Goal: Task Accomplishment & Management: Manage account settings

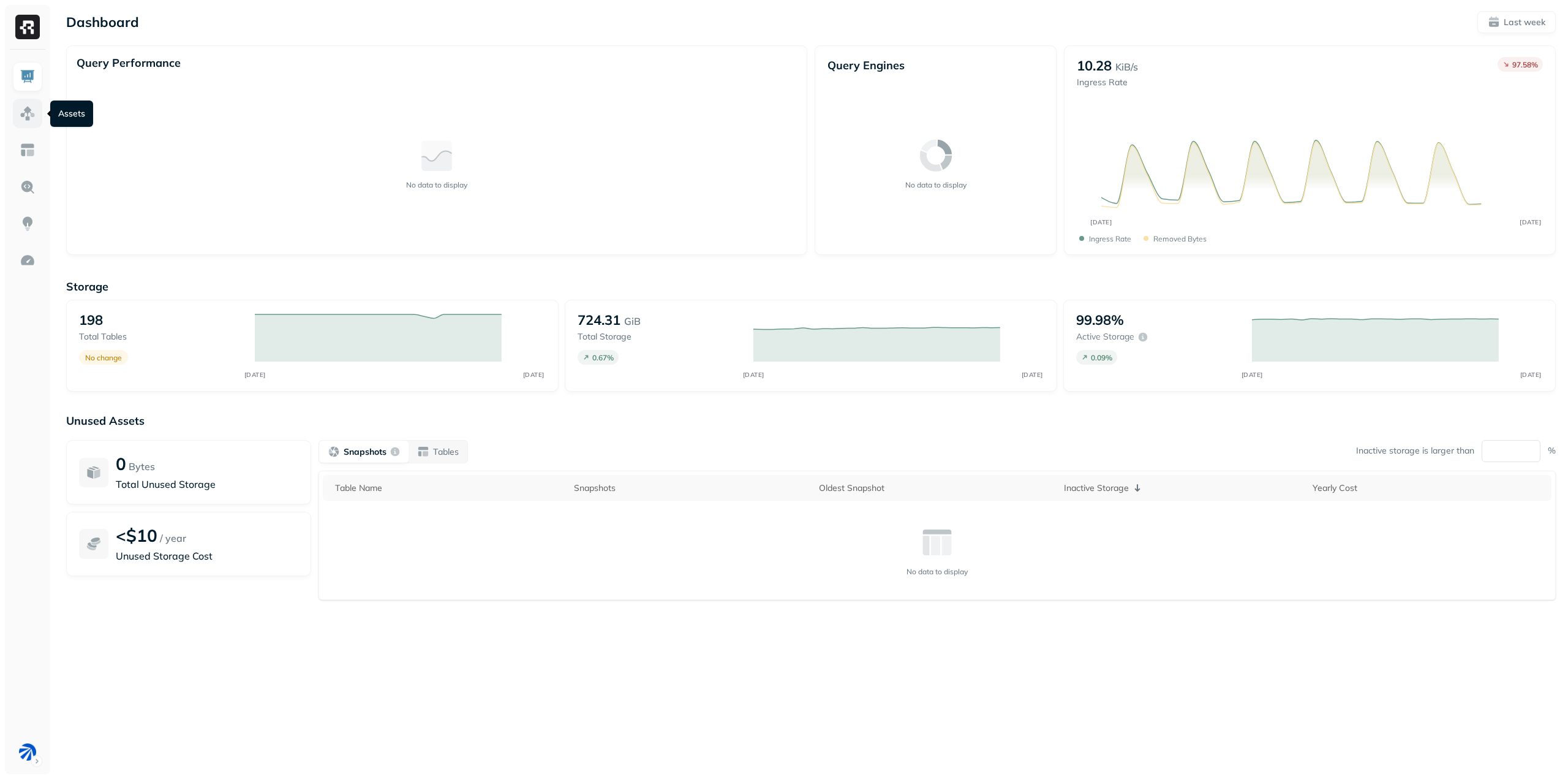
click at [41, 113] on link at bounding box center [27, 113] width 29 height 29
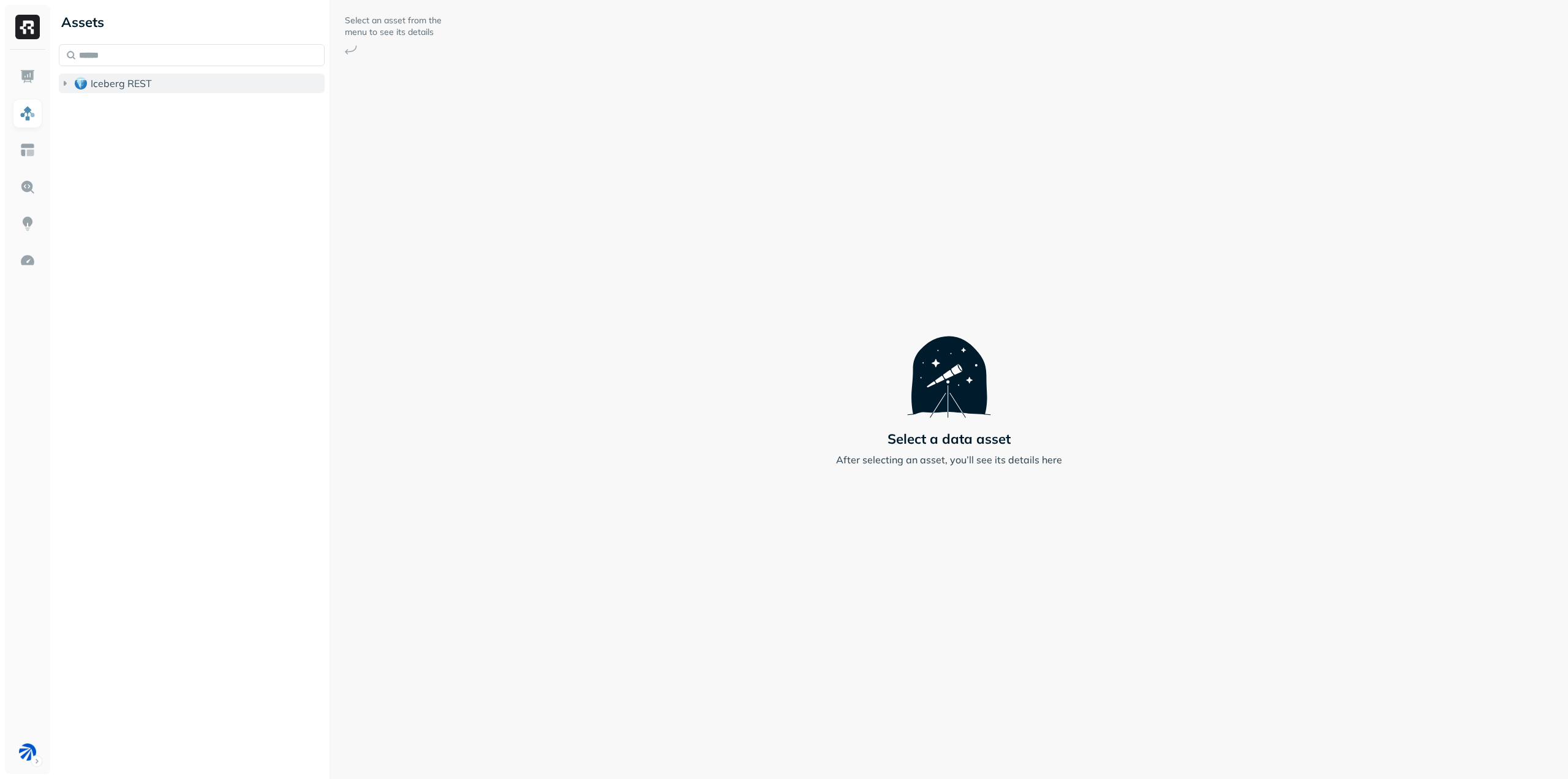
click at [71, 87] on icon "button" at bounding box center [65, 83] width 12 height 12
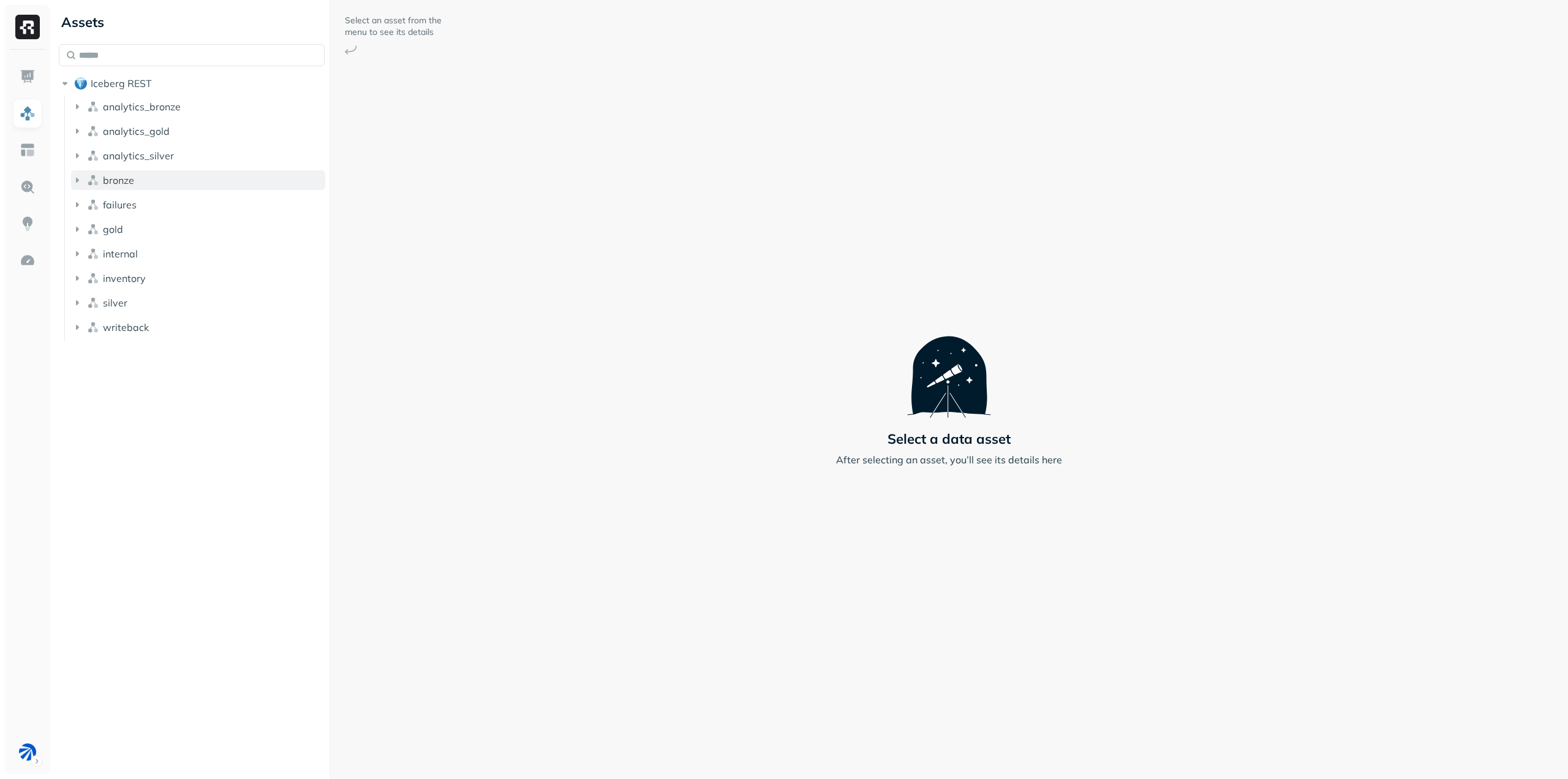
click at [108, 176] on span "bronze" at bounding box center [118, 180] width 31 height 12
click at [132, 209] on p "( 7 )" at bounding box center [138, 204] width 12 height 12
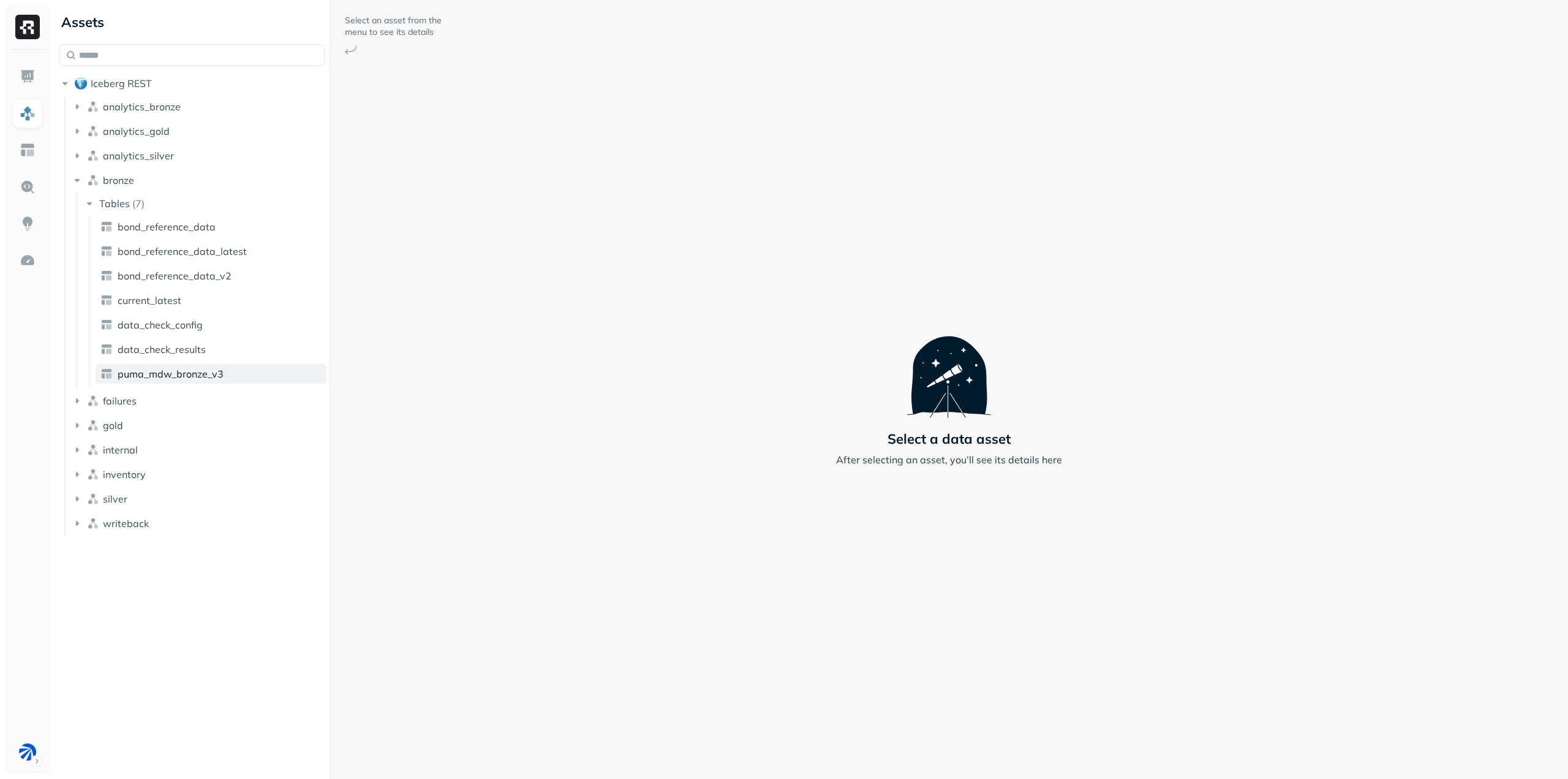
click at [188, 372] on span "puma_mdw_bronze_v3" at bounding box center [171, 374] width 106 height 12
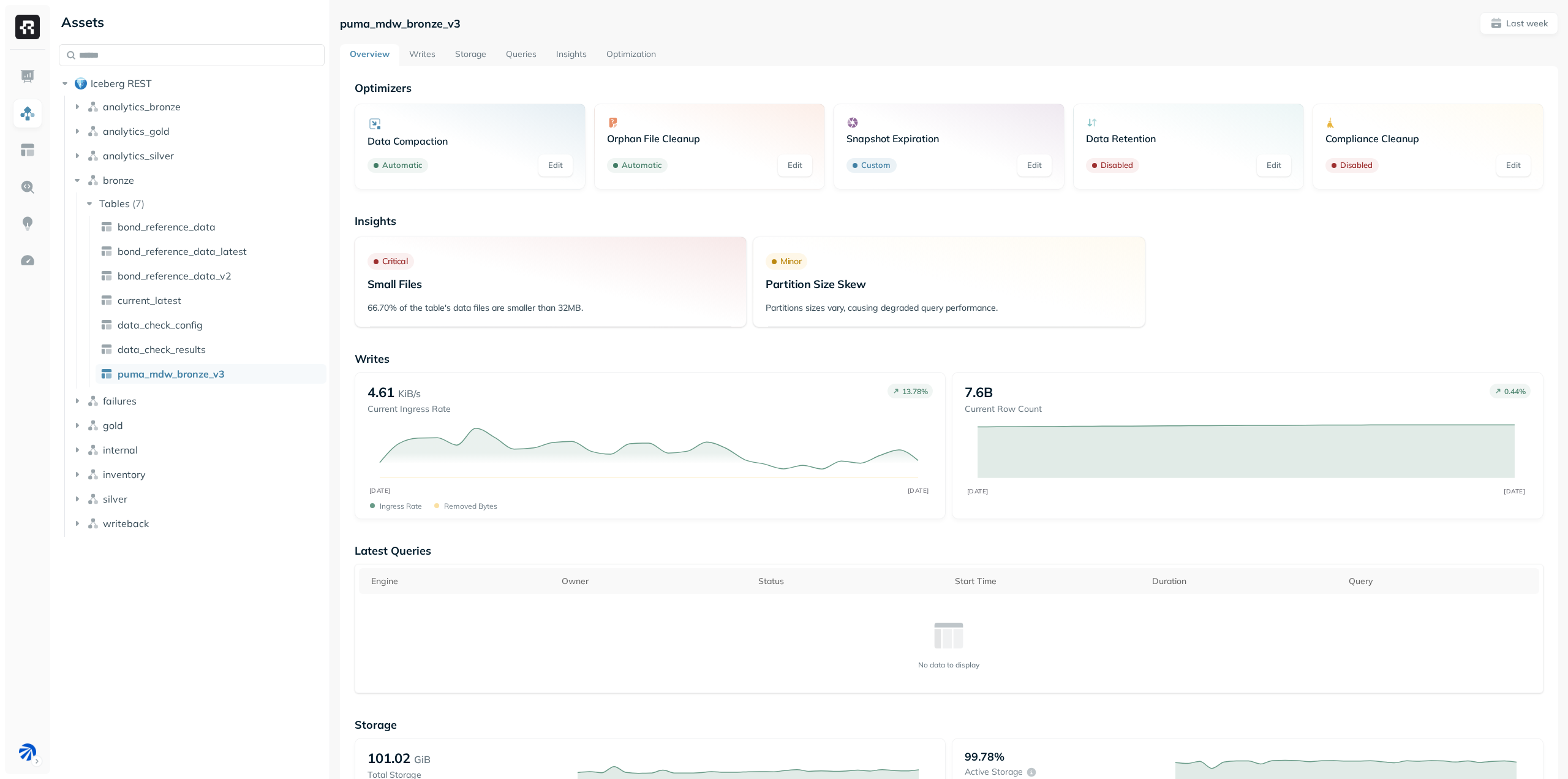
click at [487, 59] on link "Storage" at bounding box center [470, 55] width 51 height 22
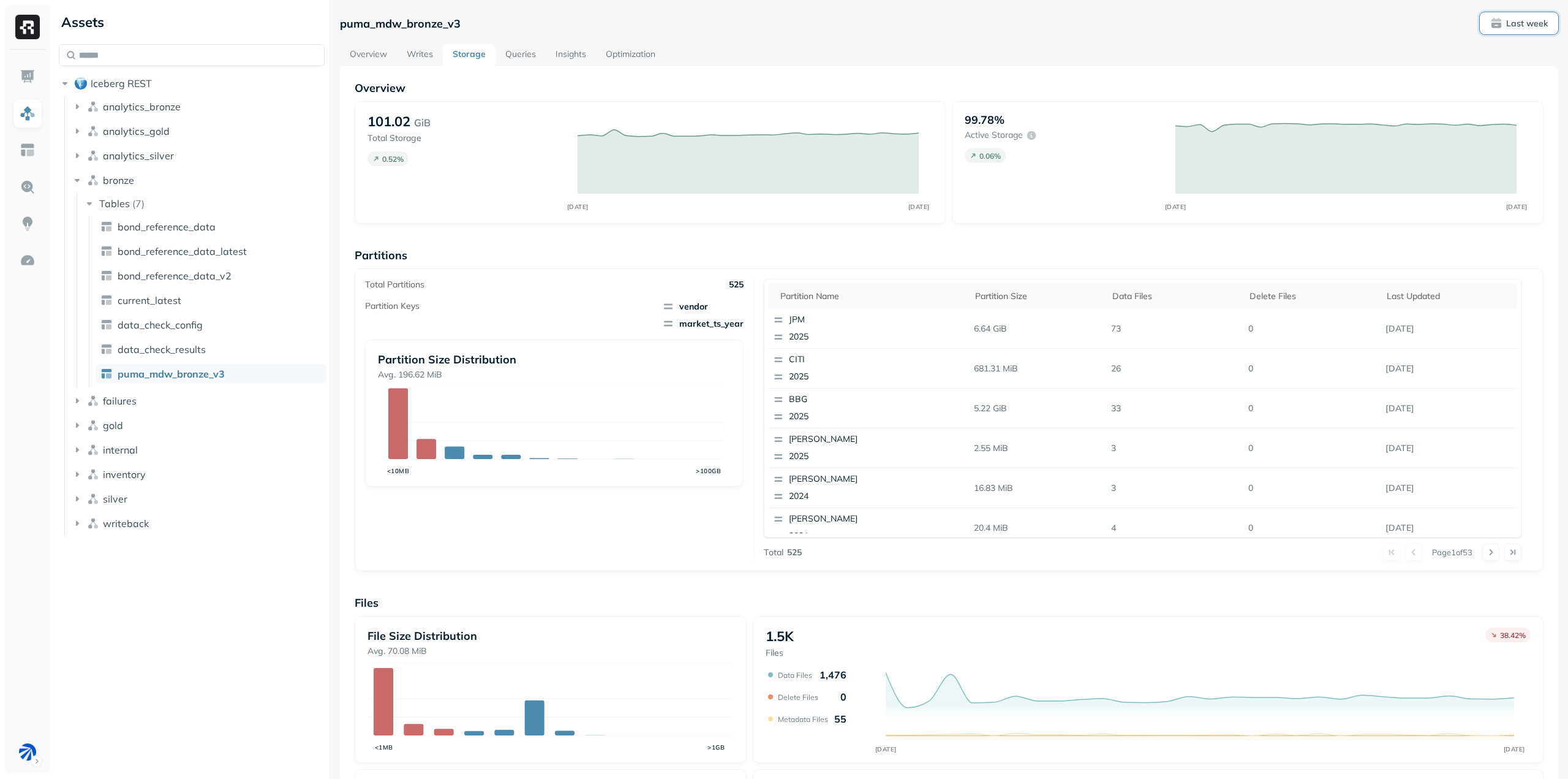
click at [1498, 24] on span "Last week" at bounding box center [1519, 23] width 58 height 12
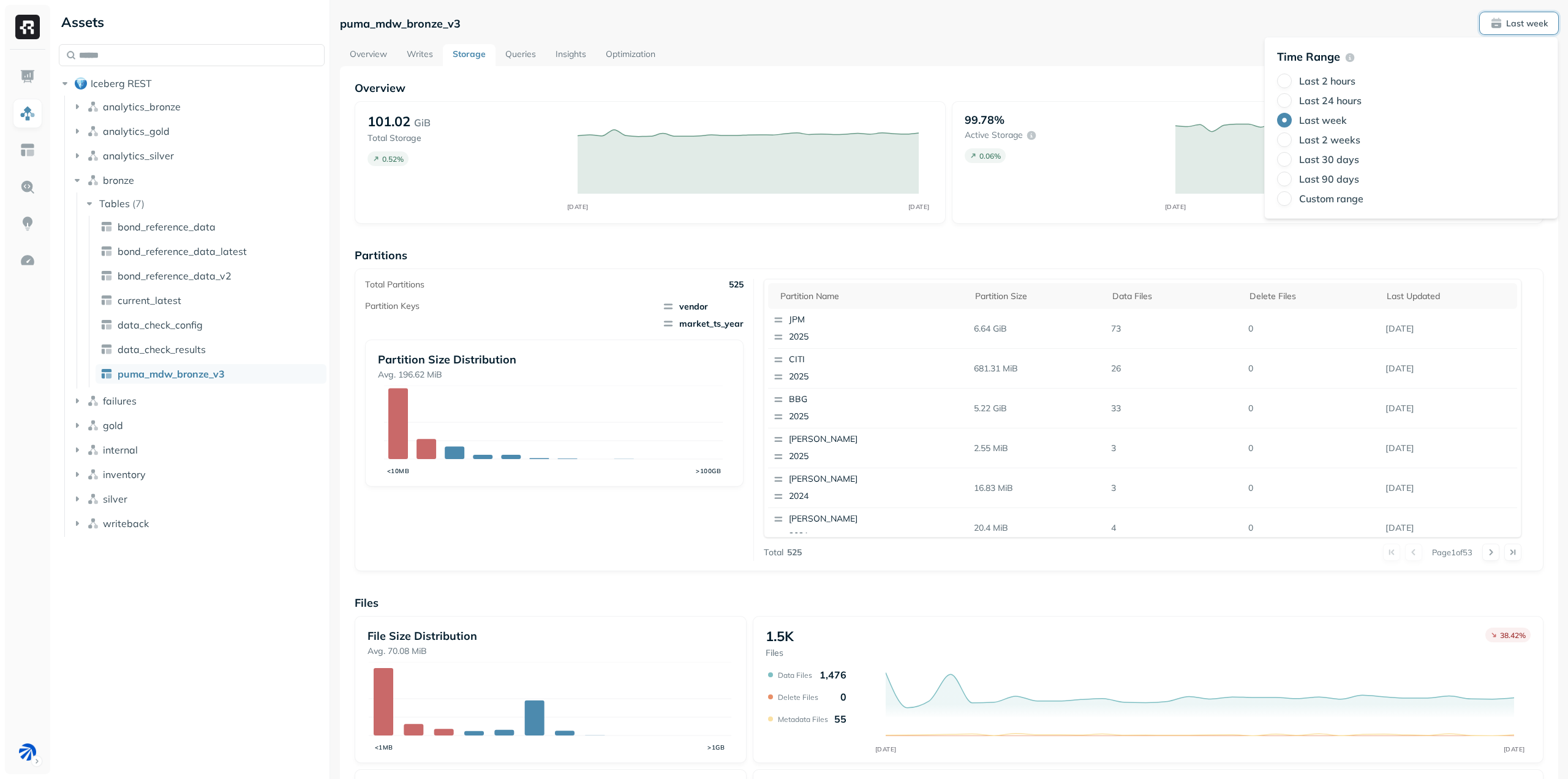
click at [1334, 137] on label "Last 2 weeks" at bounding box center [1330, 140] width 61 height 12
click at [1292, 137] on button "Last 2 weeks" at bounding box center [1285, 140] width 15 height 15
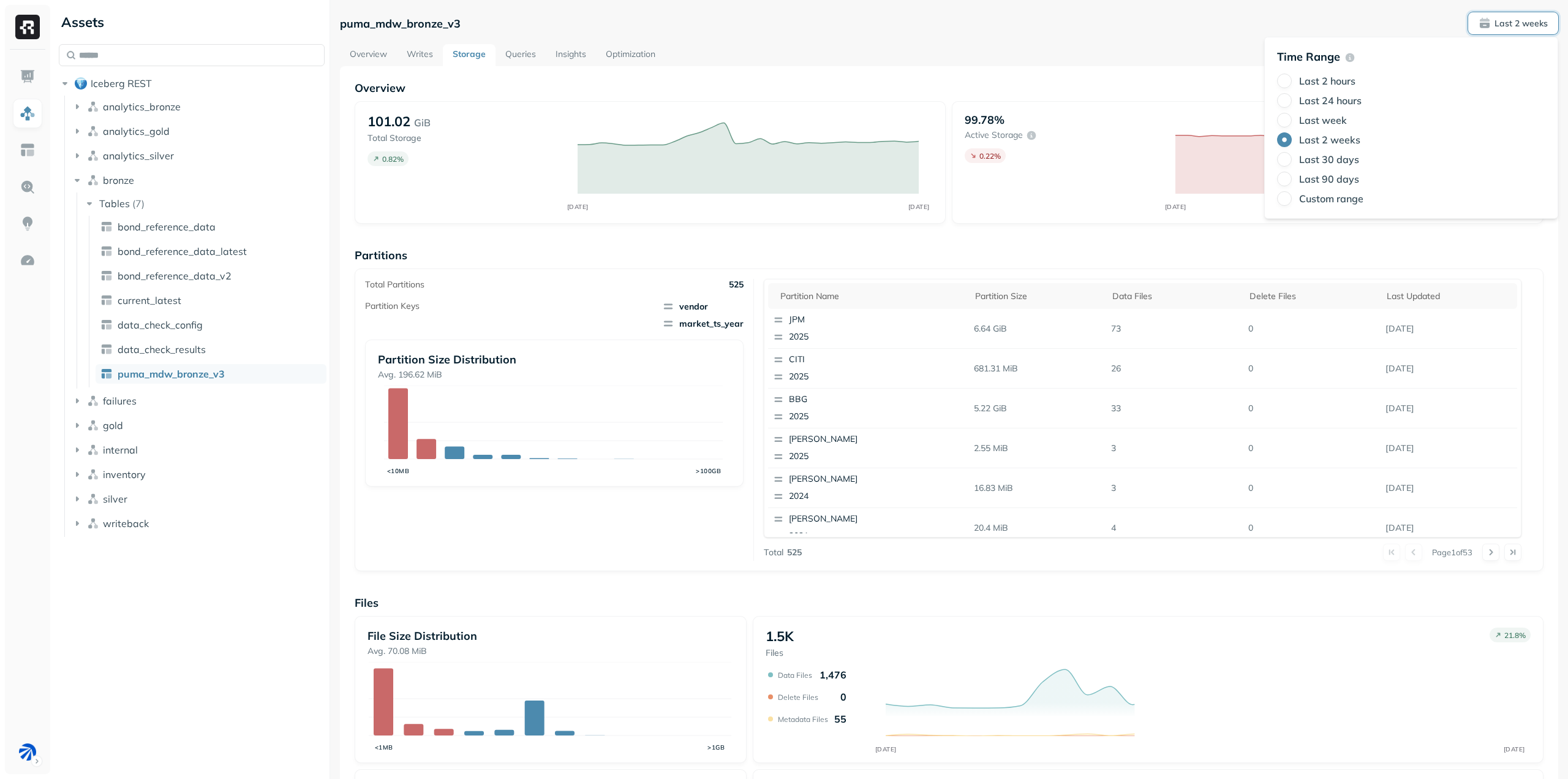
click at [1527, 328] on div "Total Partitions 525 Partition Keys vendor market_ts_year Partition Size Distri…" at bounding box center [949, 419] width 1189 height 303
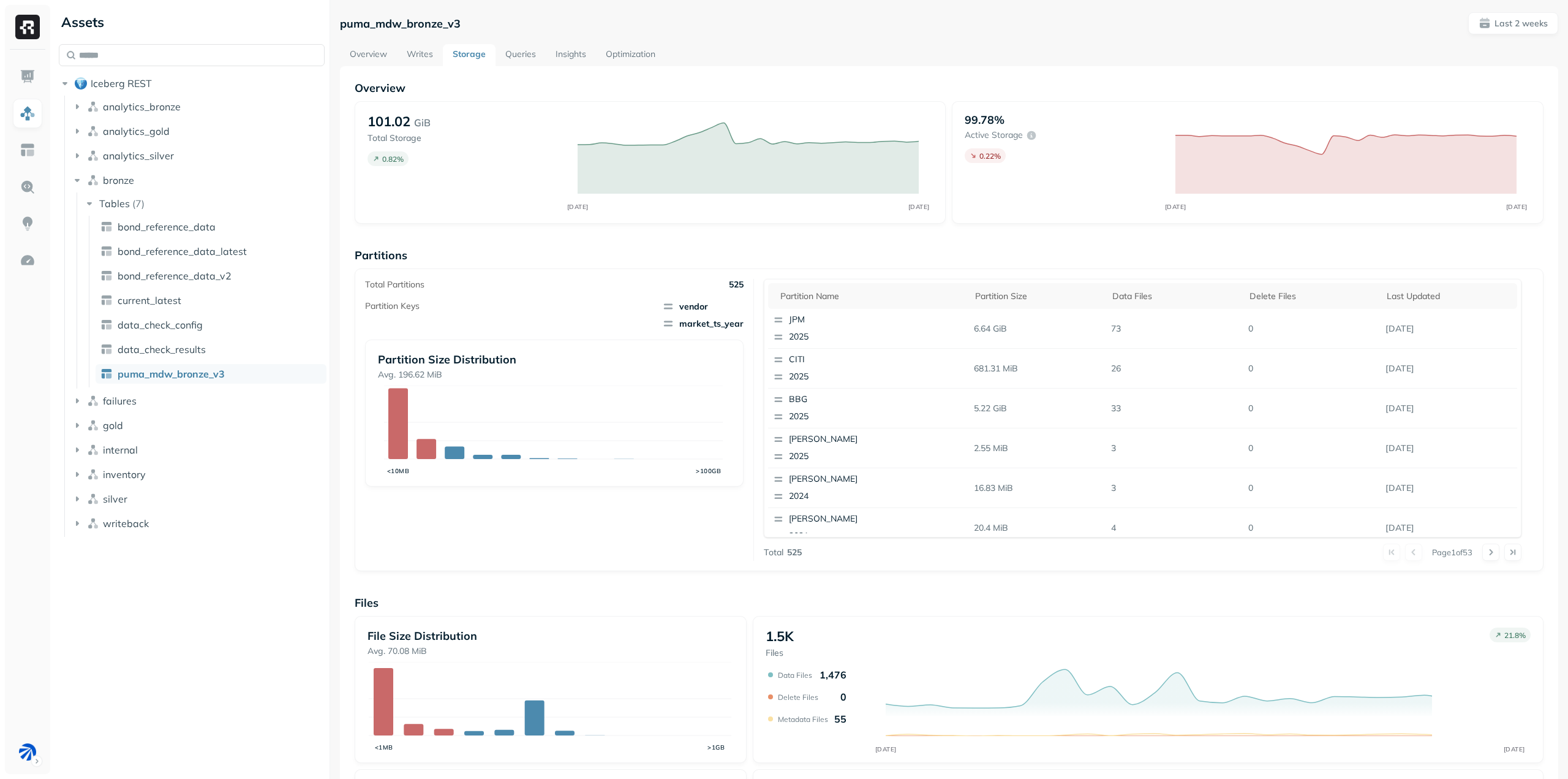
scroll to position [158, 0]
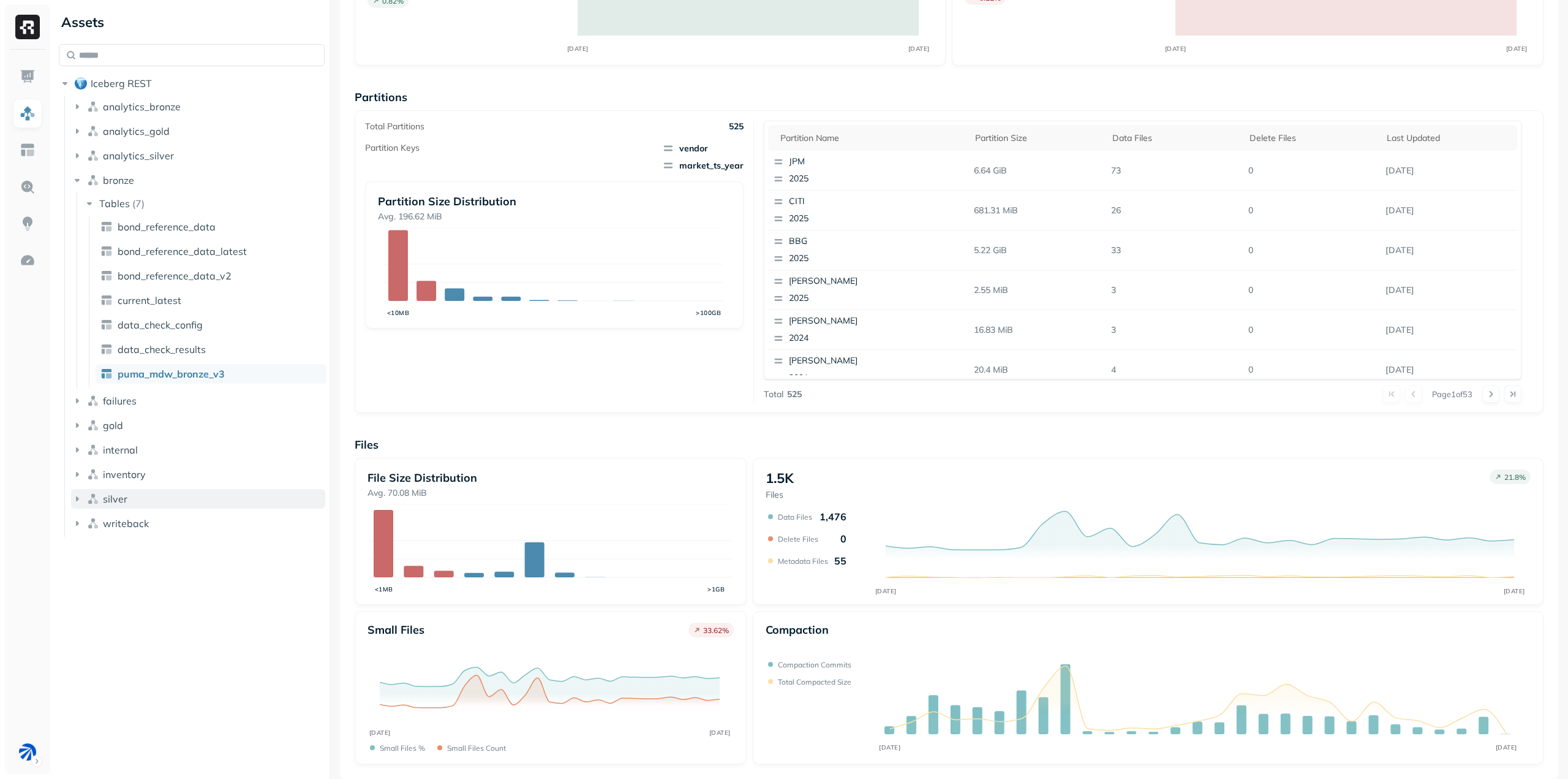
click at [110, 505] on button "silver" at bounding box center [198, 498] width 255 height 20
click at [140, 528] on button "Tables ( 5 )" at bounding box center [204, 522] width 242 height 20
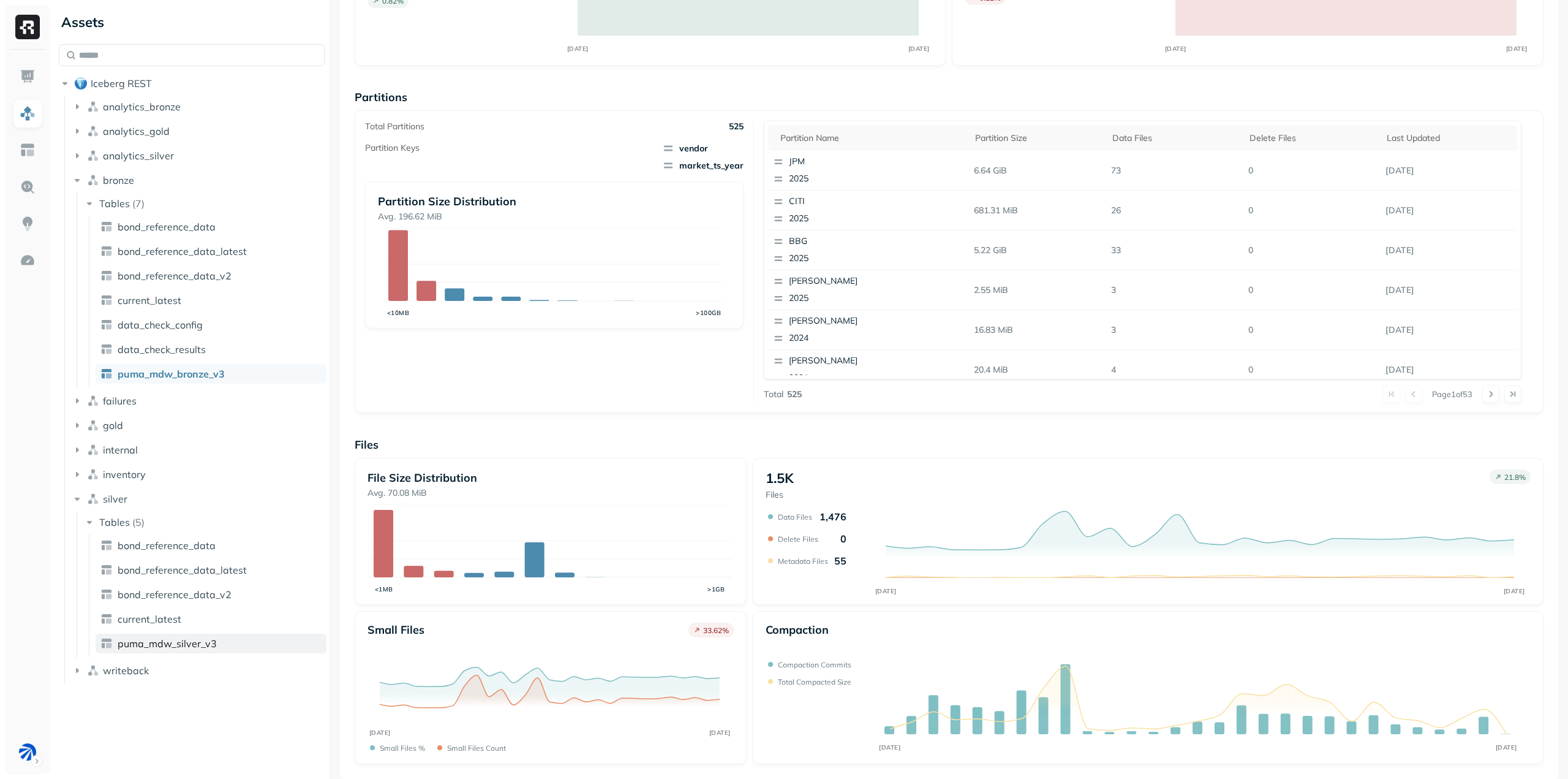
click at [182, 646] on span "puma_mdw_silver_v3" at bounding box center [167, 643] width 99 height 12
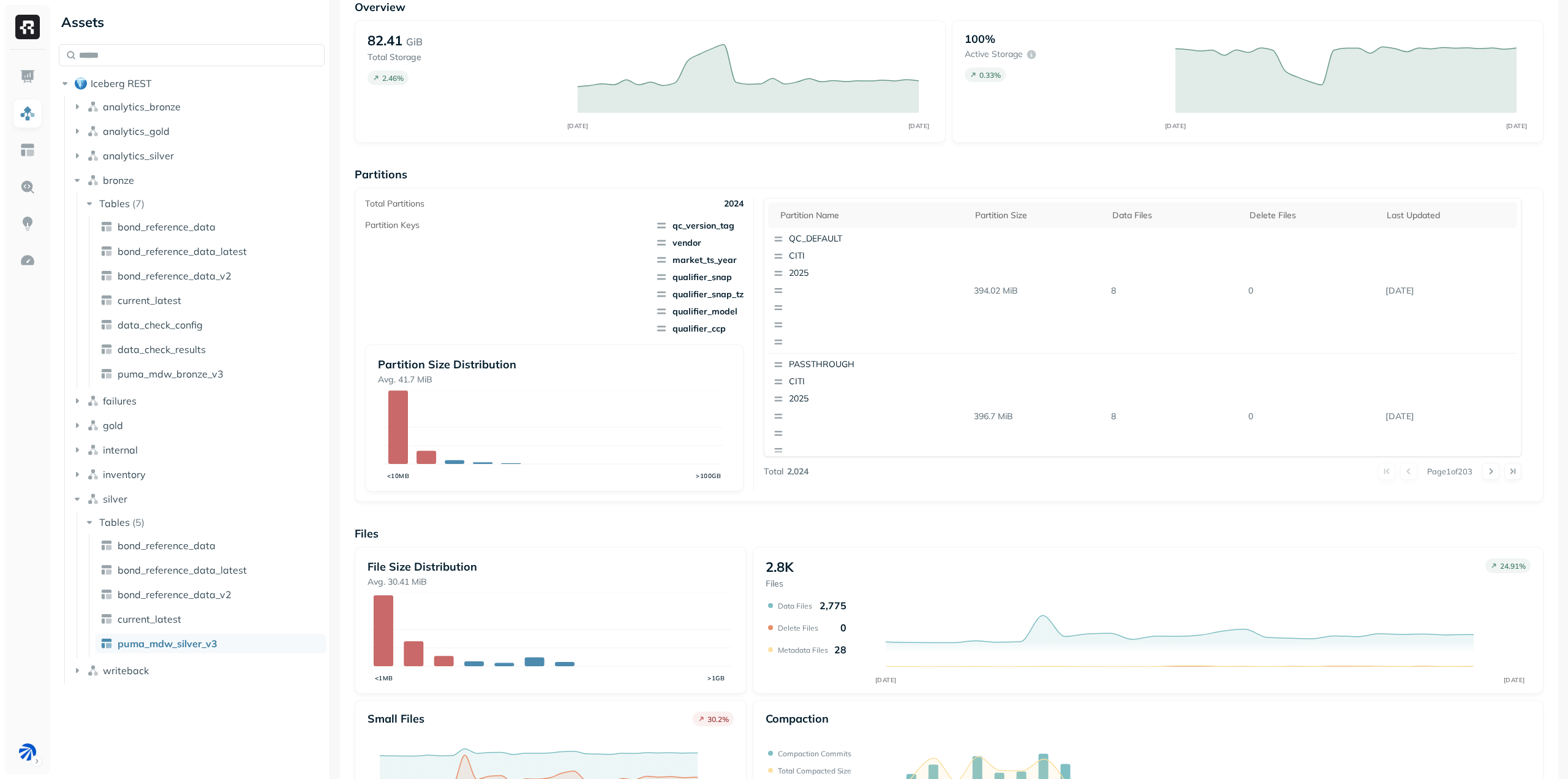
scroll to position [170, 0]
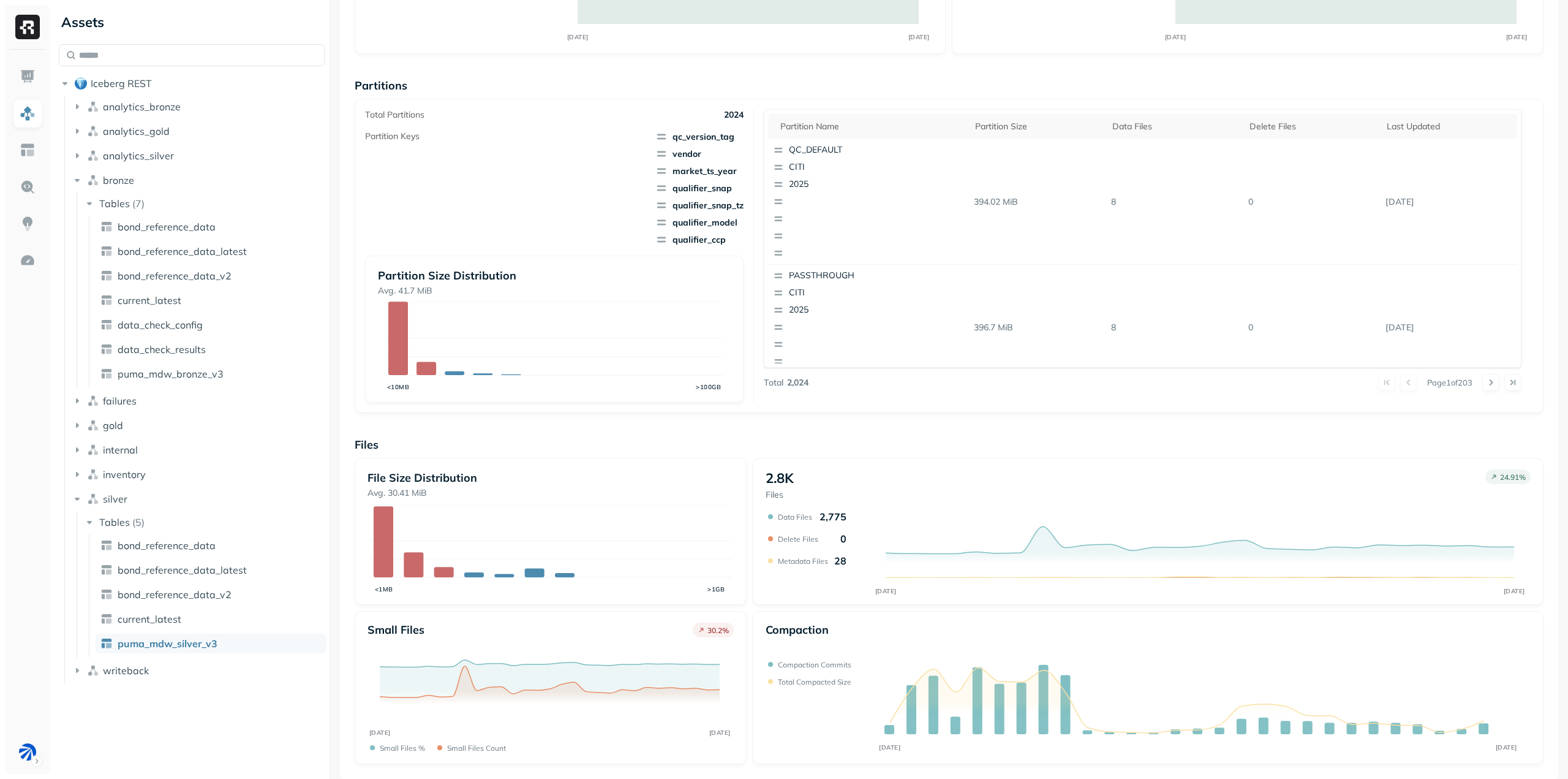
click at [741, 422] on div "Overview 82.41 GiB Total Storage 2.46 % SEP [DATE] 100% Active storage 0.33 % S…" at bounding box center [949, 337] width 1189 height 853
click at [1551, 647] on div "Overview 82.41 GiB Total Storage 2.46 % SEP [DATE] 100% Active storage 0.33 % S…" at bounding box center [949, 338] width 1218 height 883
click at [148, 421] on button "gold" at bounding box center [198, 425] width 255 height 20
click at [138, 439] on button "Tables ( 11 )" at bounding box center [204, 448] width 242 height 20
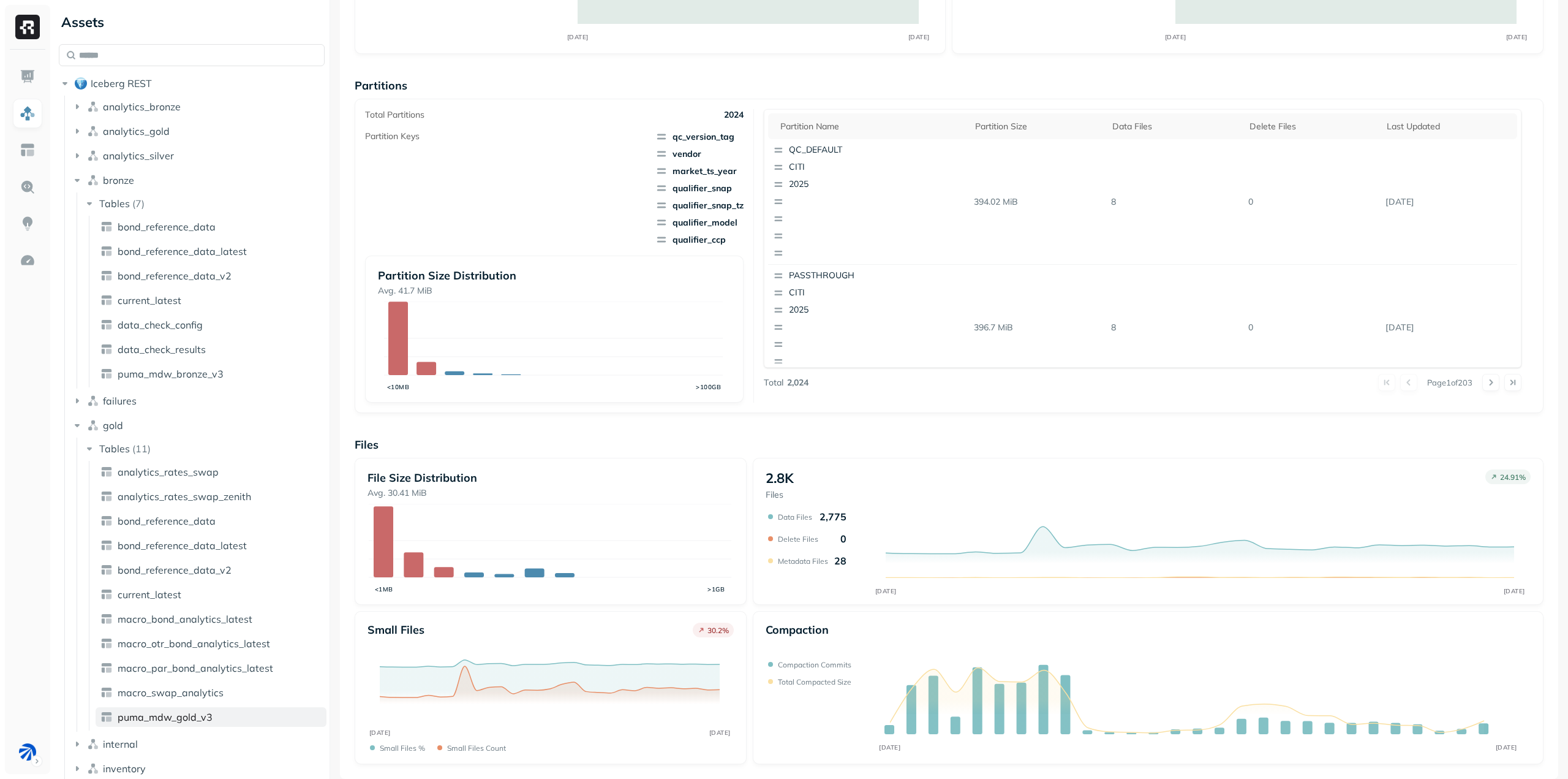
click at [186, 716] on span "puma_mdw_gold_v3" at bounding box center [165, 717] width 95 height 12
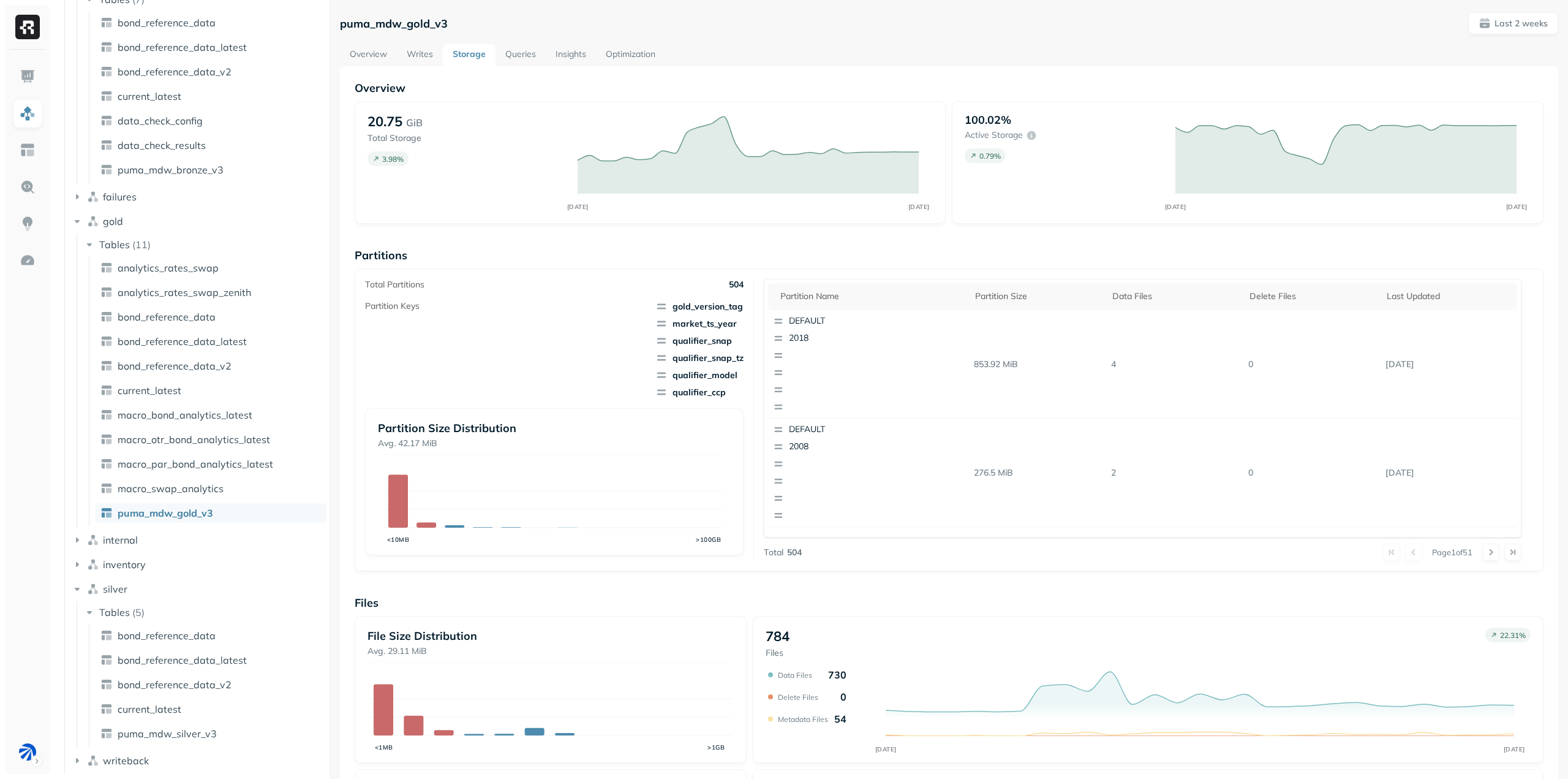
scroll to position [860, 0]
click at [1482, 556] on button at bounding box center [1490, 552] width 17 height 17
click at [1505, 553] on button at bounding box center [1513, 552] width 17 height 17
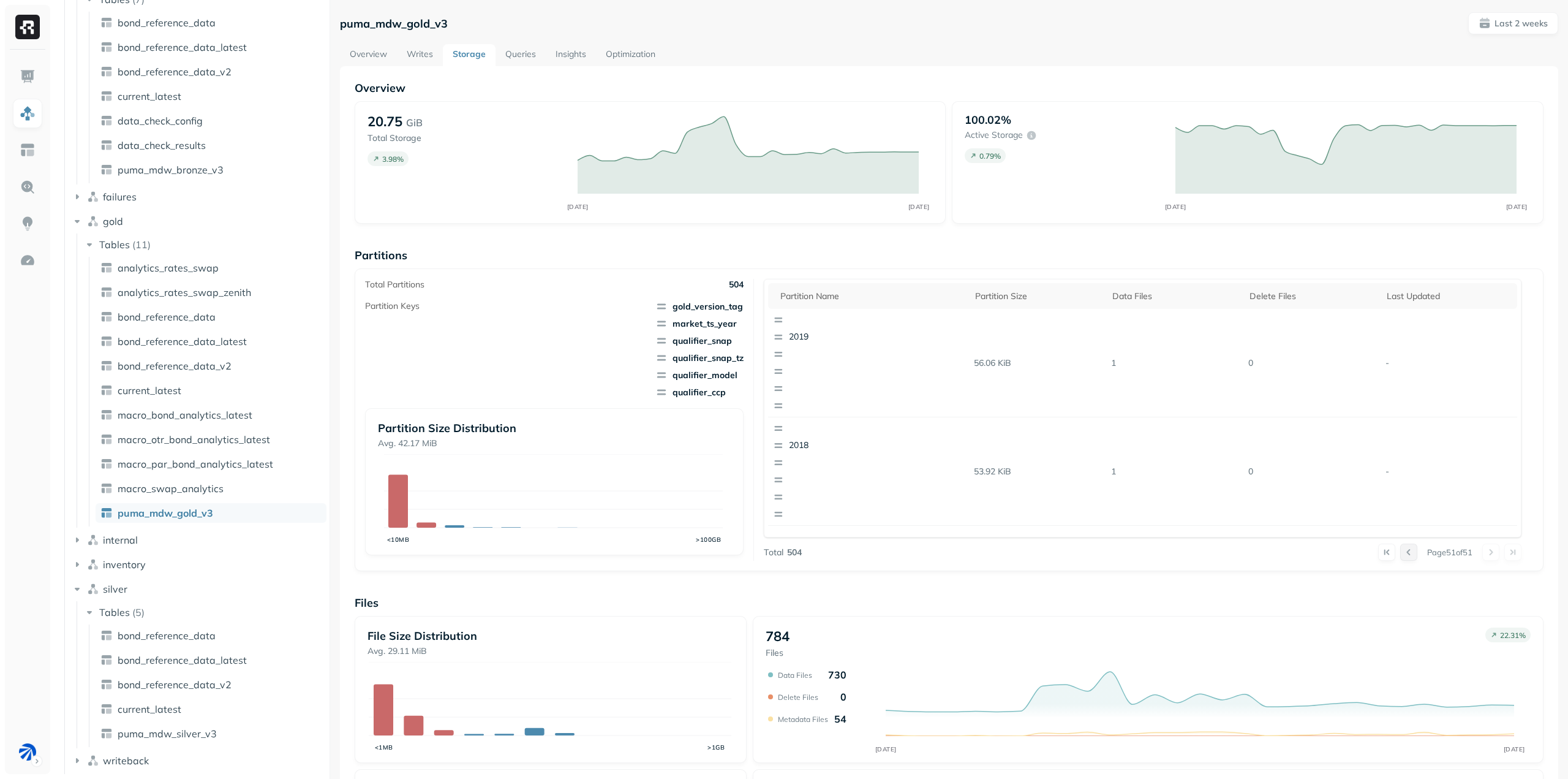
click at [1400, 556] on button at bounding box center [1408, 552] width 17 height 17
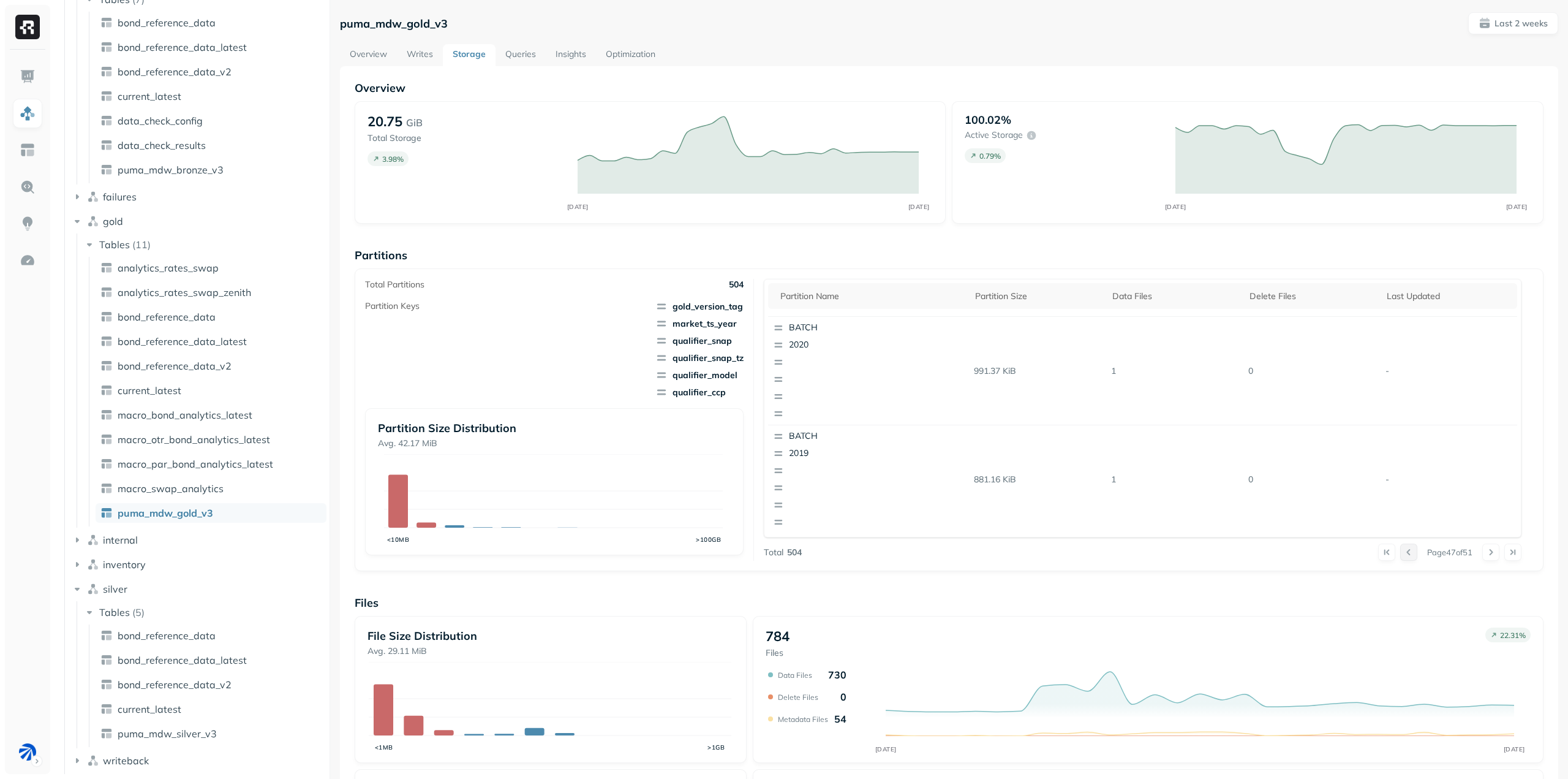
click at [1400, 556] on button at bounding box center [1408, 552] width 17 height 17
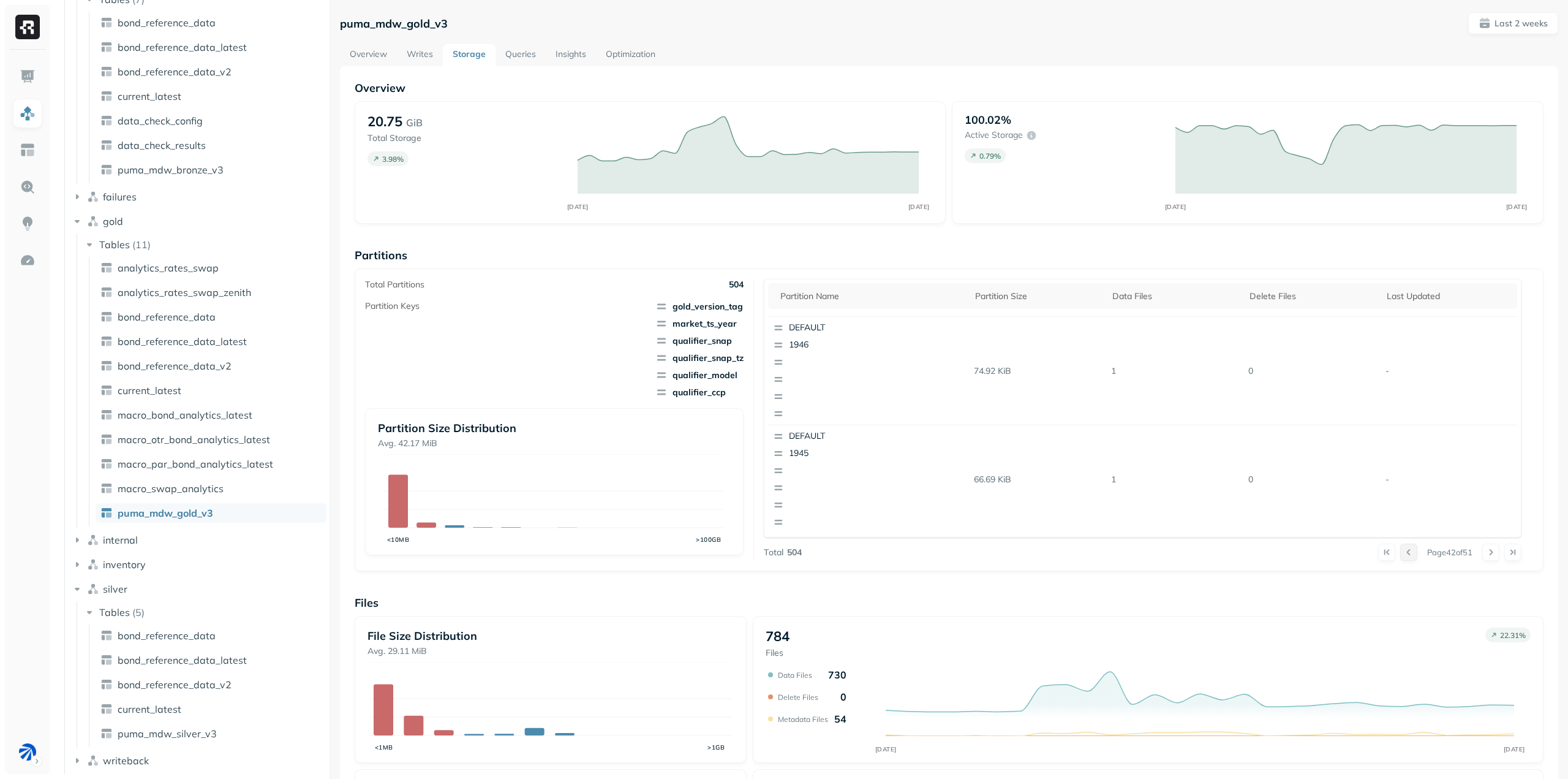
click at [1400, 556] on button at bounding box center [1408, 552] width 17 height 17
click at [812, 479] on div "DEFAULT 1993 TOK" at bounding box center [840, 479] width 144 height 108
click at [754, 500] on div "Total Partitions 504 Partition Keys gold_version_tag market_ts_year qualifier_s…" at bounding box center [949, 420] width 1168 height 282
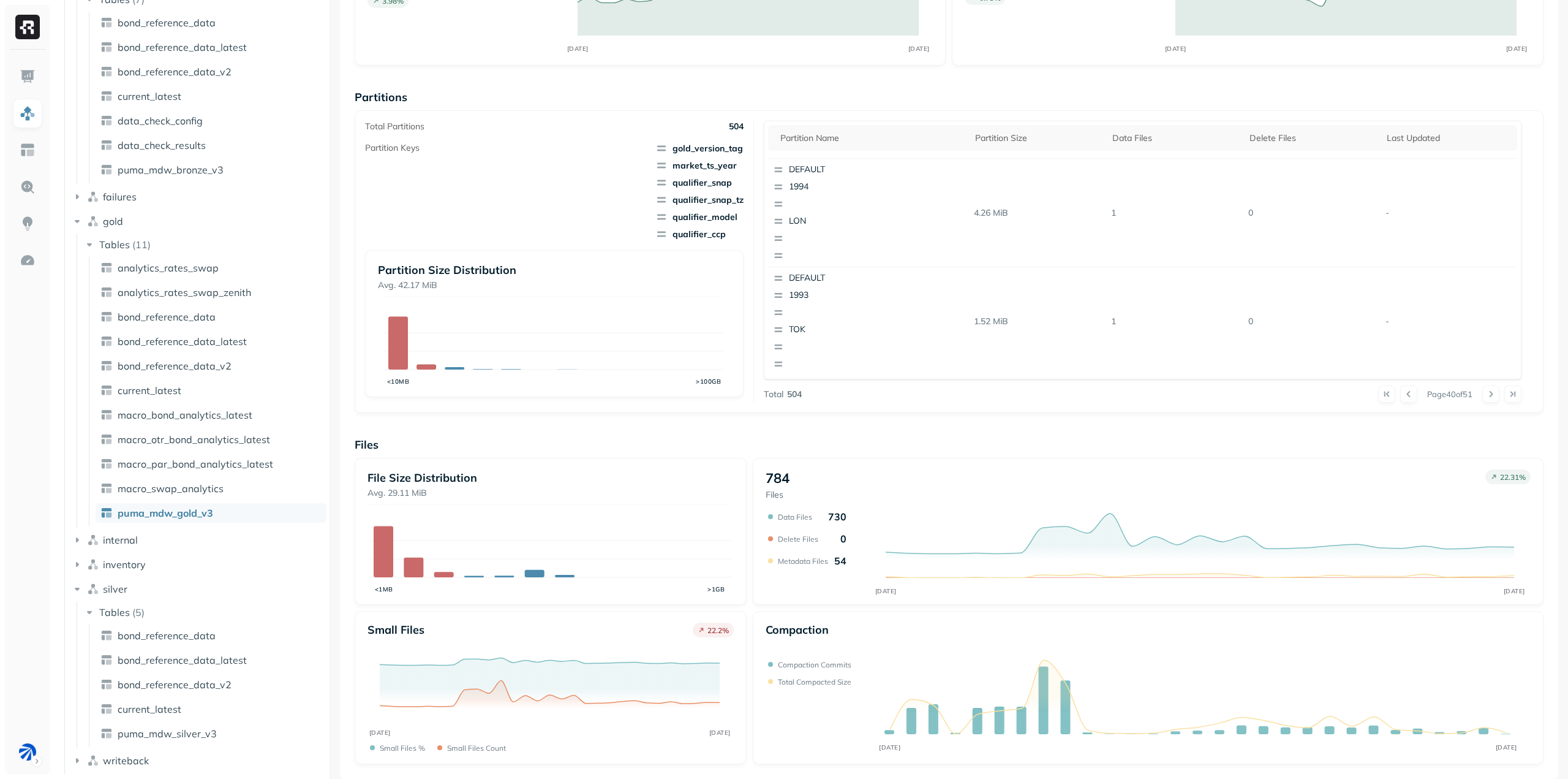
click at [753, 558] on div "784 Files 22.31 % SEP [DATE] Data Files 730 Delete Files 0 Metadata Files 54" at bounding box center [1148, 531] width 791 height 147
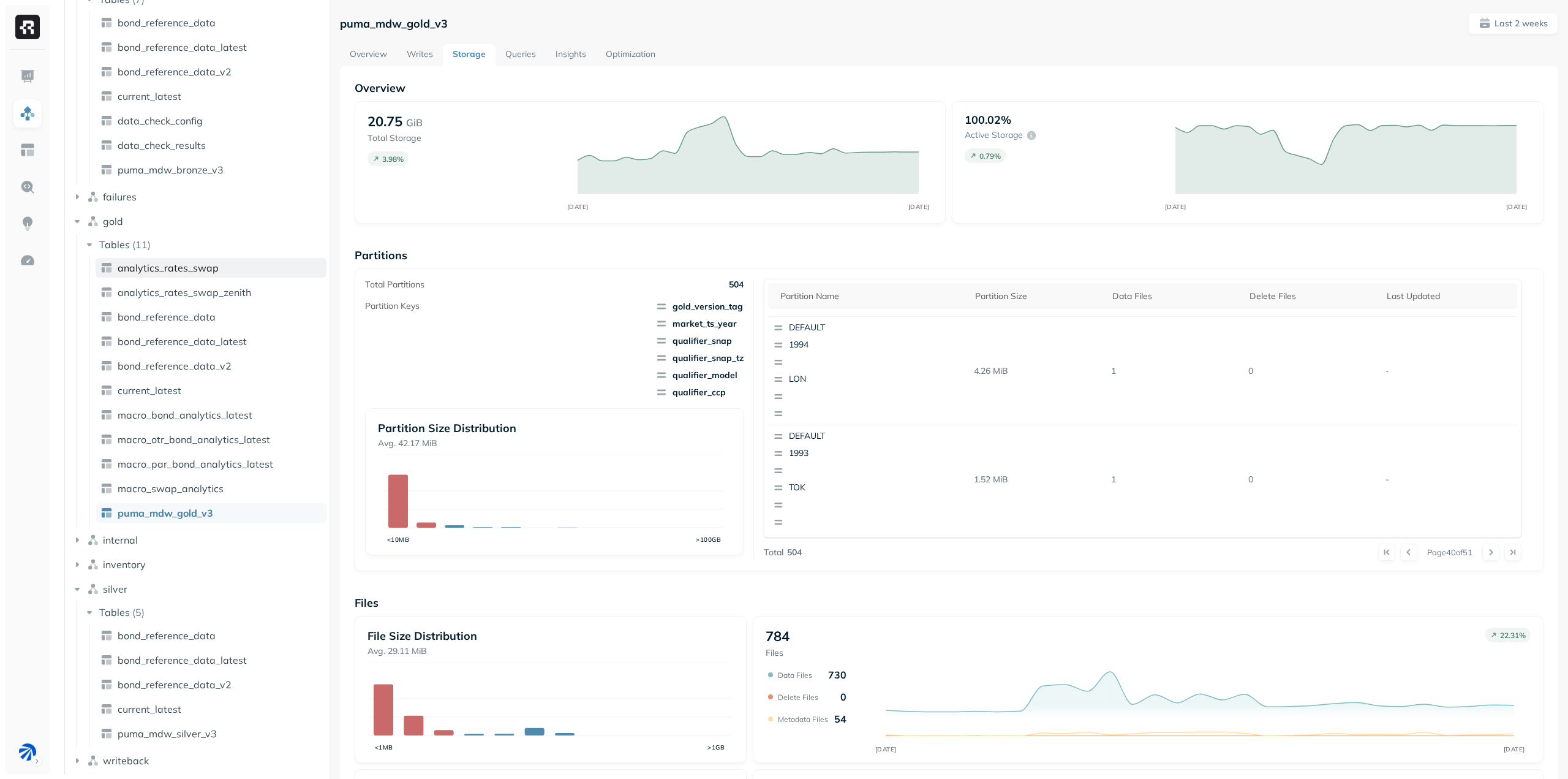
click at [189, 273] on span "analytics_rates_swap" at bounding box center [168, 268] width 101 height 12
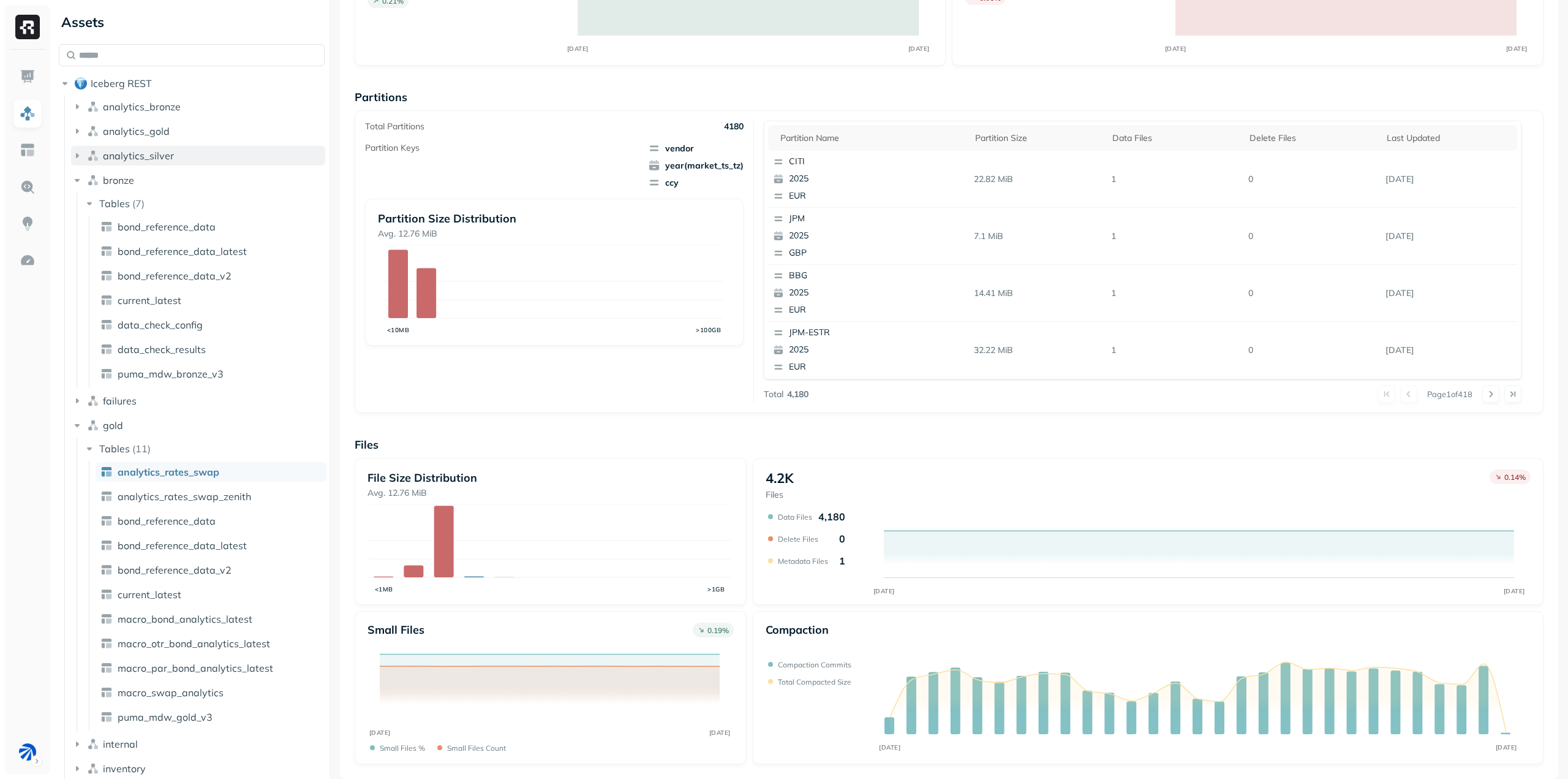
click at [163, 161] on span "analytics_silver" at bounding box center [138, 156] width 71 height 12
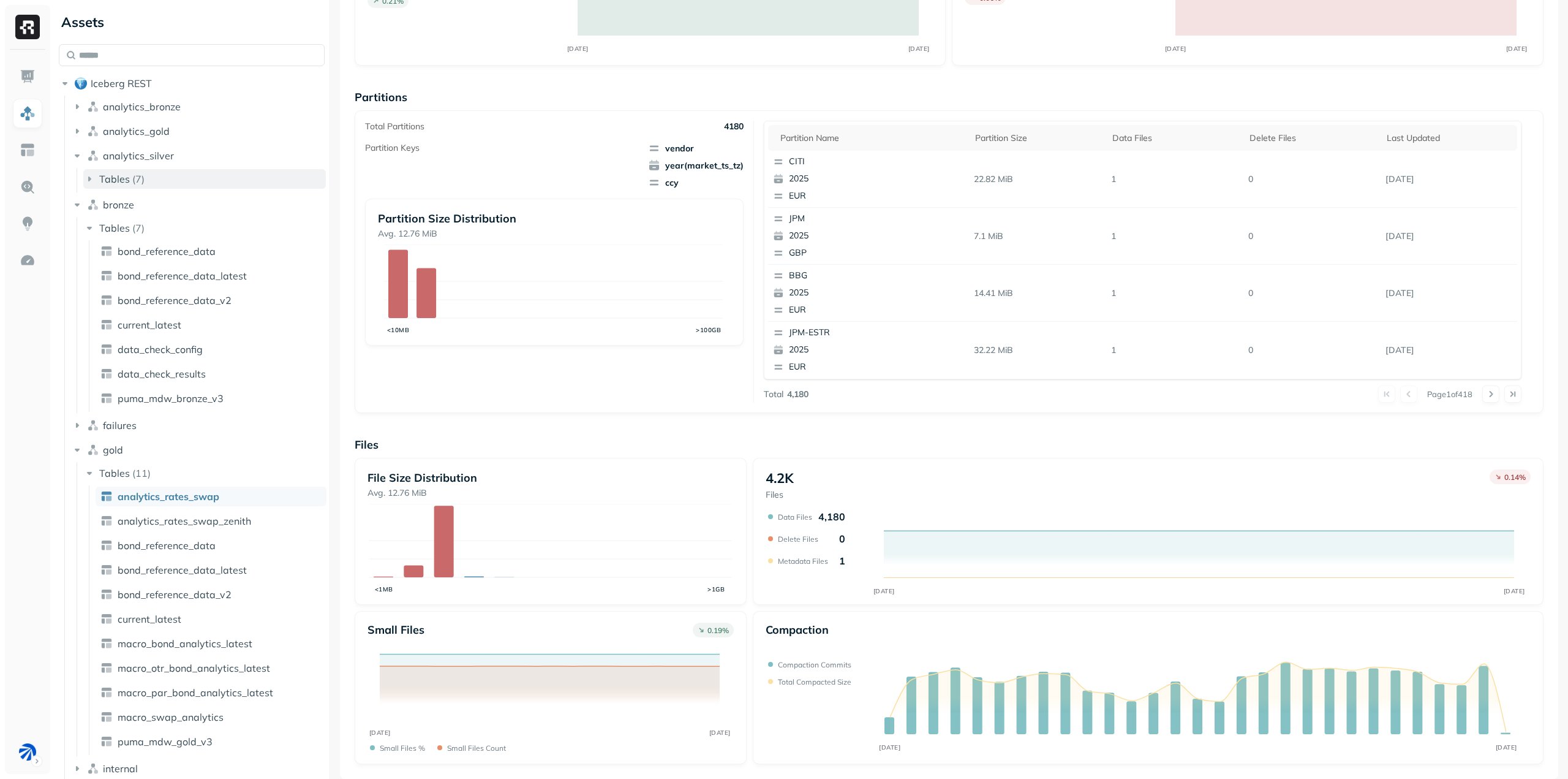
click at [171, 183] on button "Tables ( 7 )" at bounding box center [204, 178] width 242 height 20
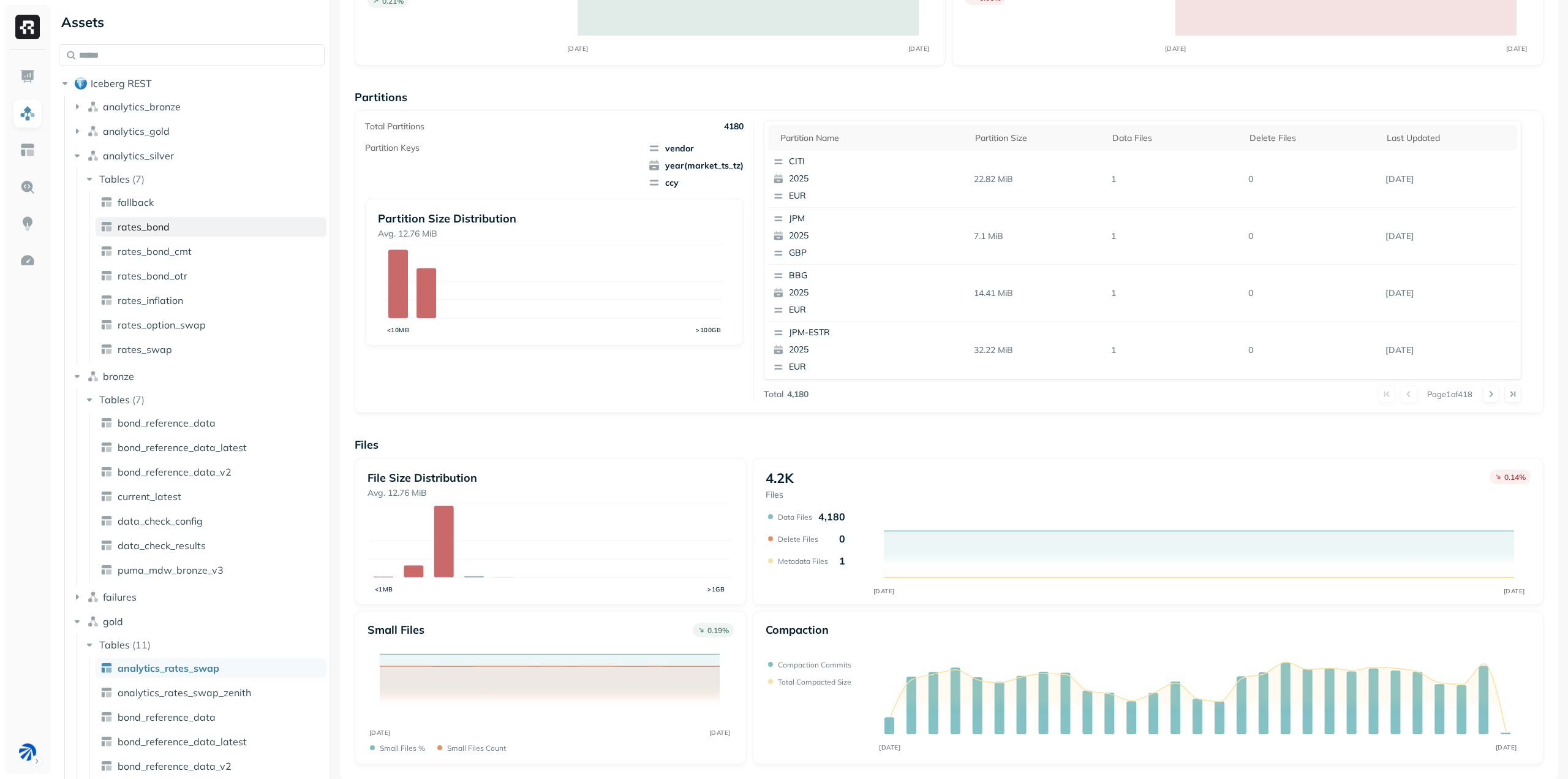
click at [175, 230] on link "rates_bond" at bounding box center [210, 227] width 231 height 20
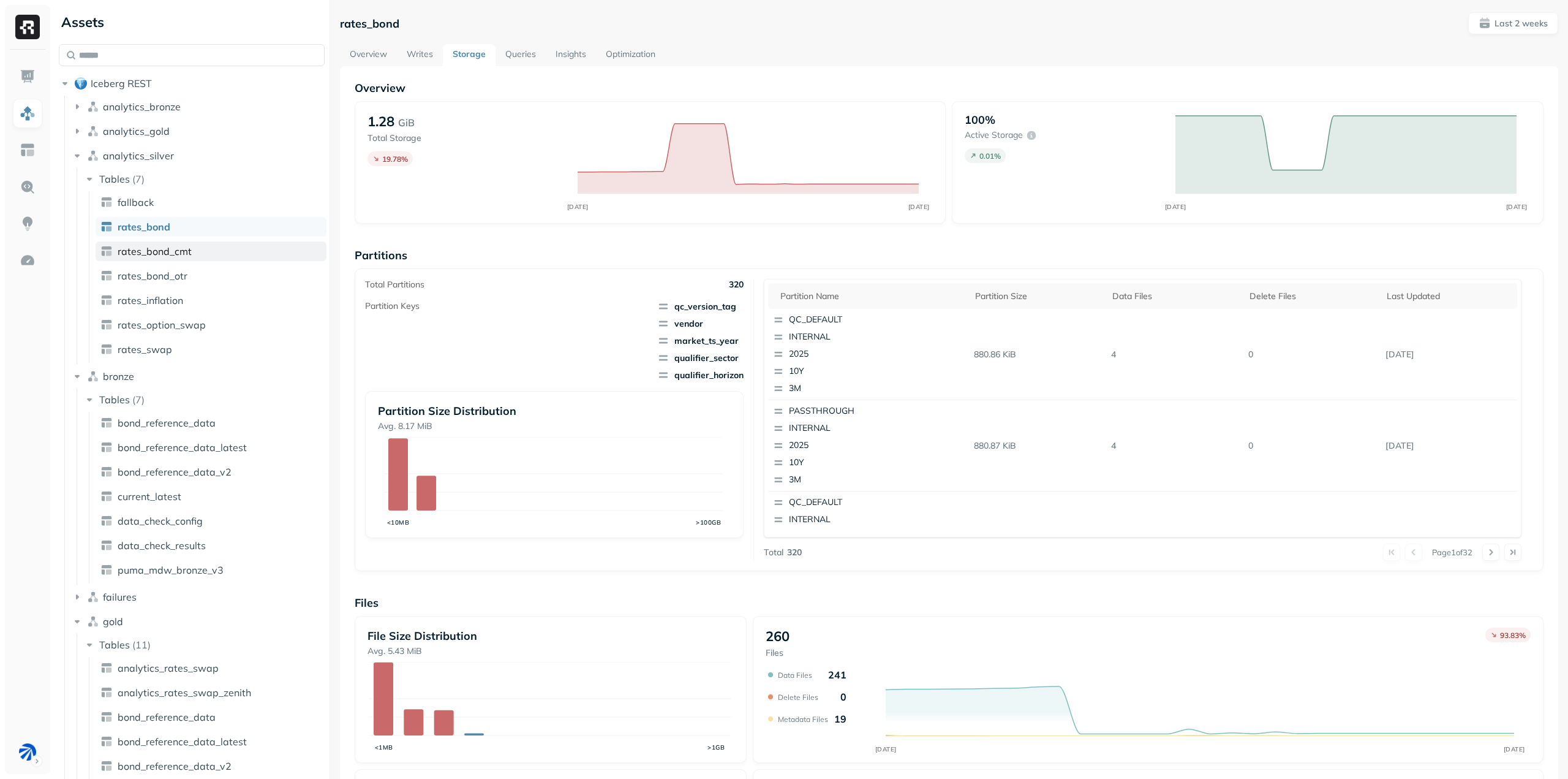
click at [213, 252] on link "rates_bond_cmt" at bounding box center [210, 251] width 231 height 20
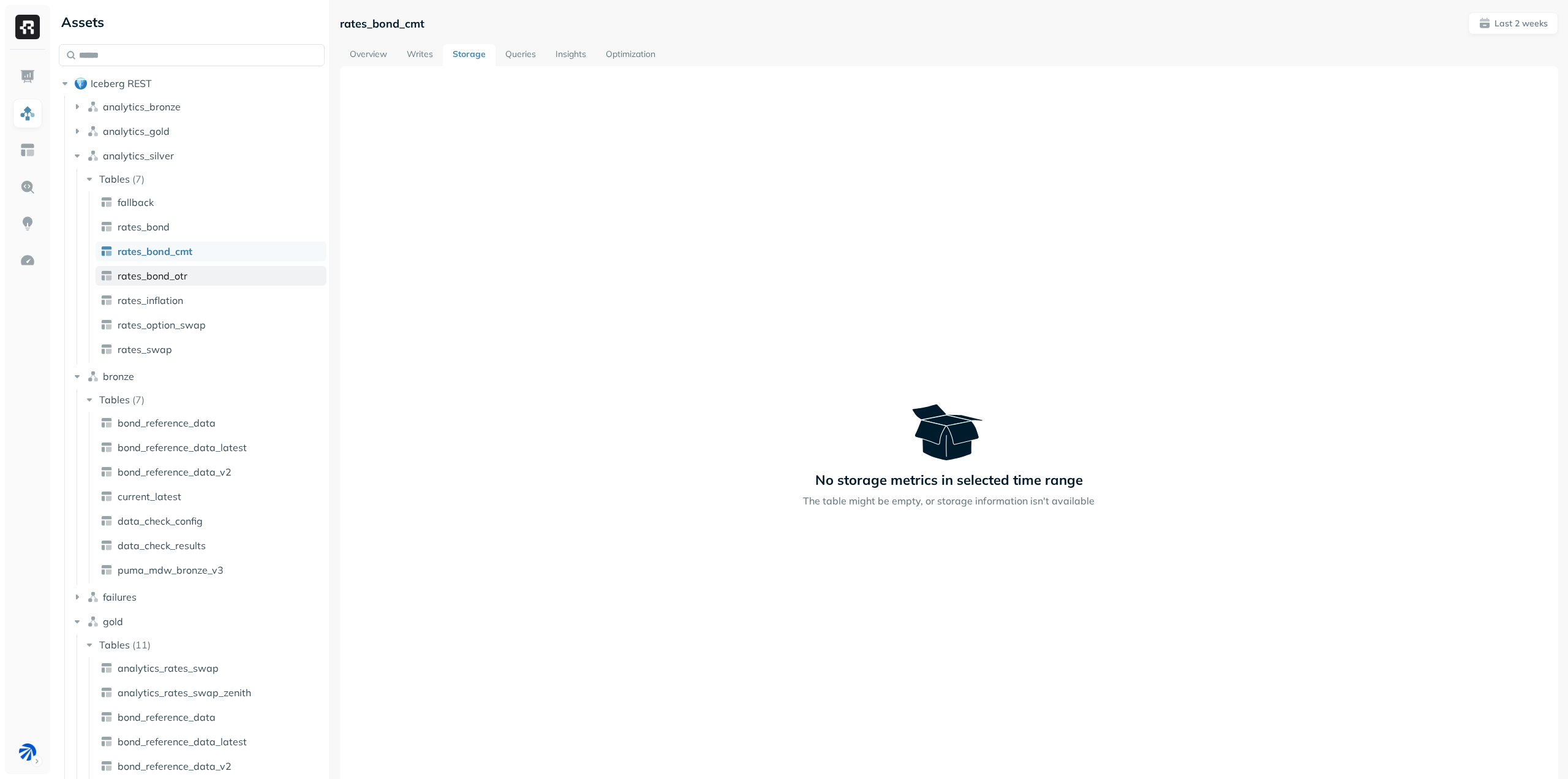
click at [202, 277] on link "rates_bond_otr" at bounding box center [210, 276] width 231 height 20
click at [199, 306] on link "rates_inflation" at bounding box center [210, 300] width 231 height 20
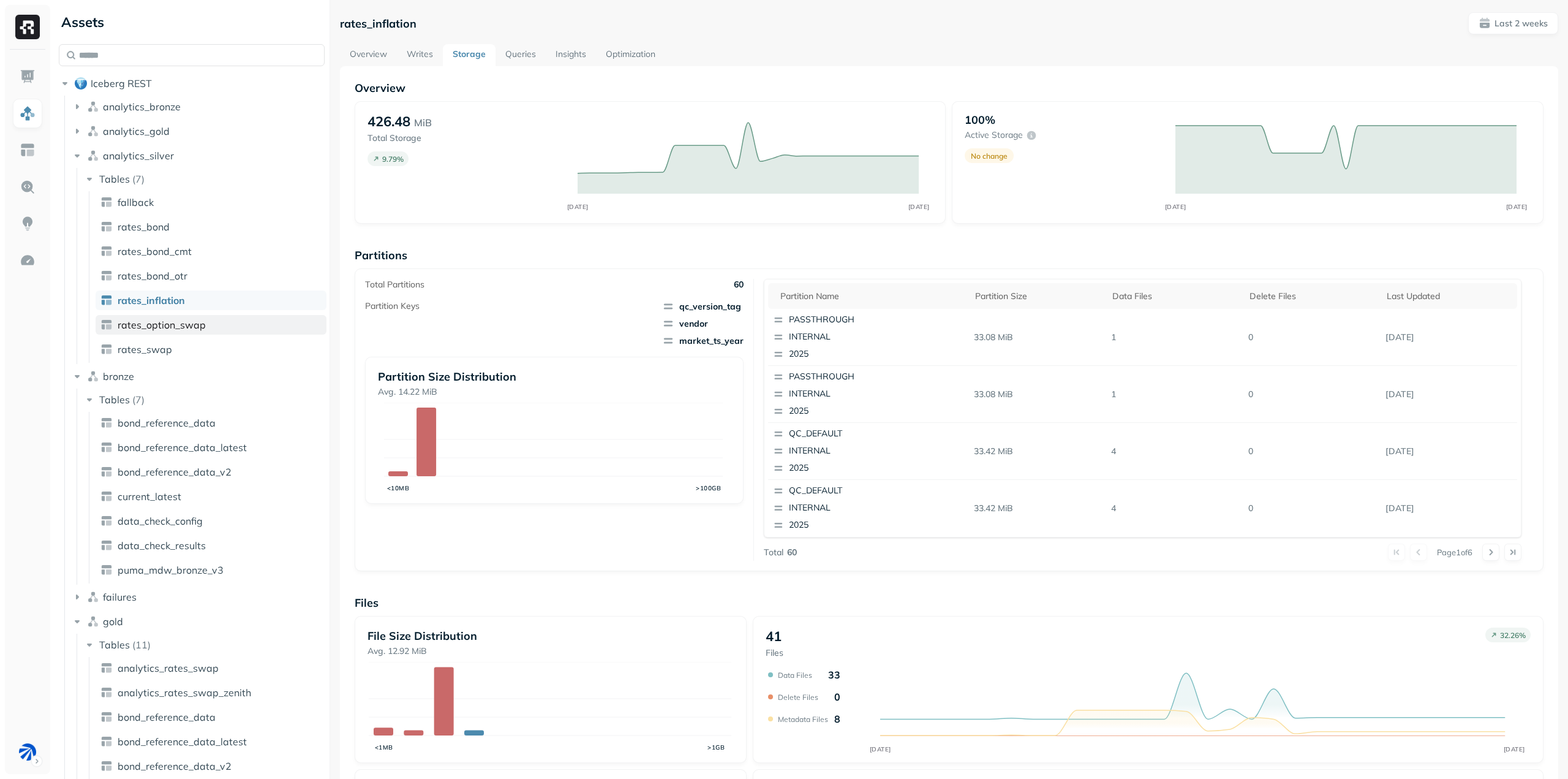
click at [201, 325] on span "rates_option_swap" at bounding box center [162, 325] width 88 height 12
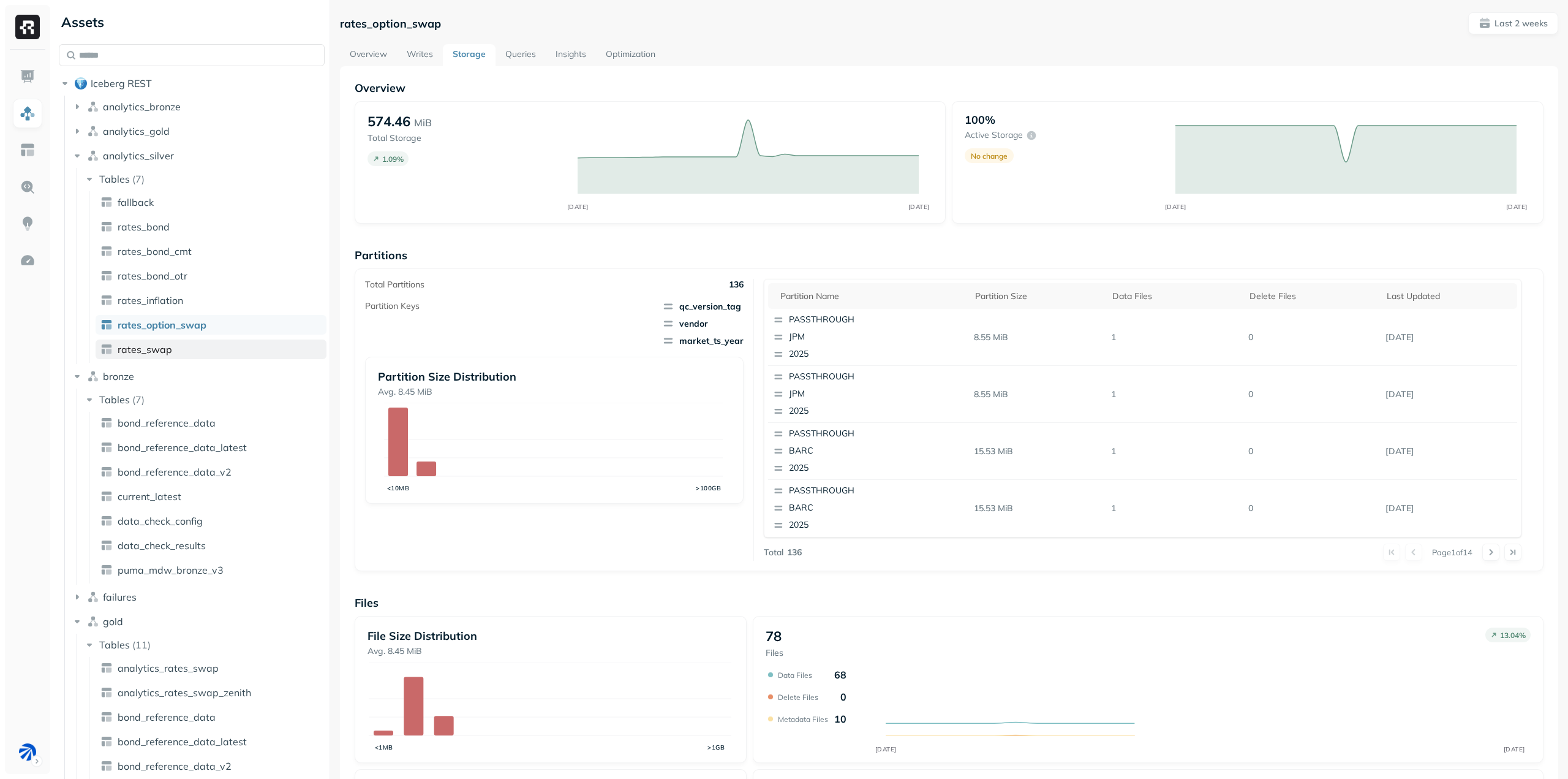
click at [199, 346] on link "rates_swap" at bounding box center [210, 349] width 231 height 20
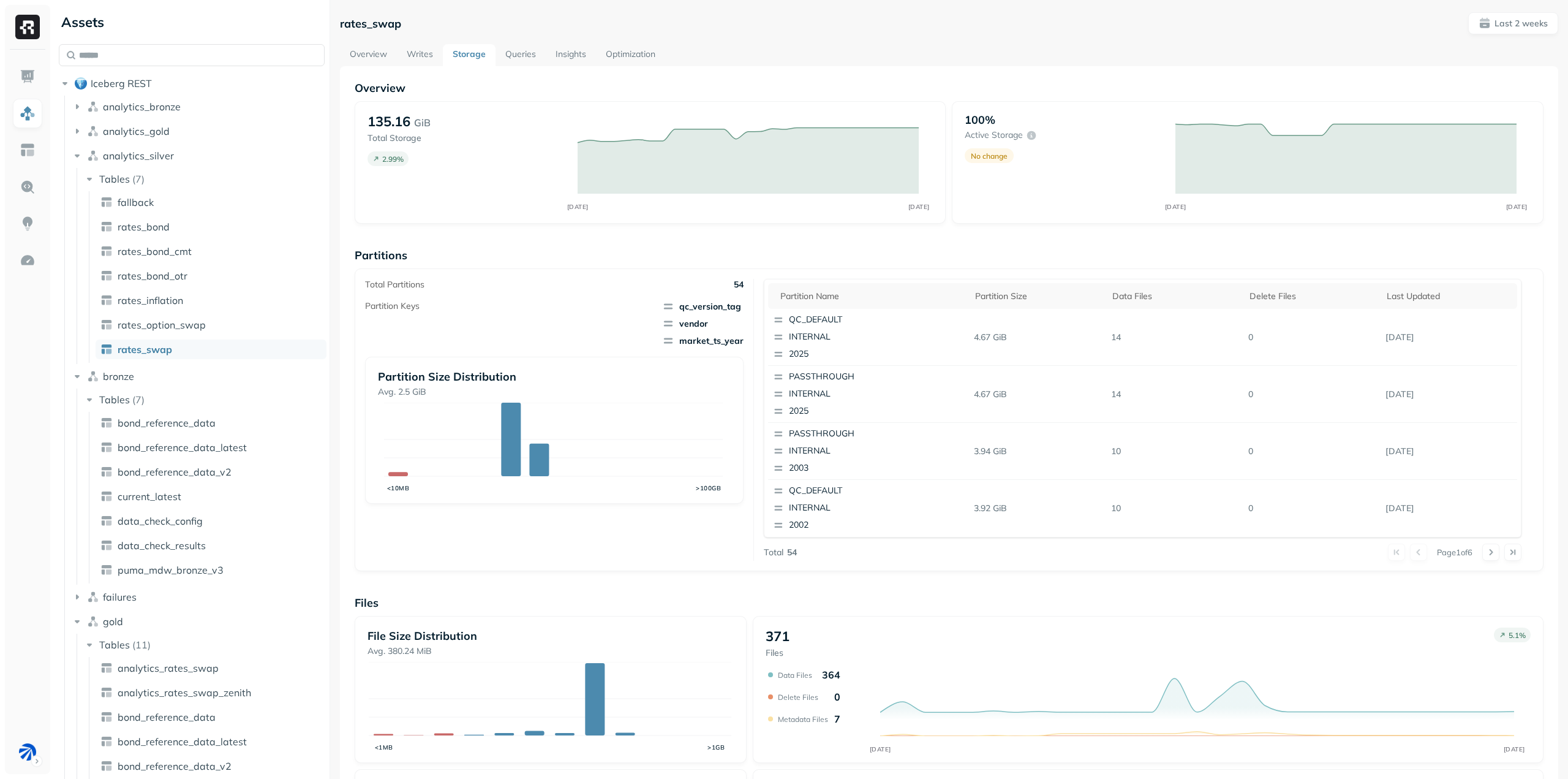
click at [764, 340] on div "Partition name Partition size Data Files Delete Files Last updated QC_DEFAULT I…" at bounding box center [1142, 409] width 757 height 259
drag, startPoint x: 1002, startPoint y: 336, endPoint x: 954, endPoint y: 335, distance: 48.0
click at [954, 335] on tr "QC_DEFAULT INTERNAL 2025 4.67 GiB 14 0 [DATE]" at bounding box center [1143, 338] width 749 height 57
click at [954, 335] on td "QC_DEFAULT INTERNAL 2025" at bounding box center [868, 338] width 201 height 57
drag, startPoint x: 954, startPoint y: 335, endPoint x: 1015, endPoint y: 333, distance: 61.0
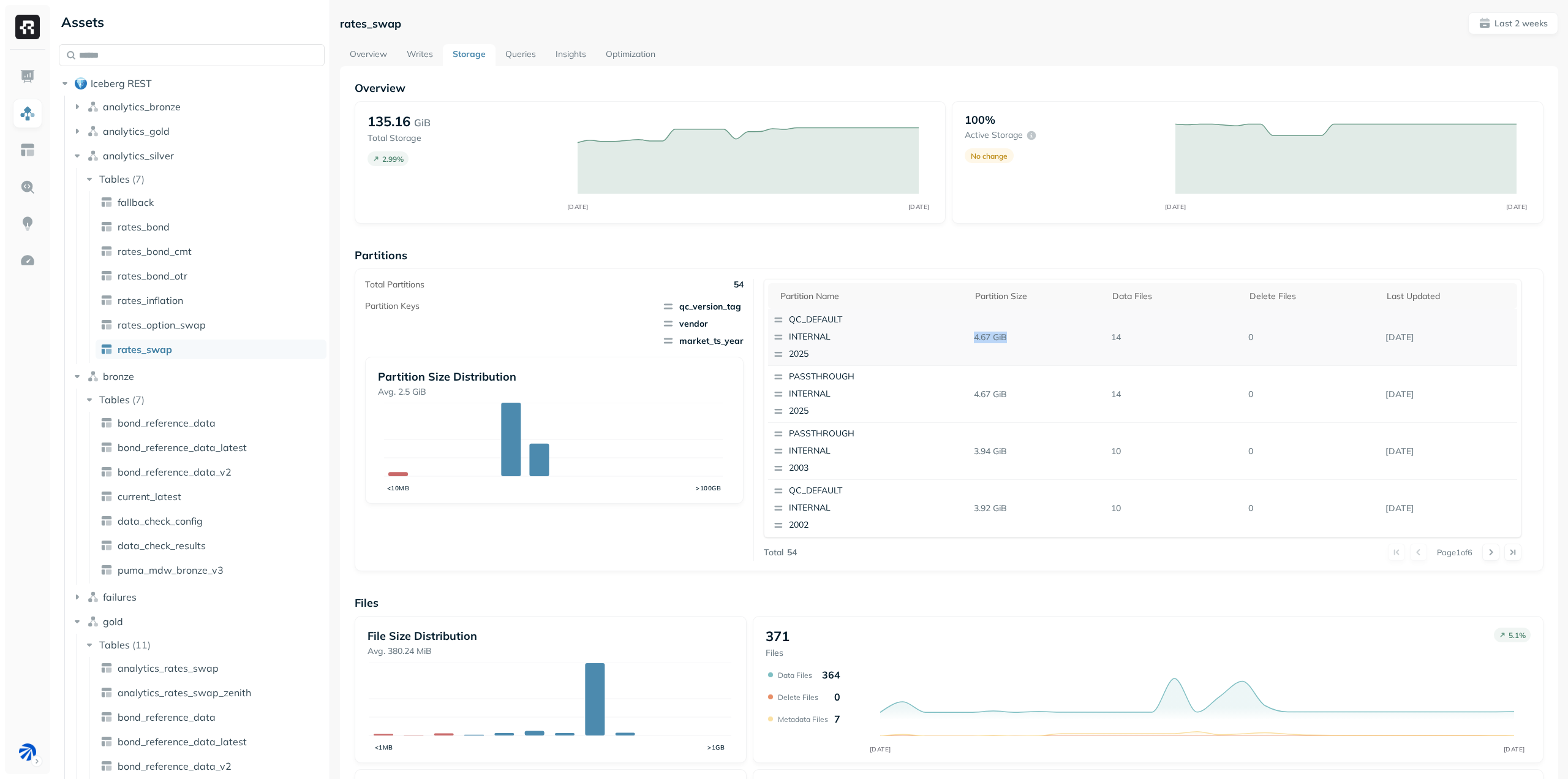
click at [1015, 333] on tr "QC_DEFAULT INTERNAL 2025 4.67 GiB 14 0 [DATE]" at bounding box center [1143, 338] width 749 height 57
click at [1015, 333] on p "4.67 GiB" at bounding box center [1038, 338] width 137 height 22
click at [778, 261] on p "Partitions" at bounding box center [949, 255] width 1189 height 14
click at [640, 46] on link "Optimization" at bounding box center [631, 55] width 69 height 22
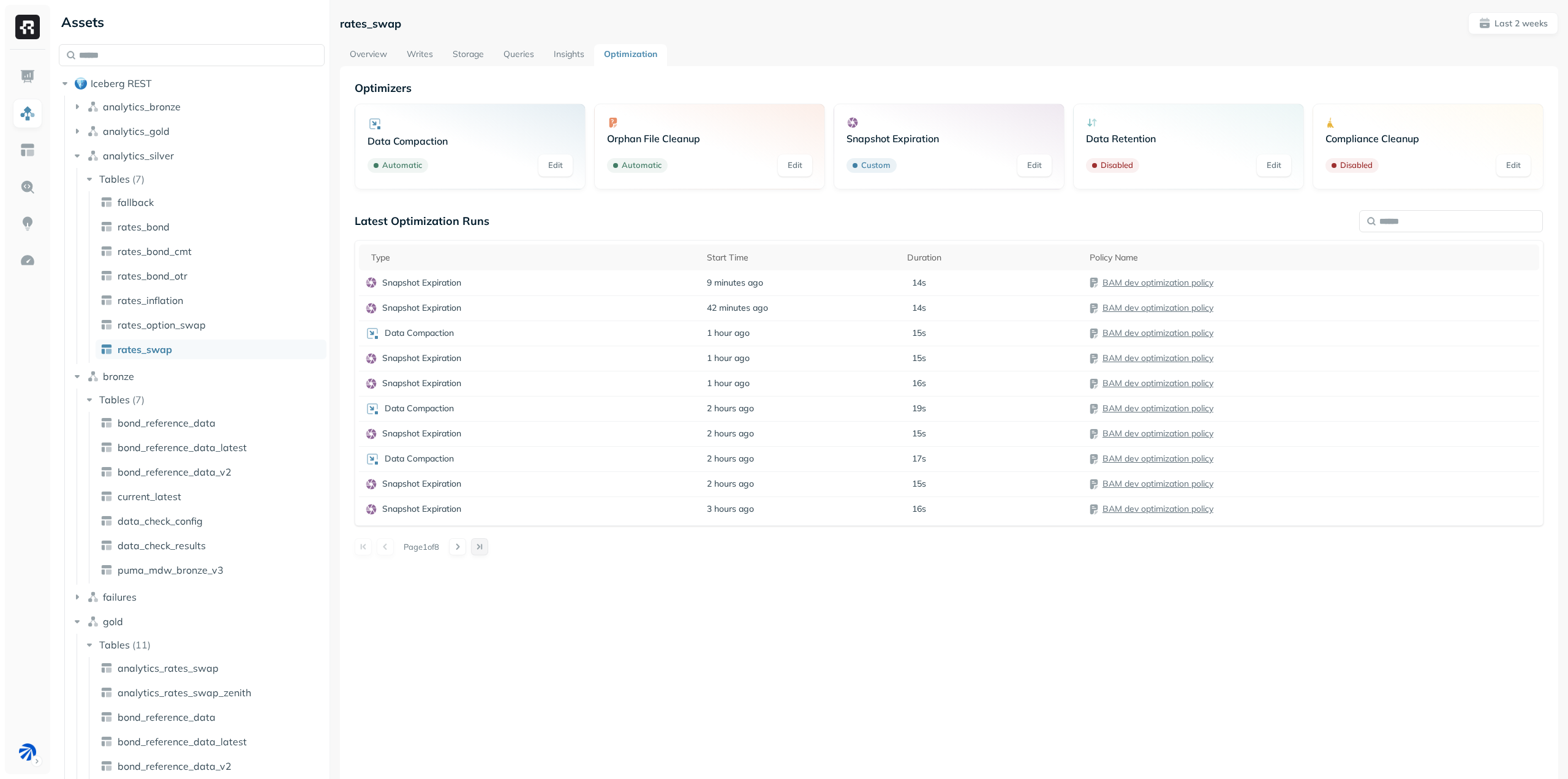
click at [481, 550] on button at bounding box center [479, 546] width 17 height 17
click at [469, 62] on link "Storage" at bounding box center [468, 55] width 51 height 22
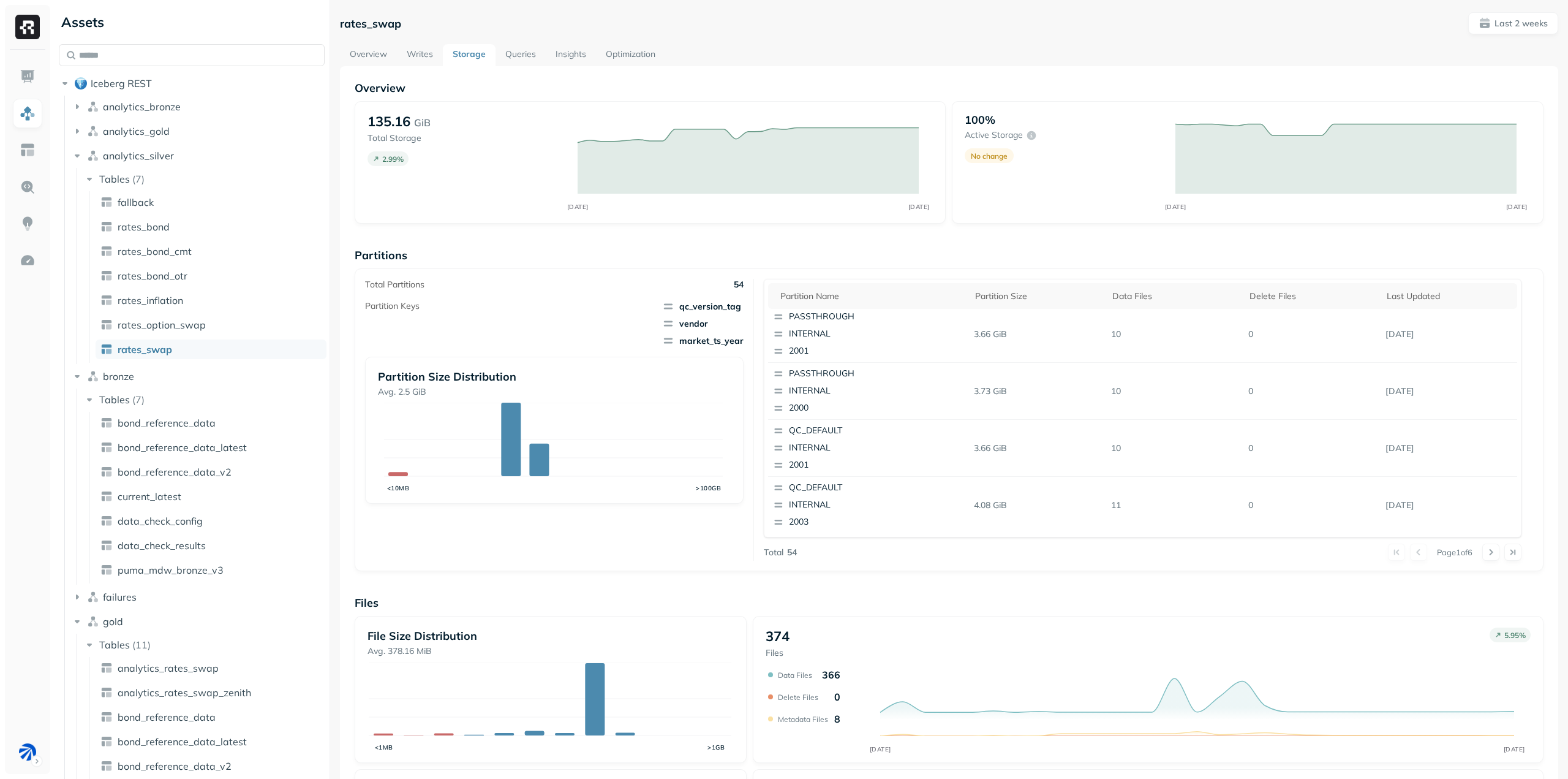
click at [757, 255] on p "Partitions" at bounding box center [949, 255] width 1189 height 14
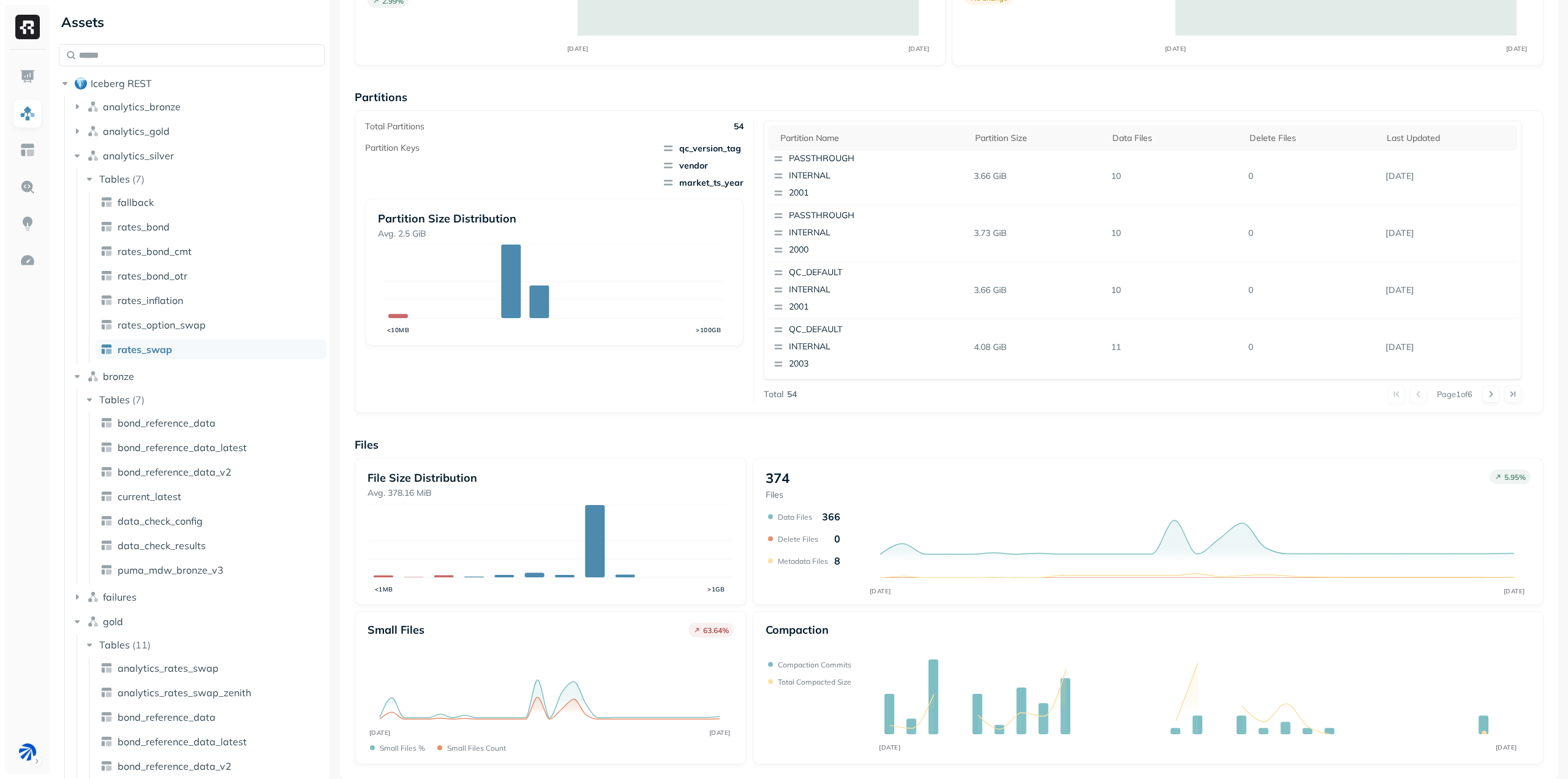
click at [749, 598] on div "File Size Distribution Avg. 378.16 MiB <1MB >1GB 374 Files 5.95 % SEP [DATE] Da…" at bounding box center [949, 611] width 1189 height 306
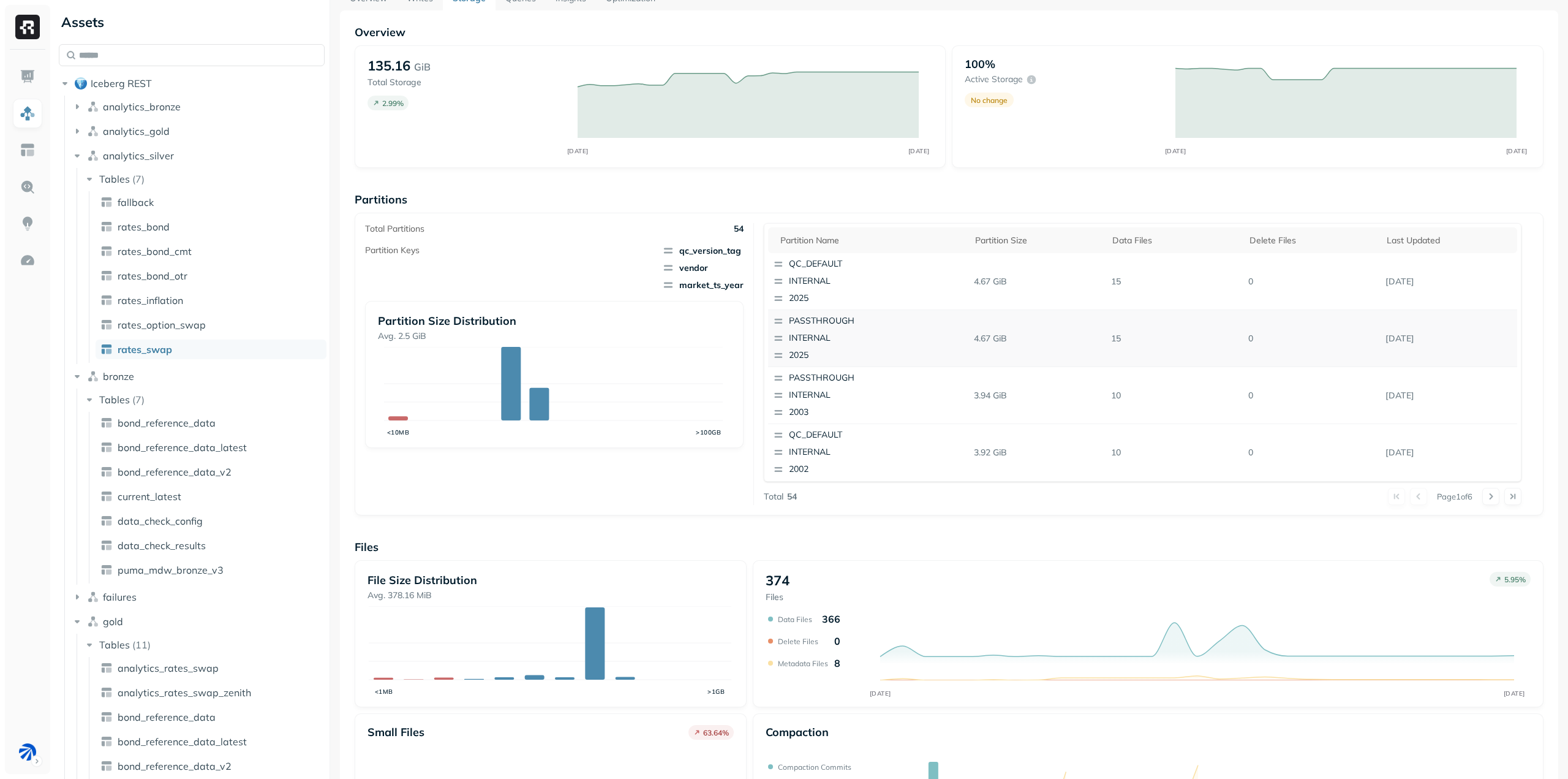
scroll to position [0, 0]
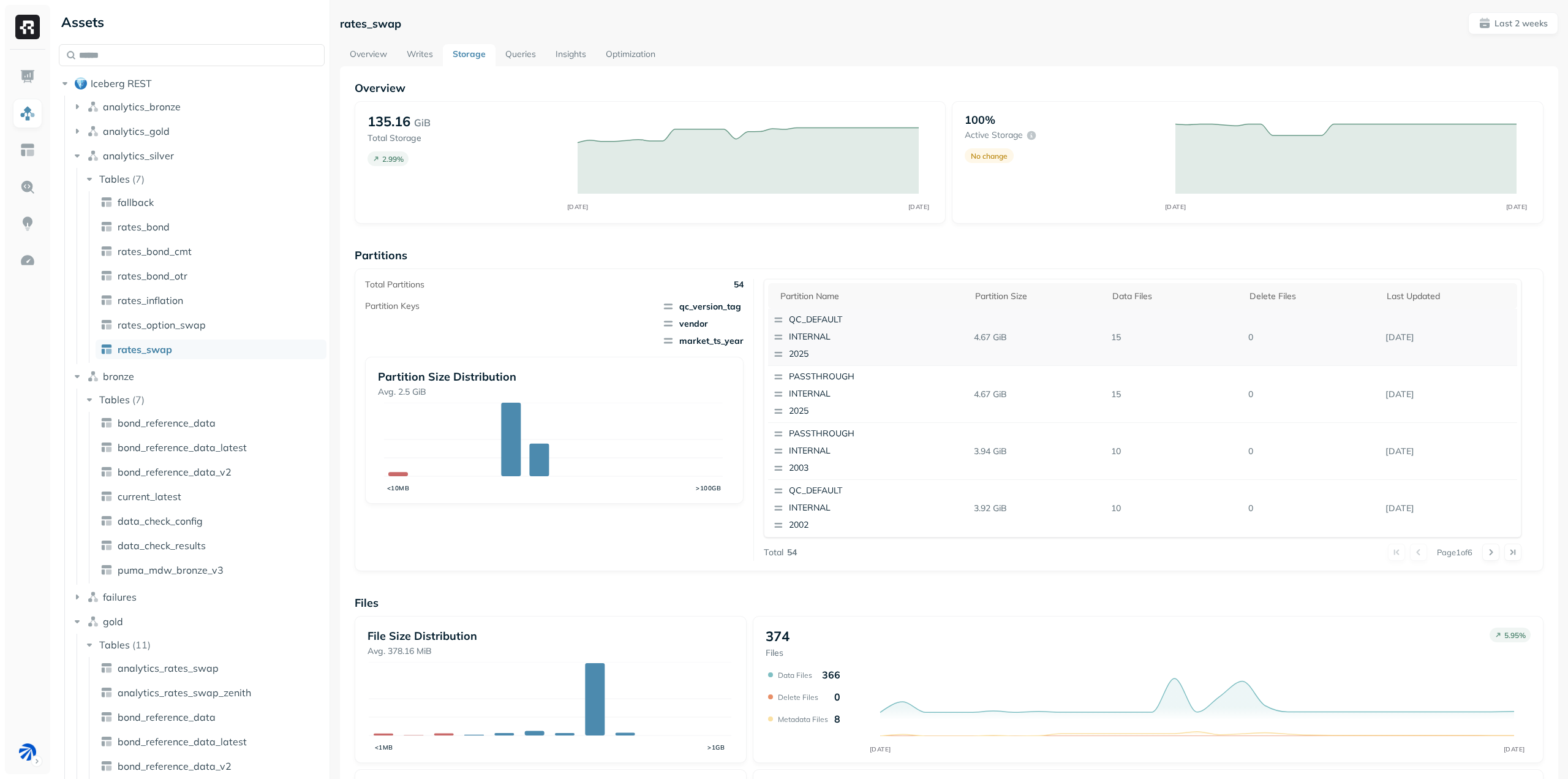
click at [795, 334] on p "INTERNAL" at bounding box center [848, 337] width 119 height 12
click at [864, 334] on p "INTERNAL" at bounding box center [848, 337] width 119 height 12
click at [864, 334] on p "INTERNAL" at bounding box center [848, 337] width 119 height 12
click at [373, 65] on link "Overview" at bounding box center [369, 55] width 57 height 22
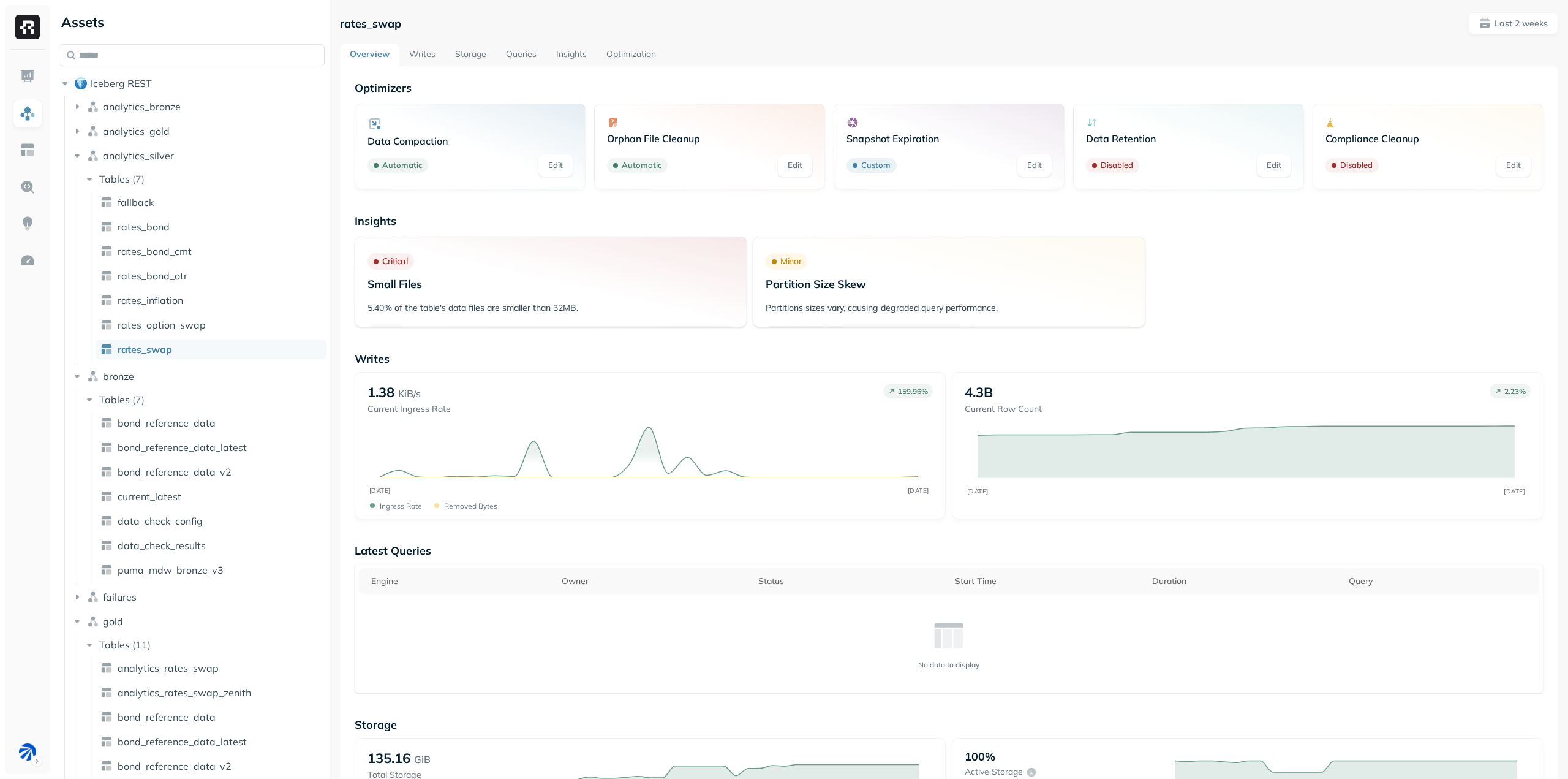
click at [576, 59] on link "Insights" at bounding box center [572, 55] width 50 height 22
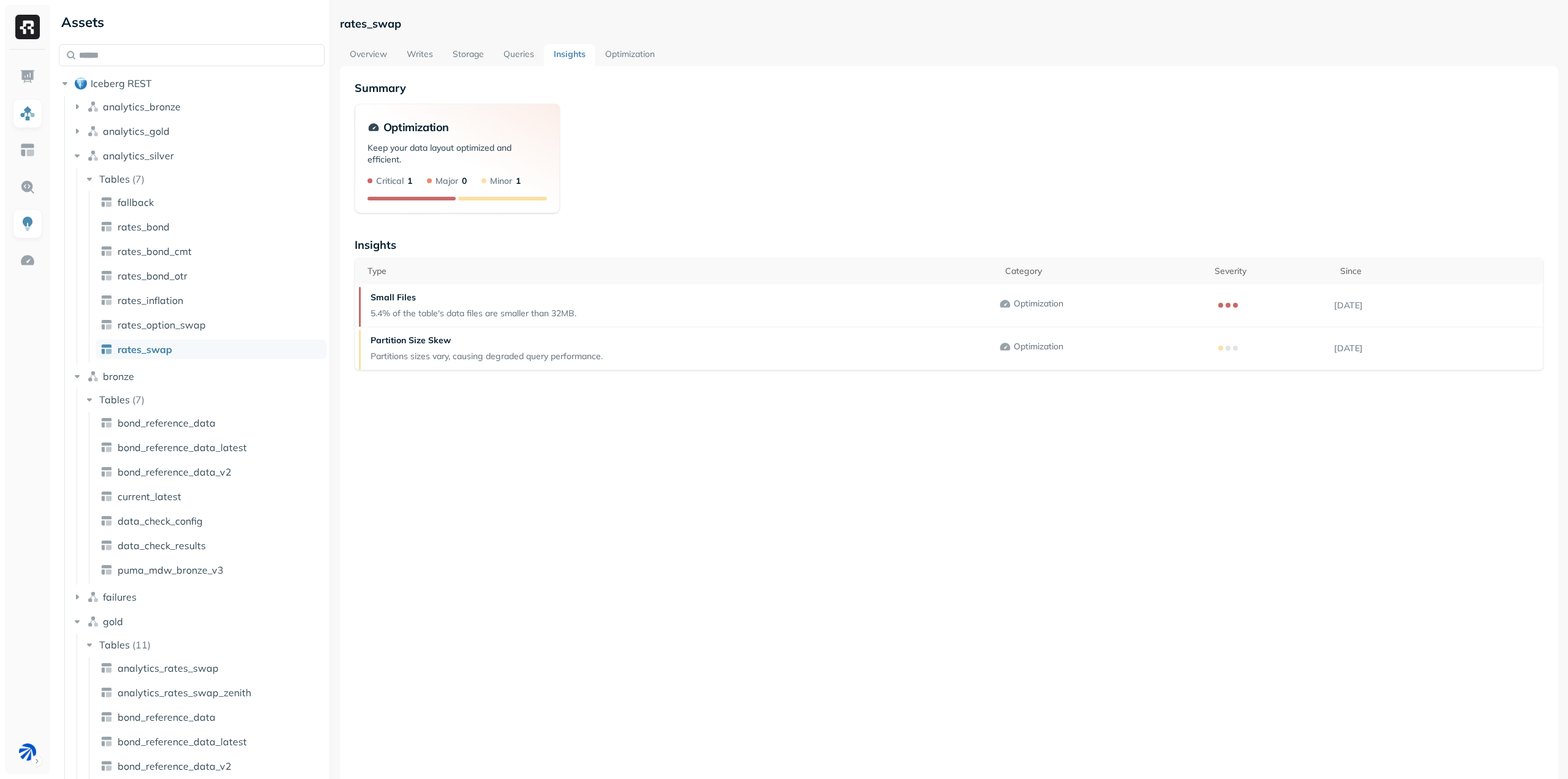
click at [509, 57] on link "Queries" at bounding box center [519, 55] width 50 height 22
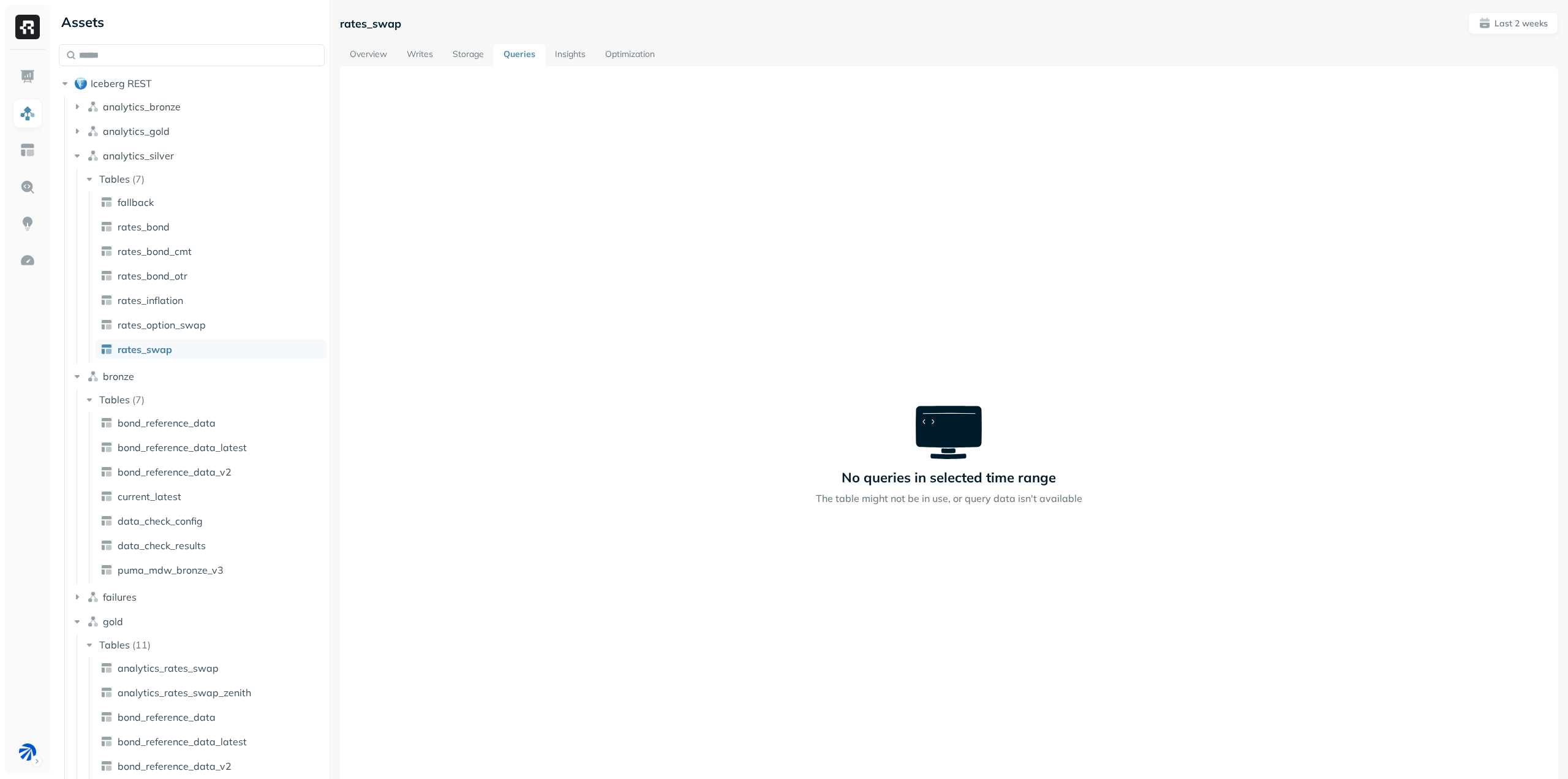
click at [468, 57] on link "Storage" at bounding box center [468, 55] width 51 height 22
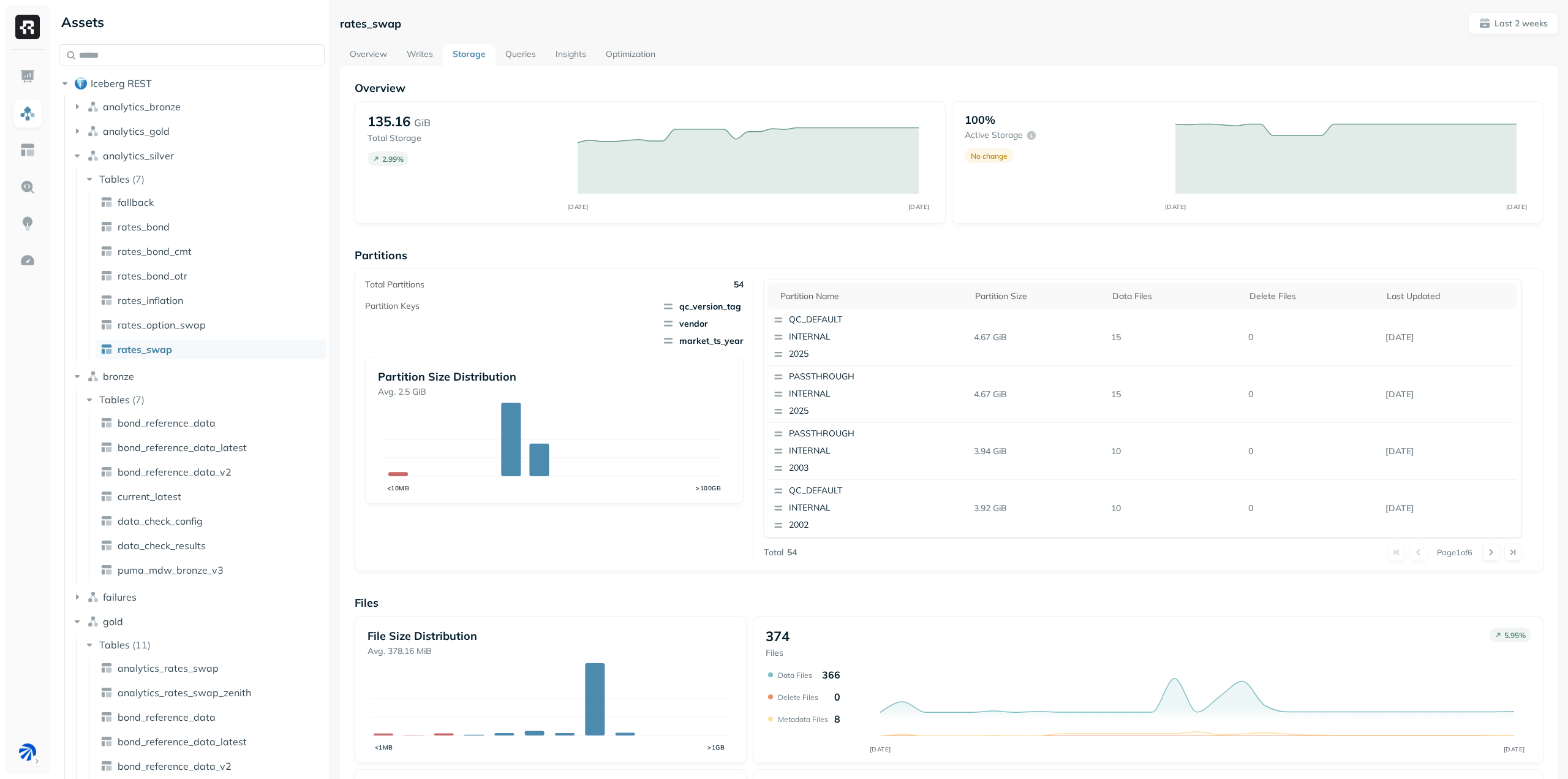
click at [414, 65] on link "Writes" at bounding box center [420, 55] width 46 height 22
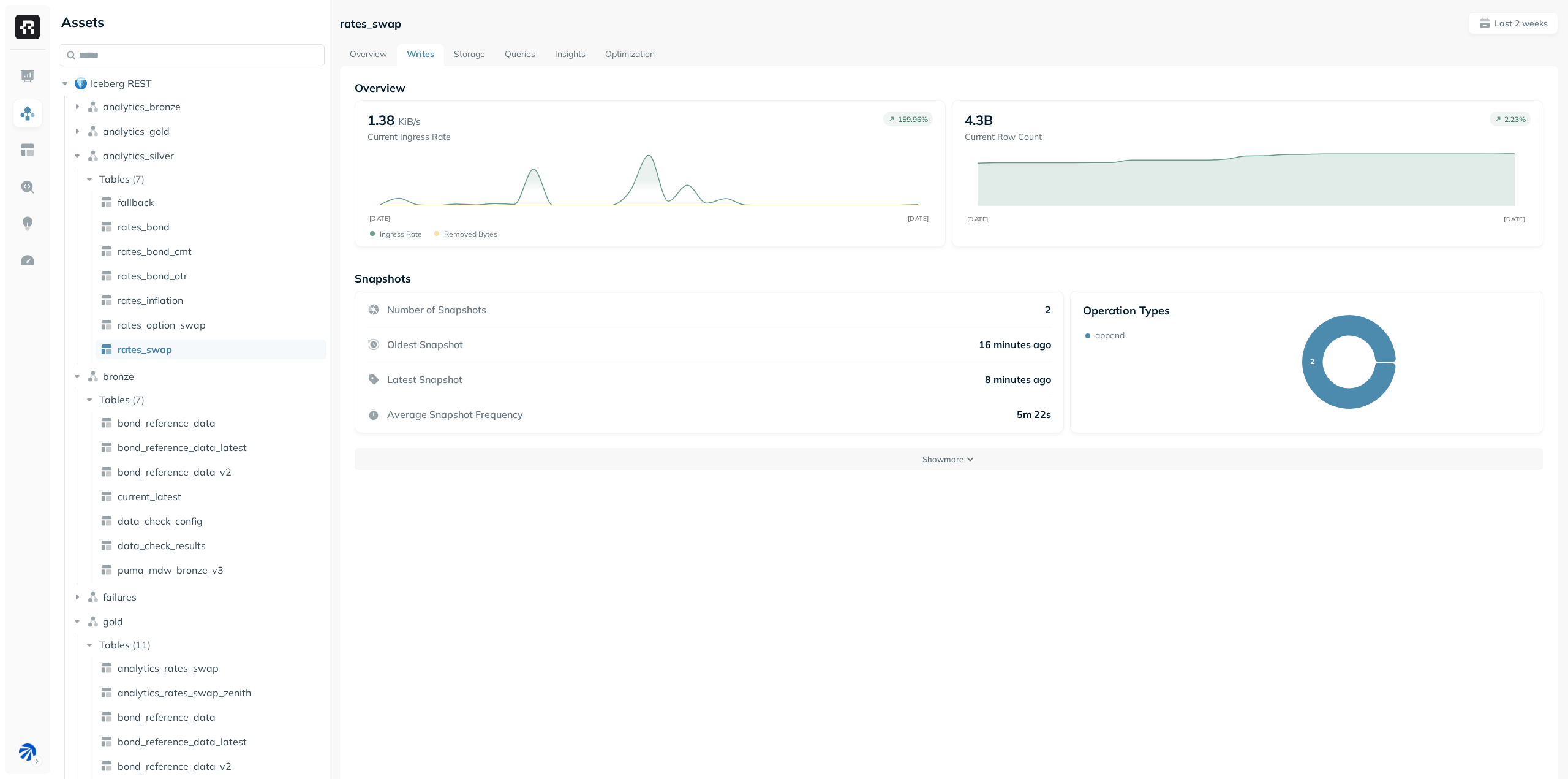
click at [672, 491] on div "Overview 1.38 KiB/s Current Ingress Rate 159.96 % SEP [DATE] Ingress Rate Remov…" at bounding box center [949, 456] width 1218 height 779
click at [700, 464] on button "Show more" at bounding box center [949, 459] width 1189 height 22
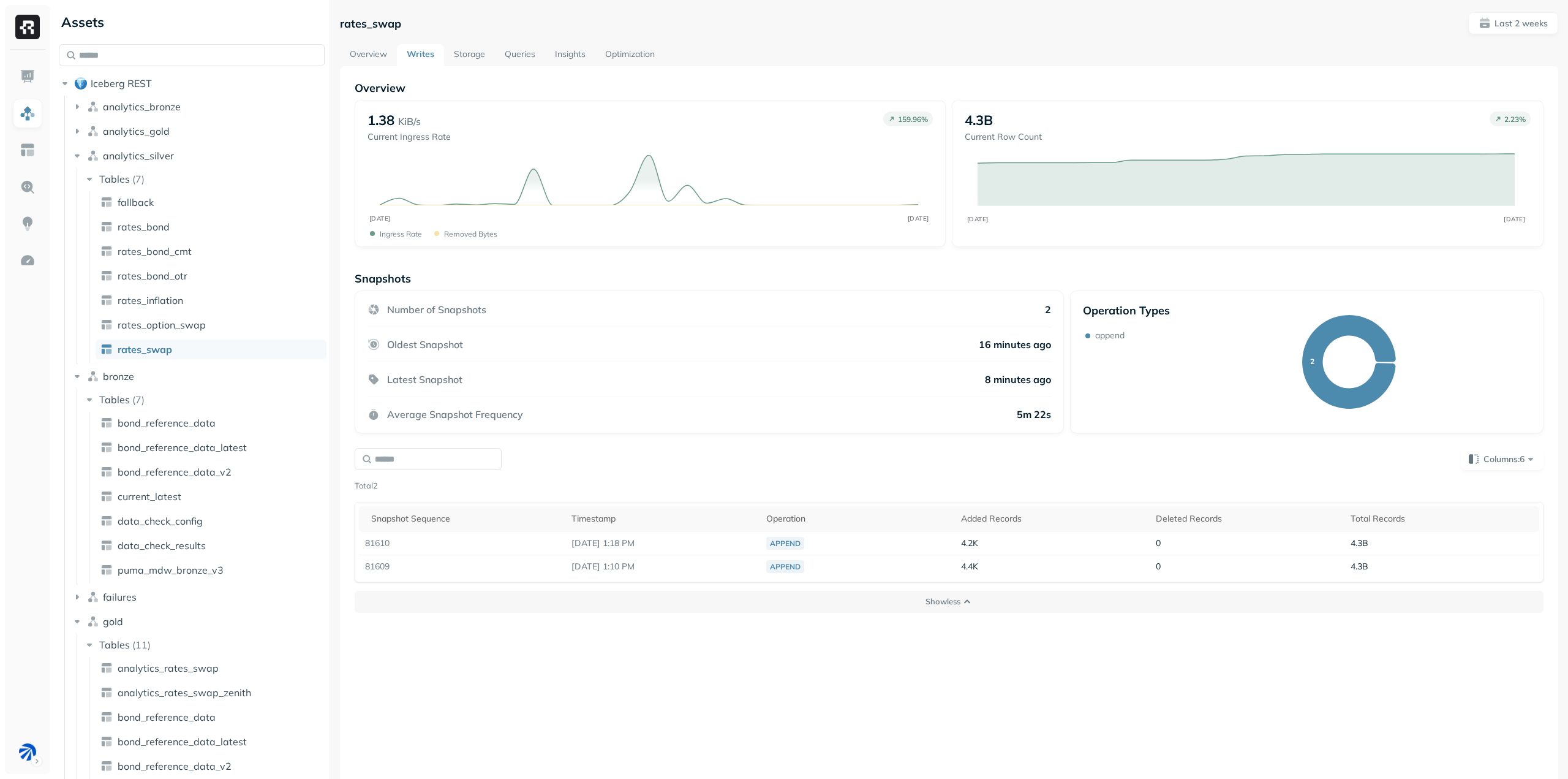
click at [487, 52] on link "Storage" at bounding box center [470, 55] width 51 height 22
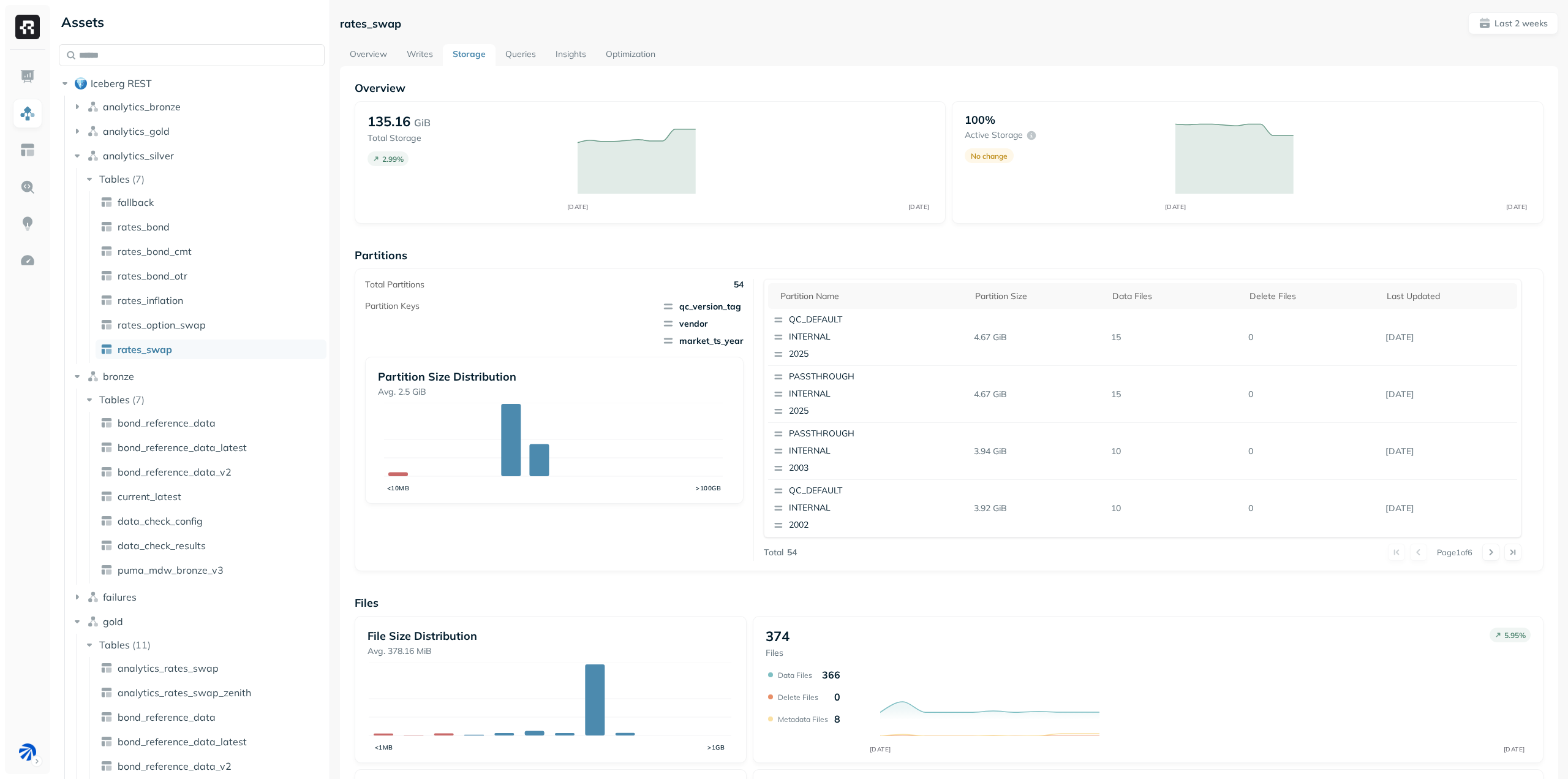
click at [376, 46] on link "Overview" at bounding box center [369, 55] width 57 height 22
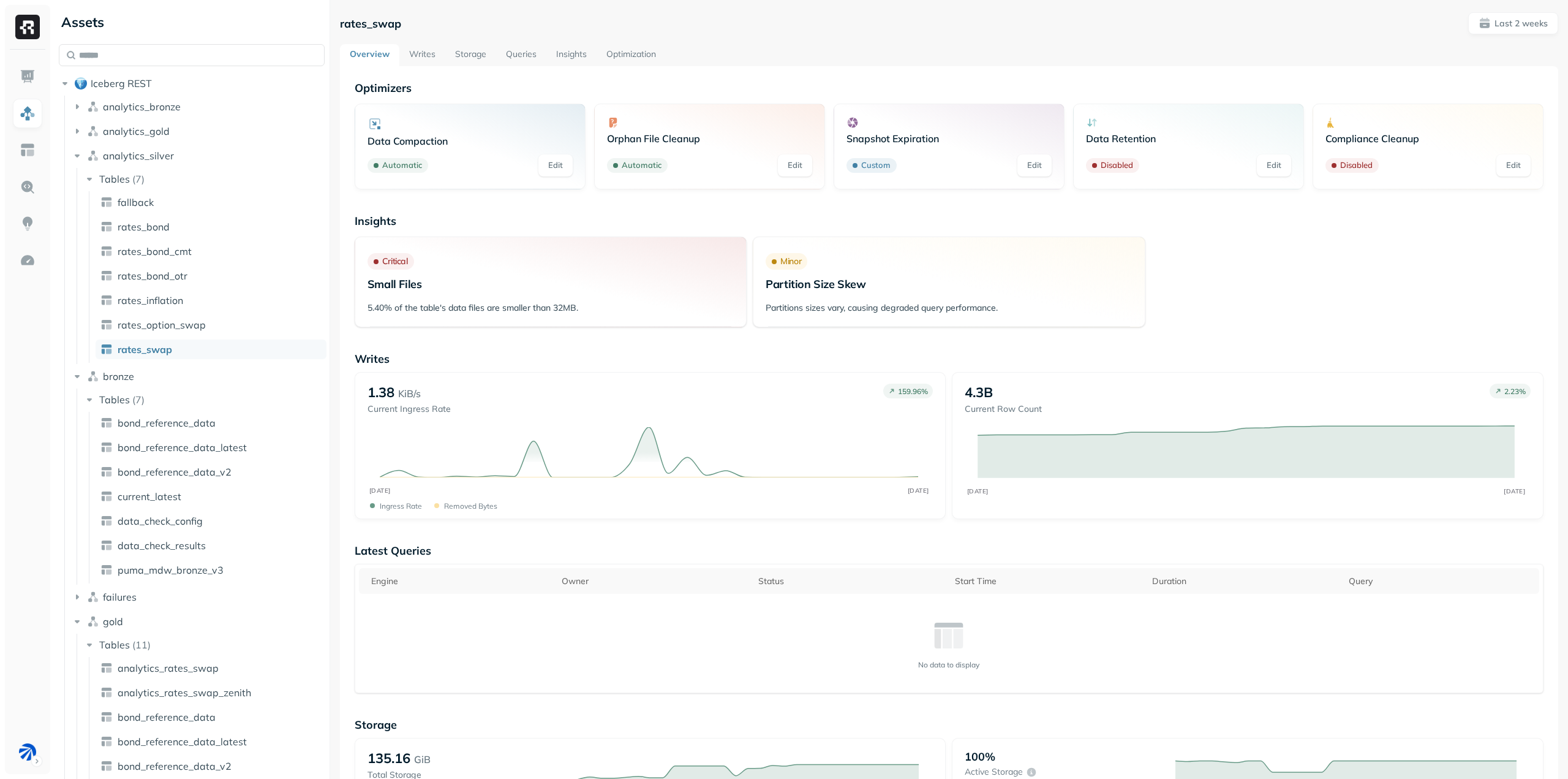
click at [420, 57] on link "Writes" at bounding box center [423, 55] width 46 height 22
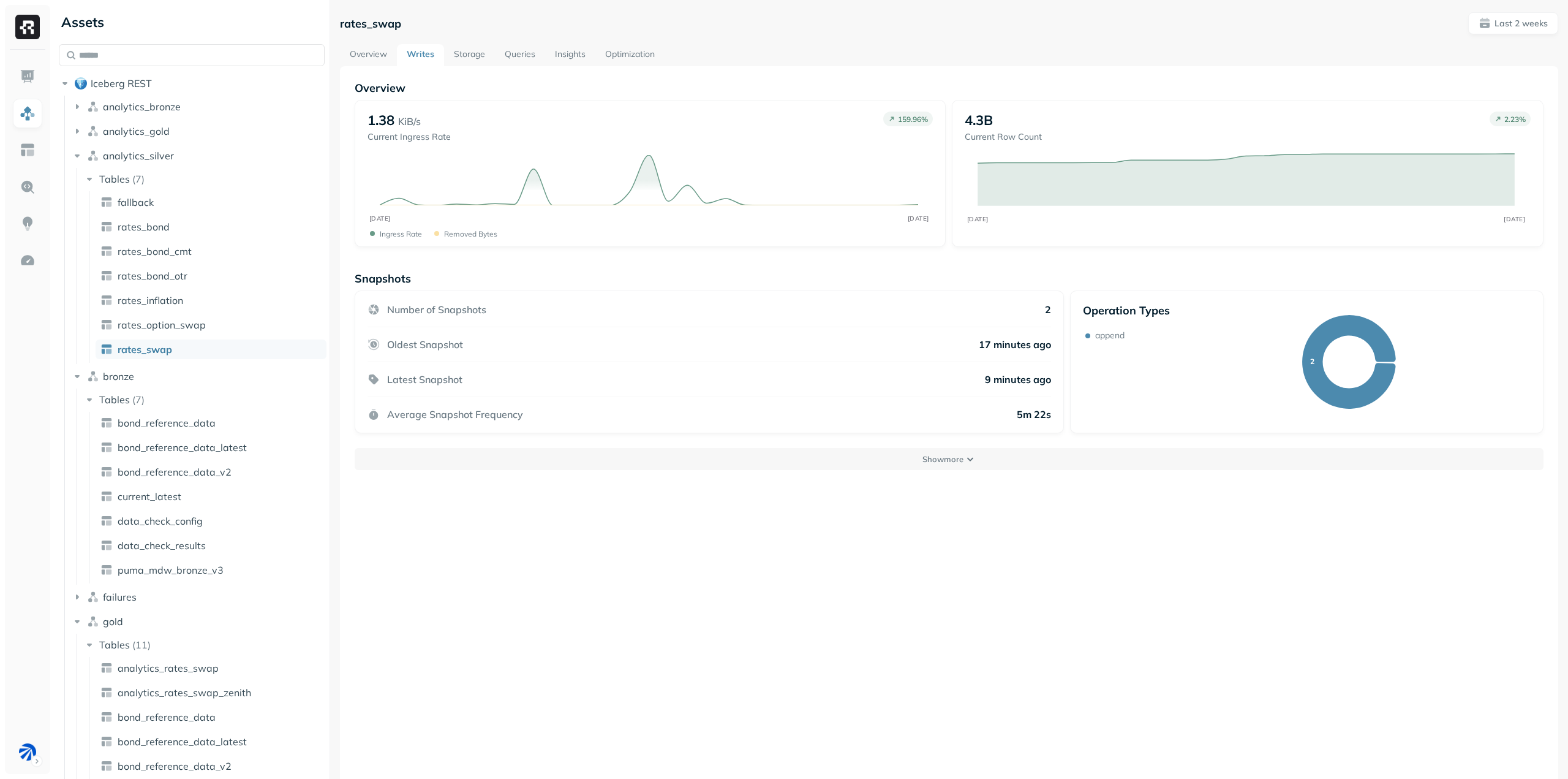
click at [473, 52] on link "Storage" at bounding box center [470, 55] width 51 height 22
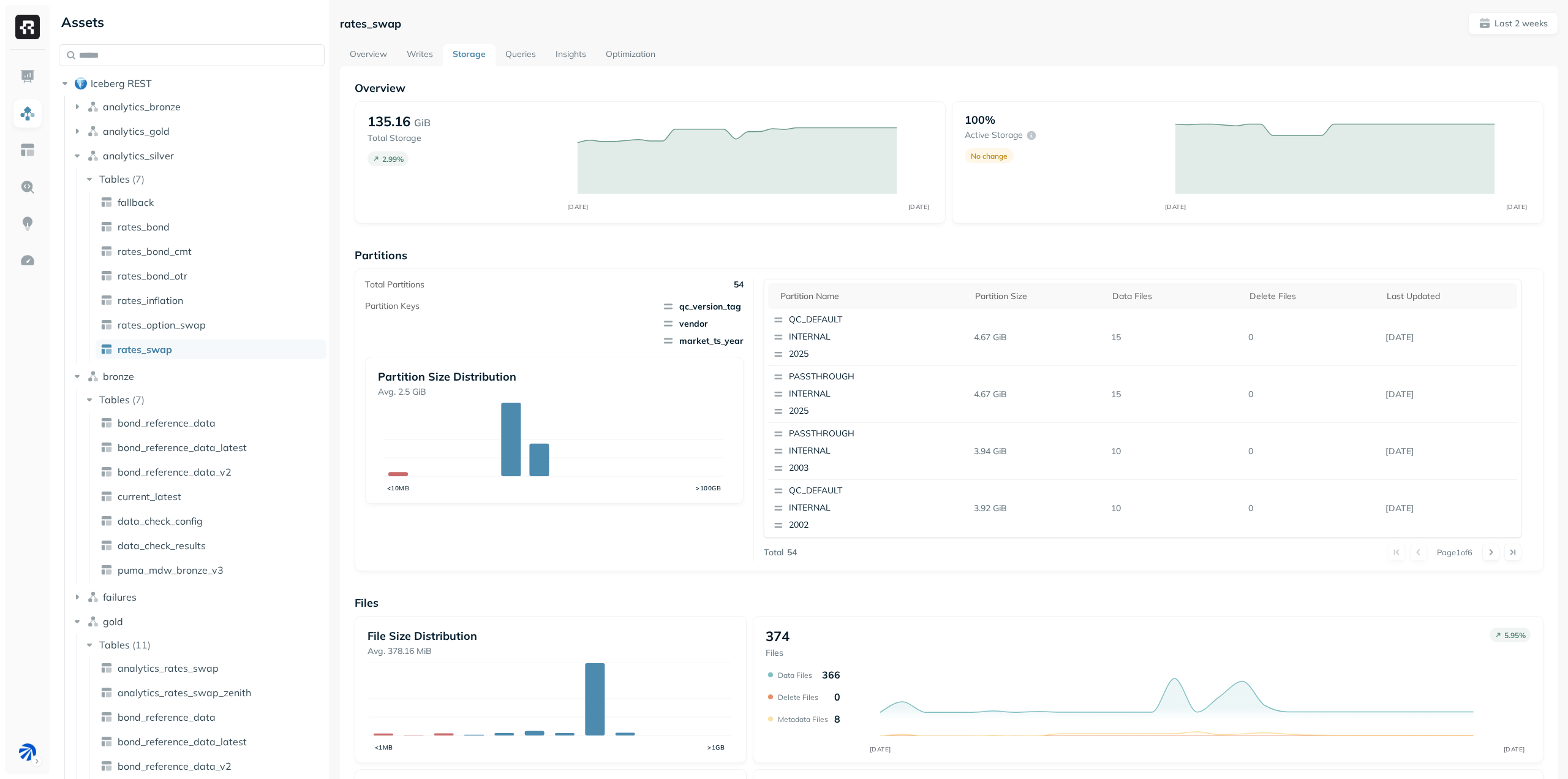
click at [518, 57] on link "Queries" at bounding box center [521, 55] width 50 height 22
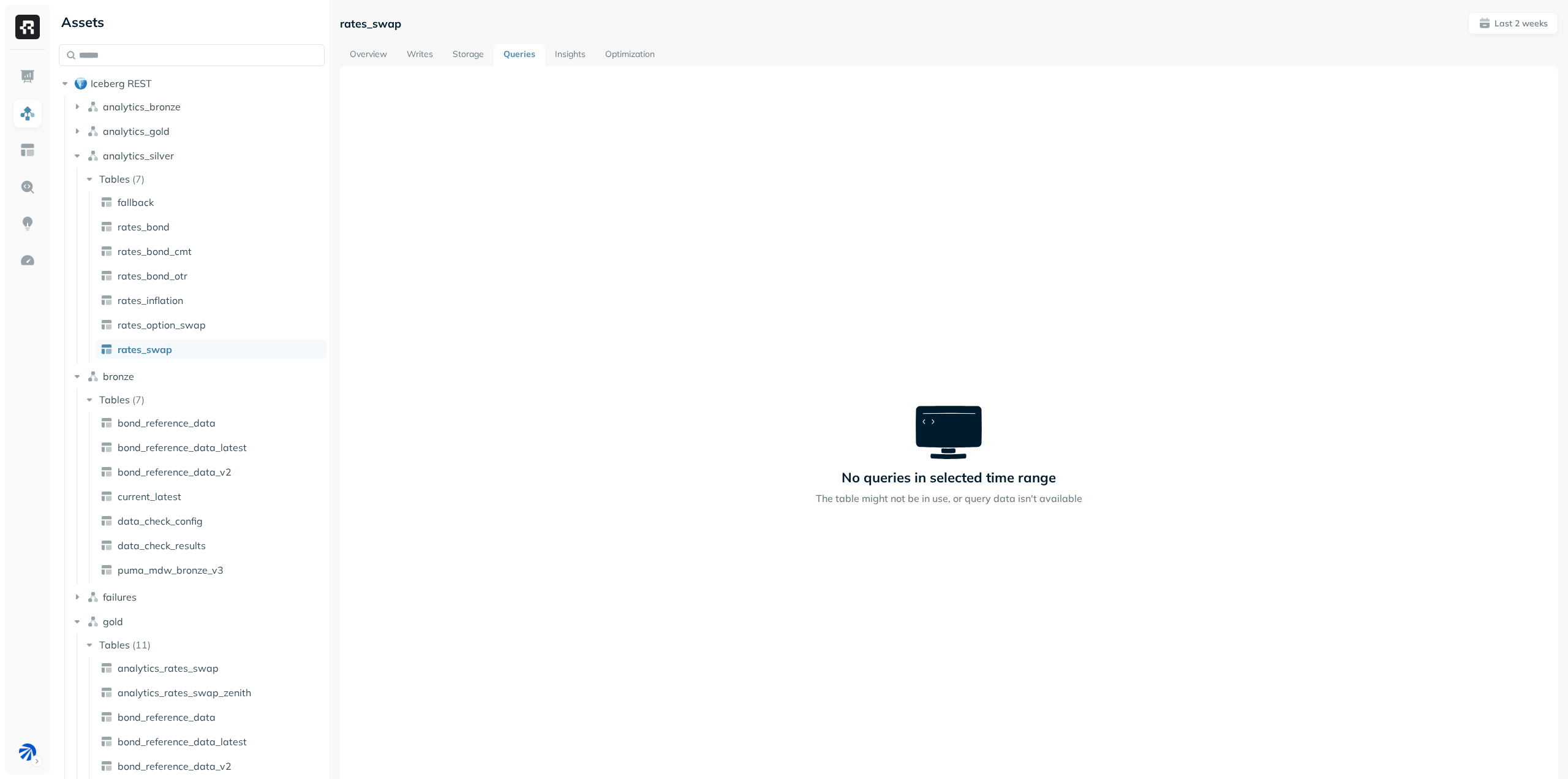
click at [557, 50] on link "Insights" at bounding box center [570, 55] width 50 height 22
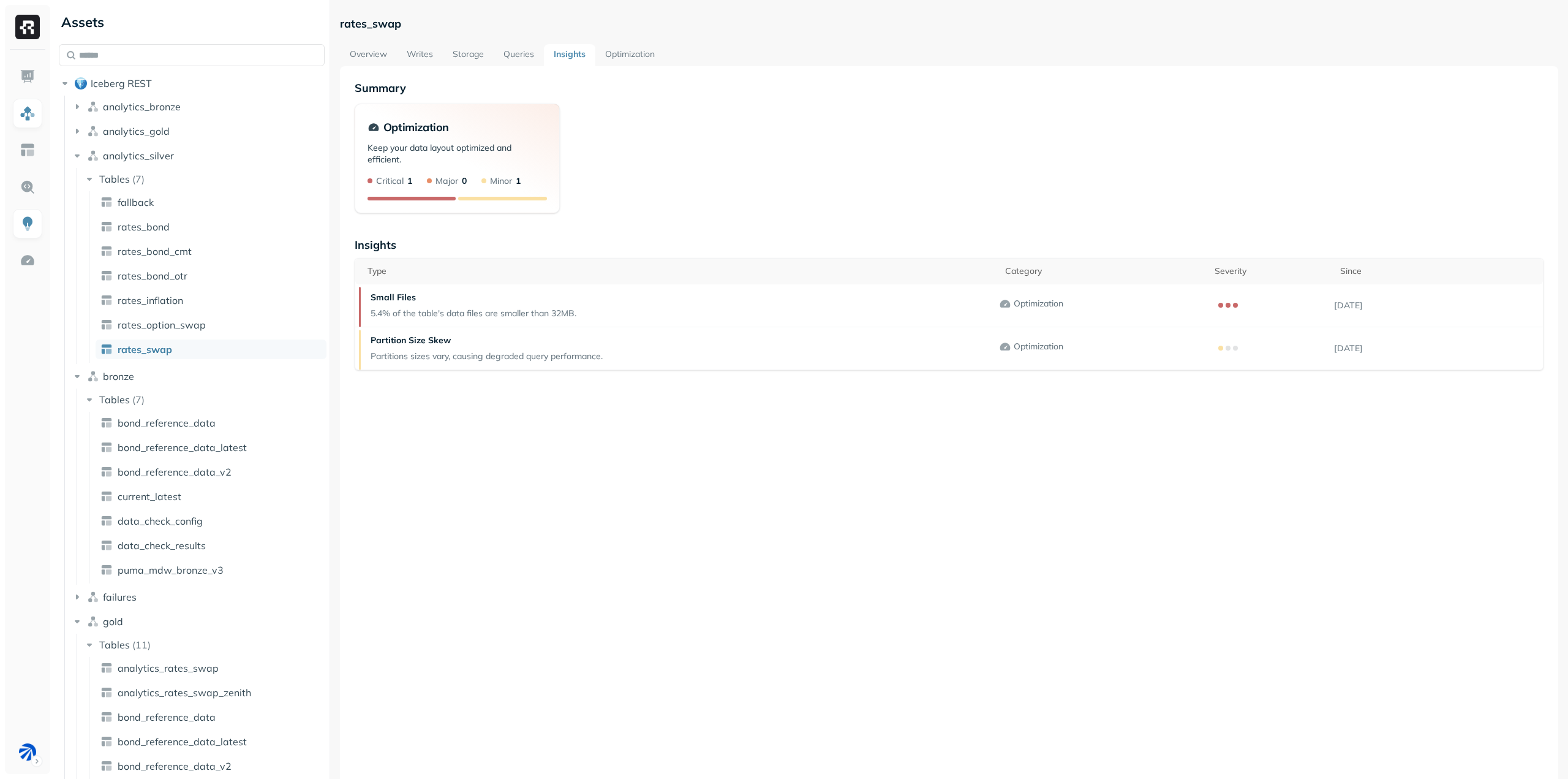
click at [632, 52] on link "Optimization" at bounding box center [630, 55] width 69 height 22
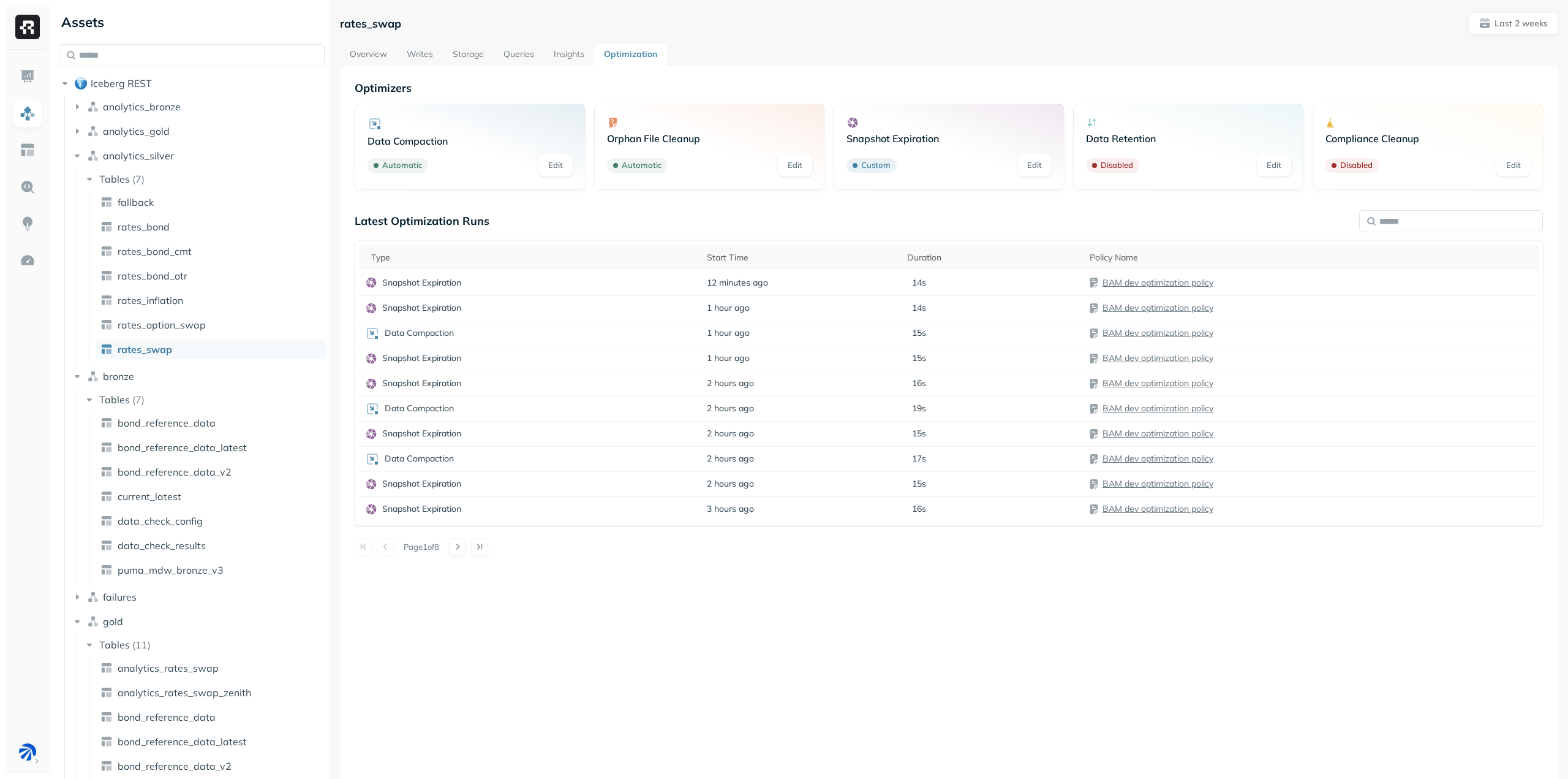
click at [592, 626] on div "Optimizers Data Compaction Automatic Edit Orphan File Cleanup Automatic Edit Sn…" at bounding box center [949, 456] width 1218 height 779
click at [1135, 281] on link "BAM dev optimization policy" at bounding box center [1158, 283] width 111 height 11
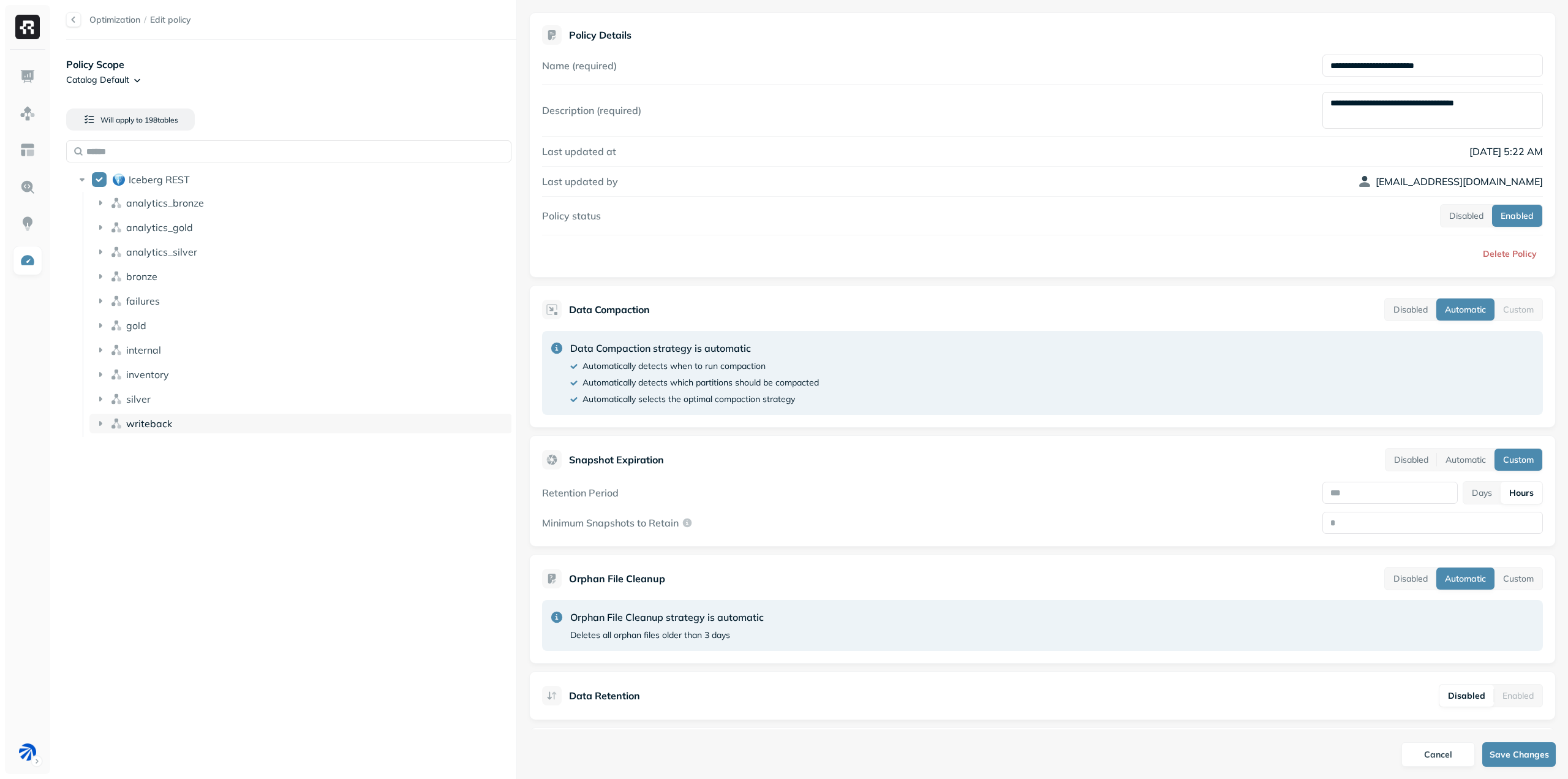
click at [103, 421] on icon at bounding box center [101, 424] width 12 height 12
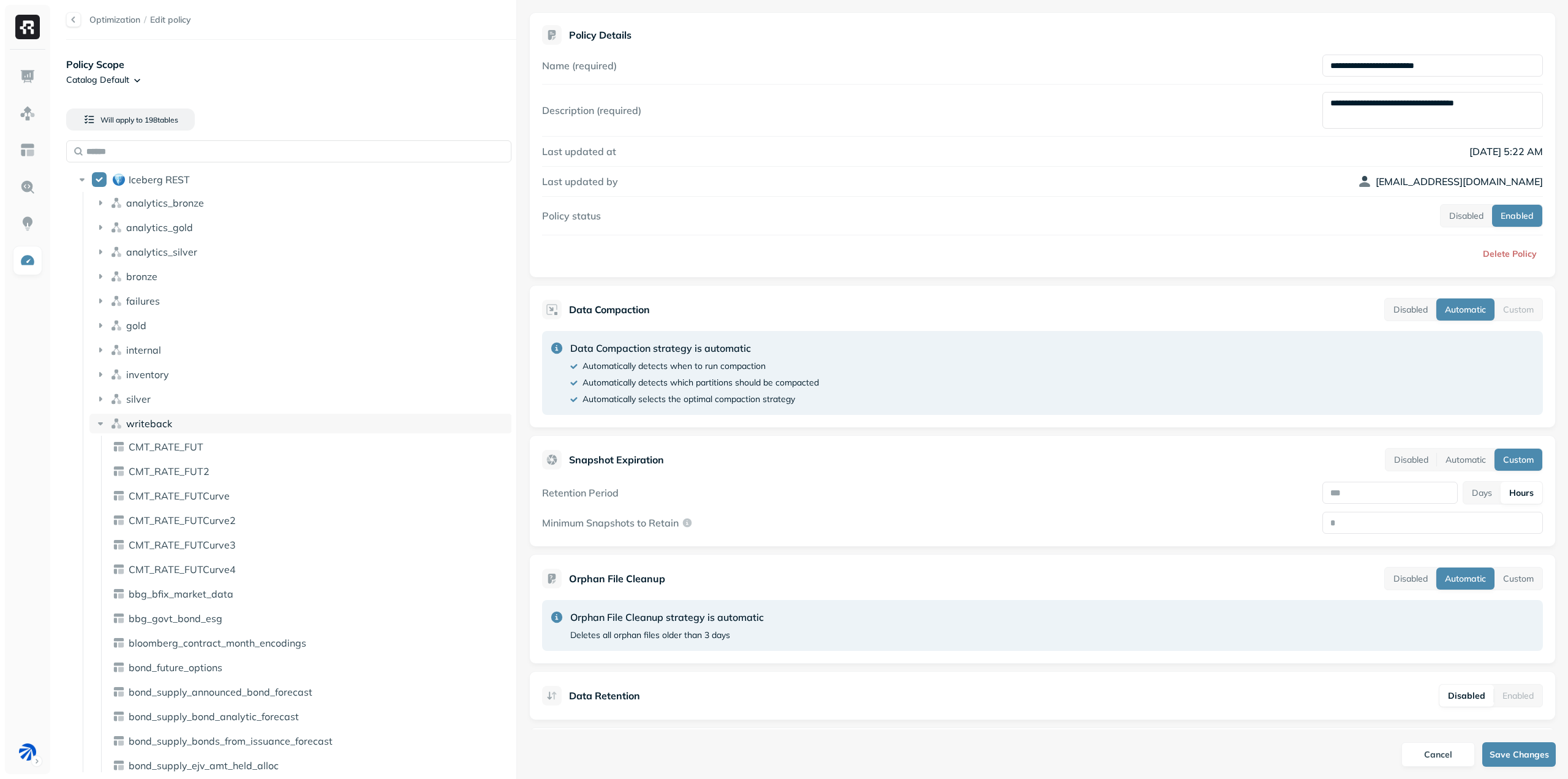
click at [101, 424] on icon at bounding box center [100, 424] width 5 height 3
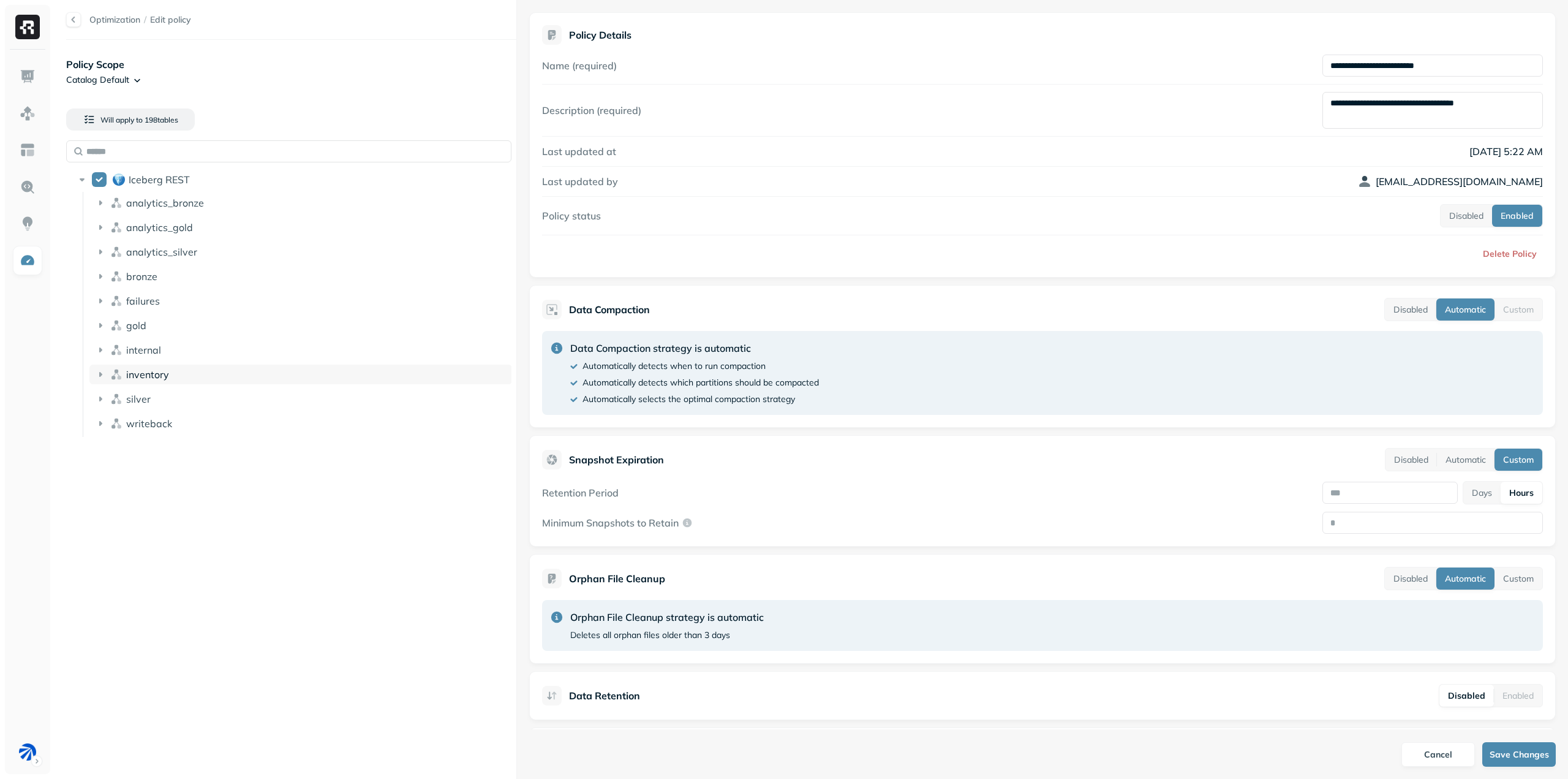
click at [97, 374] on icon at bounding box center [101, 375] width 12 height 12
click at [97, 374] on icon at bounding box center [101, 375] width 12 height 12
click at [98, 354] on icon at bounding box center [101, 350] width 12 height 12
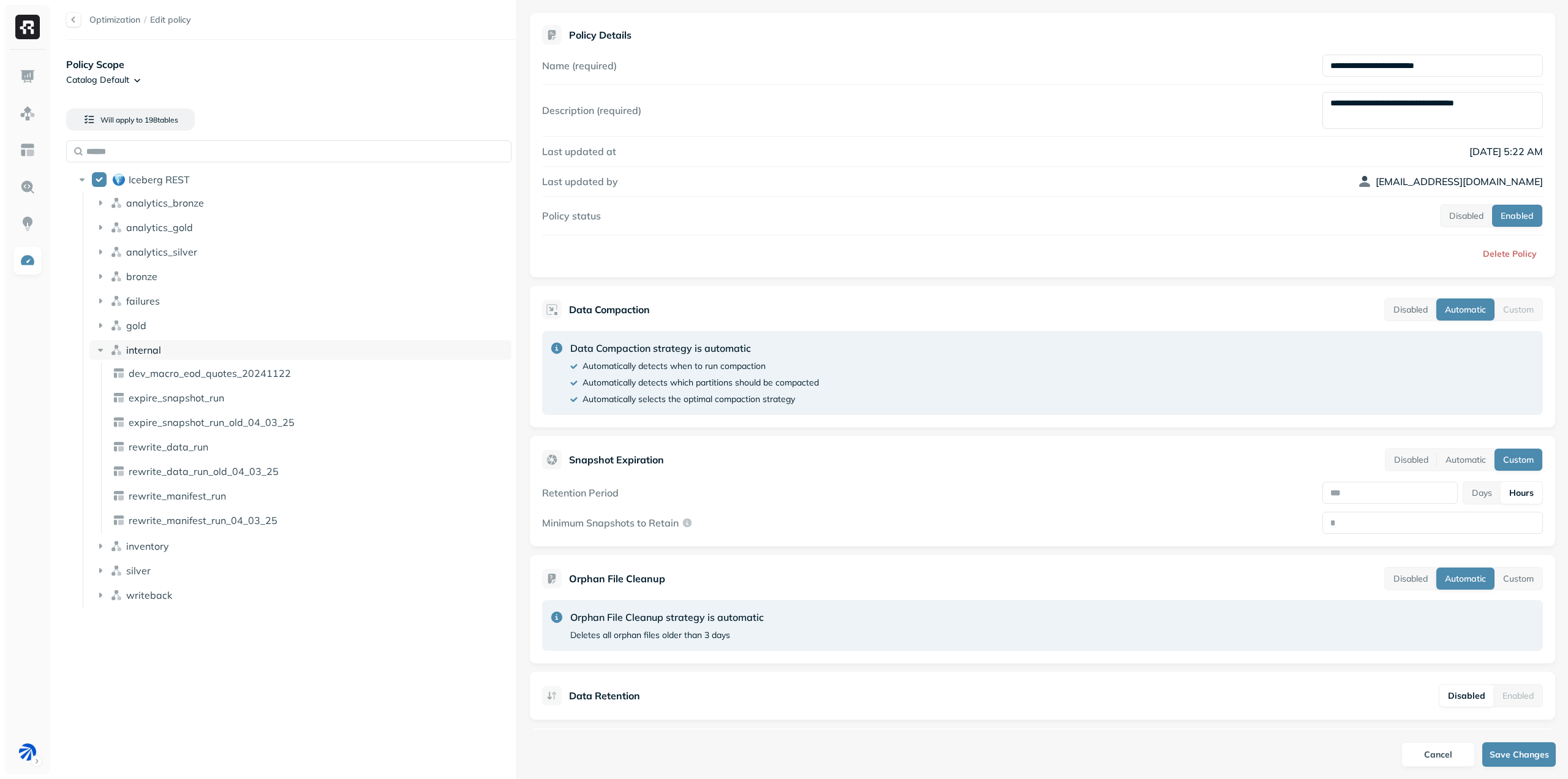
click at [99, 351] on icon at bounding box center [101, 350] width 12 height 12
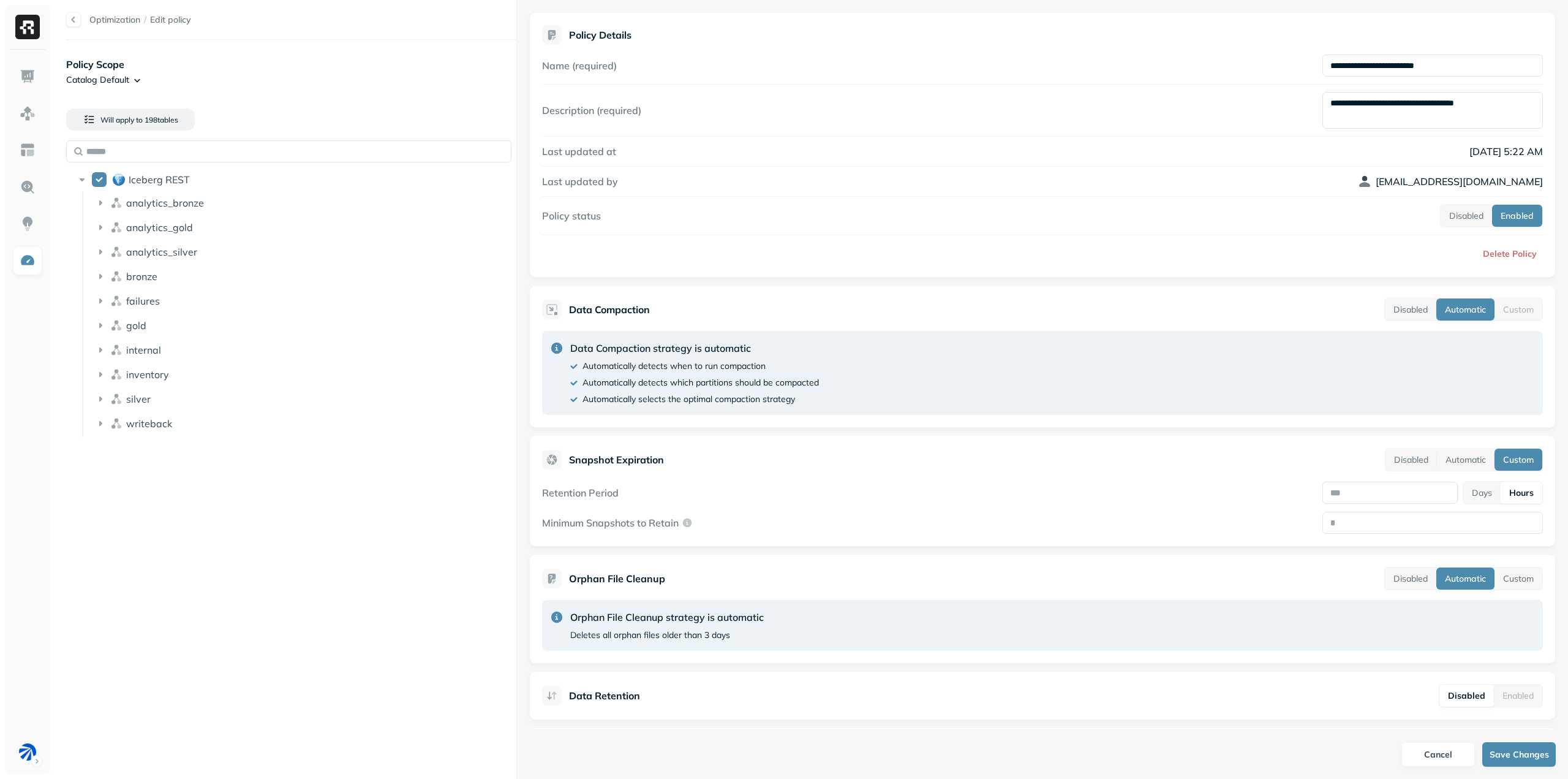
click at [662, 432] on div "**********" at bounding box center [1043, 364] width 1051 height 729
click at [103, 426] on icon at bounding box center [101, 424] width 12 height 12
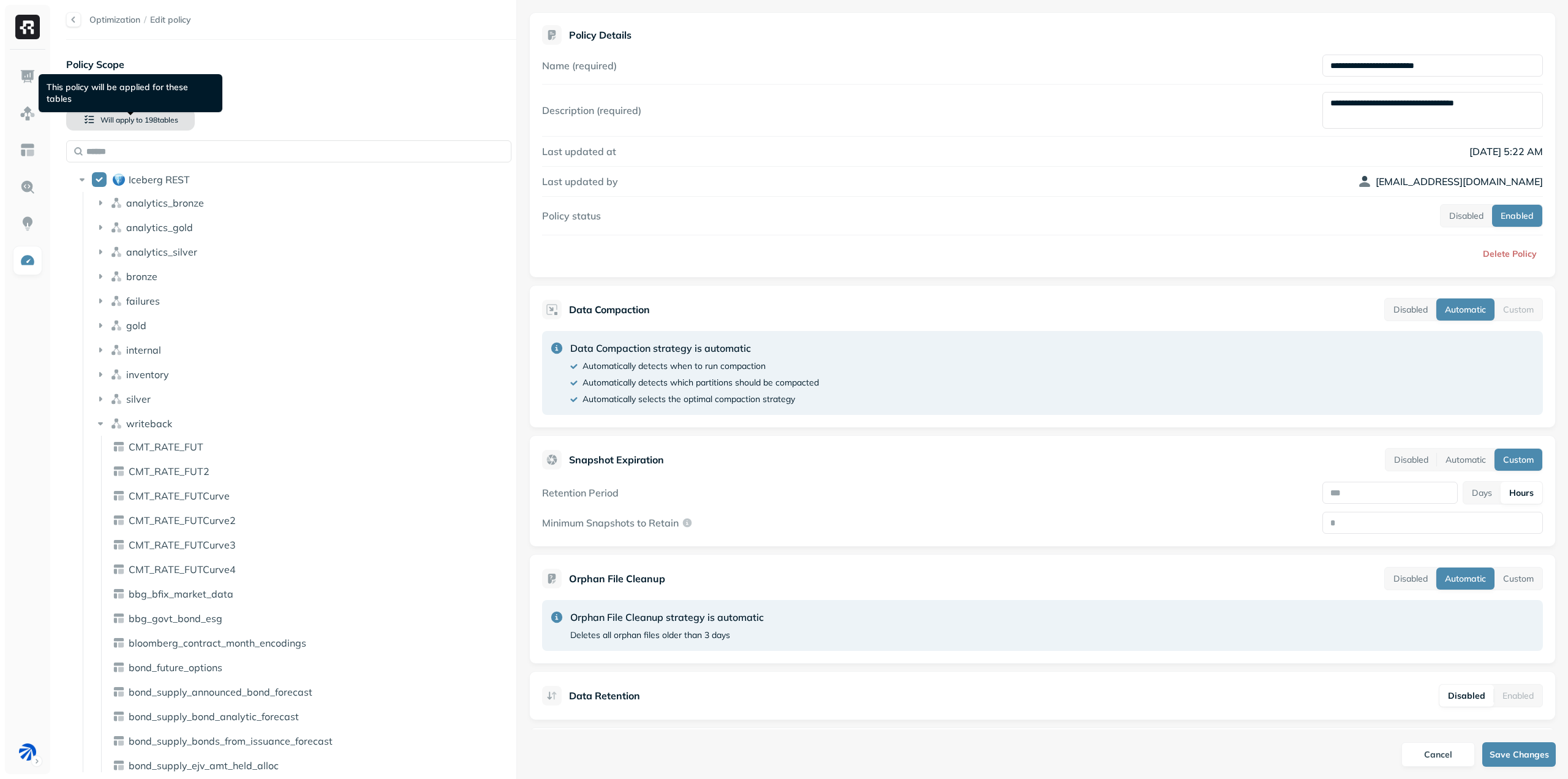
click at [172, 121] on span "198 table s" at bounding box center [161, 120] width 35 height 10
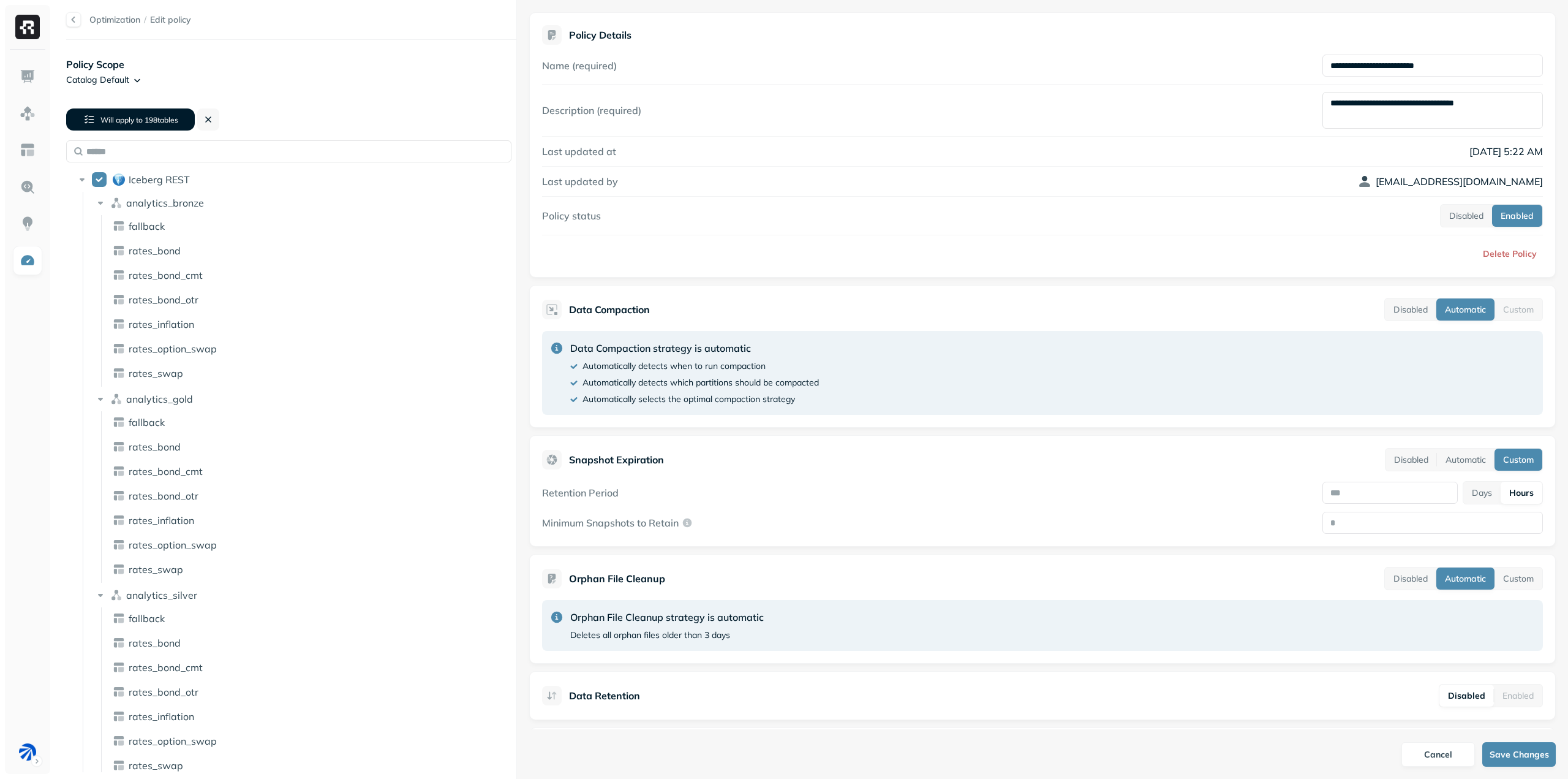
click at [167, 116] on span "198 table s" at bounding box center [161, 120] width 35 height 10
click at [95, 180] on button "Iceberg REST" at bounding box center [99, 180] width 15 height 15
click at [80, 181] on icon at bounding box center [82, 180] width 12 height 12
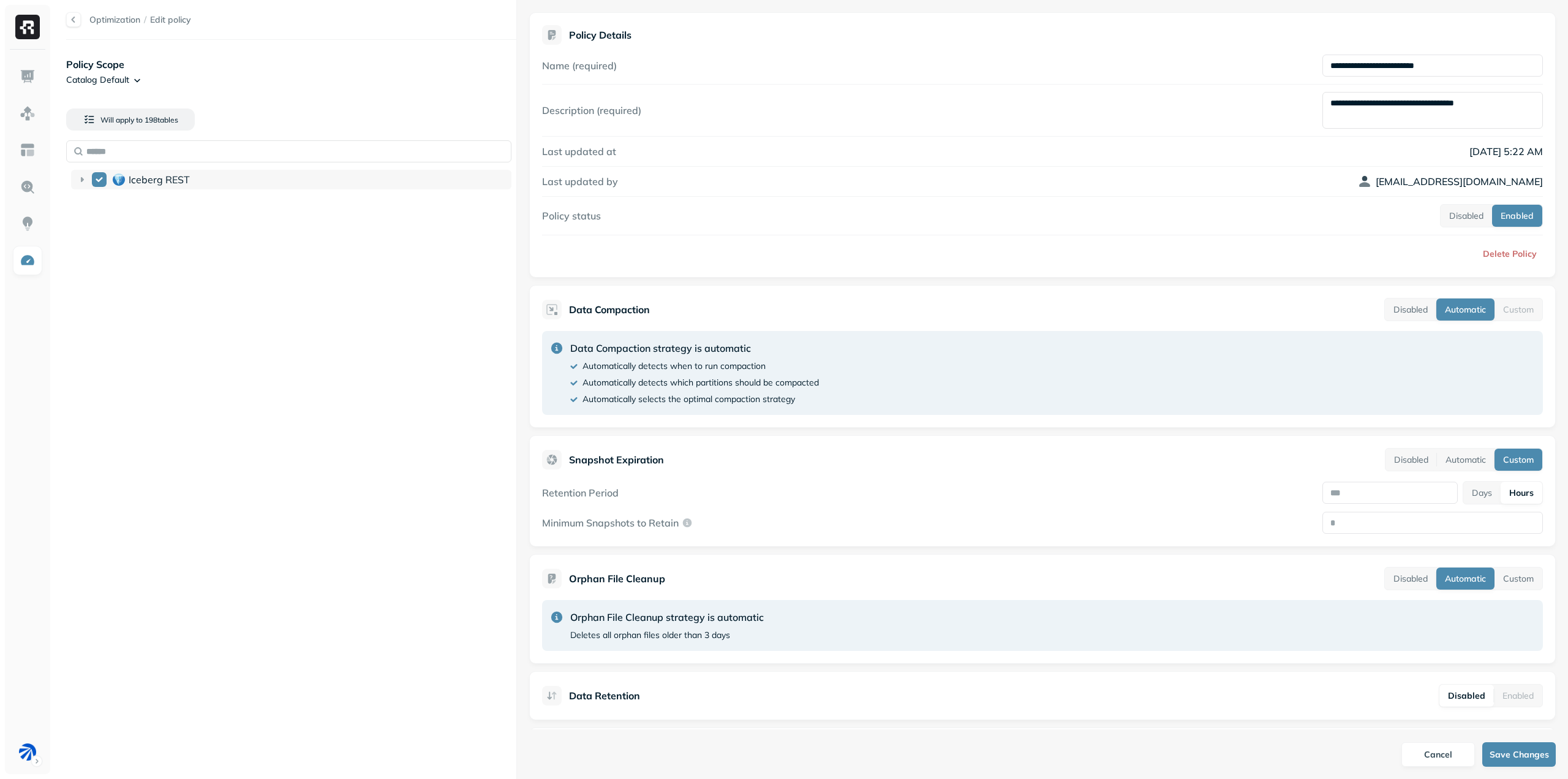
click at [188, 174] on span "Iceberg REST" at bounding box center [159, 180] width 61 height 12
click at [186, 178] on span "Iceberg REST" at bounding box center [159, 180] width 61 height 12
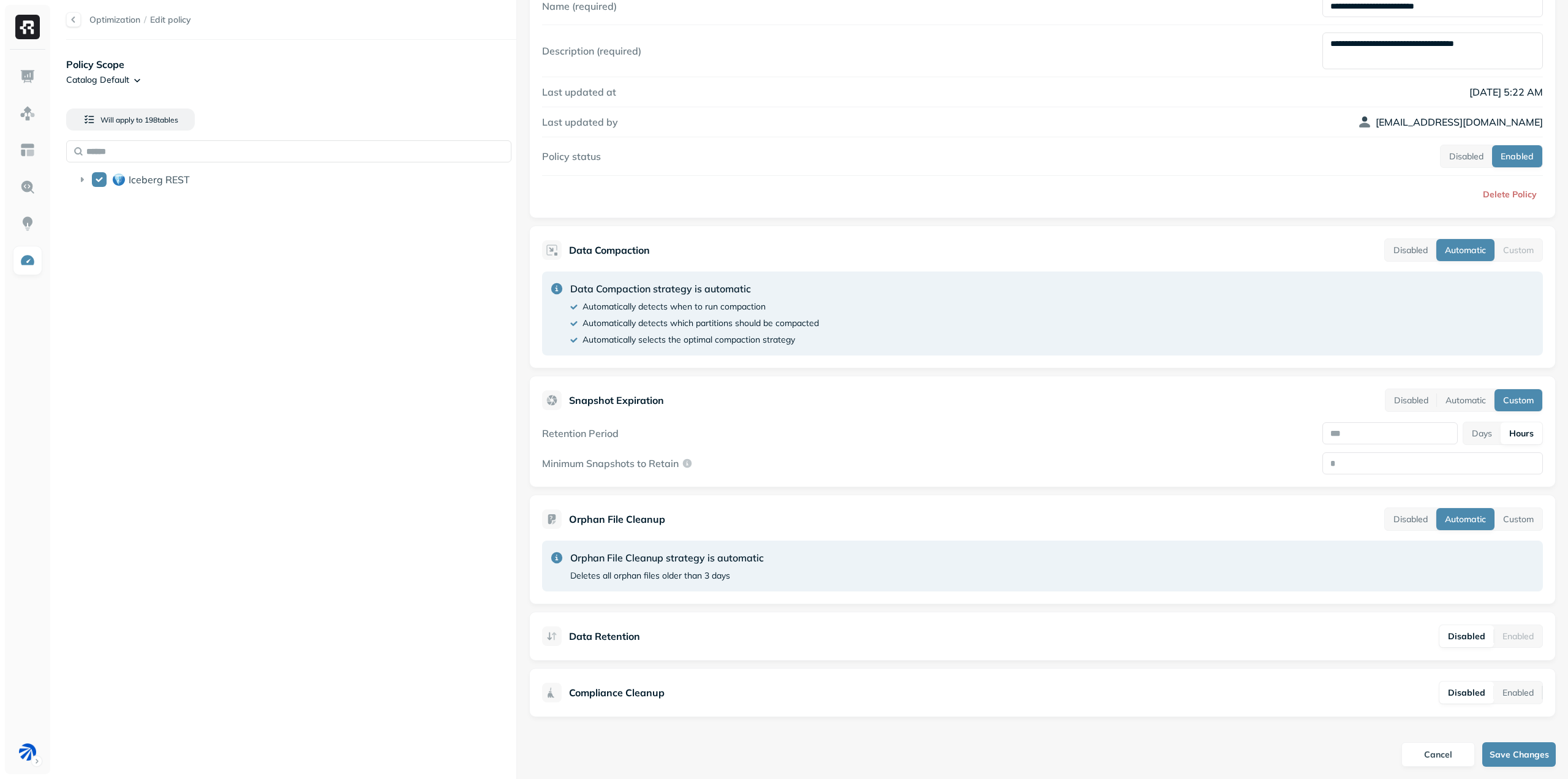
click at [43, 266] on div at bounding box center [27, 412] width 46 height 725
click at [39, 263] on link at bounding box center [27, 260] width 29 height 29
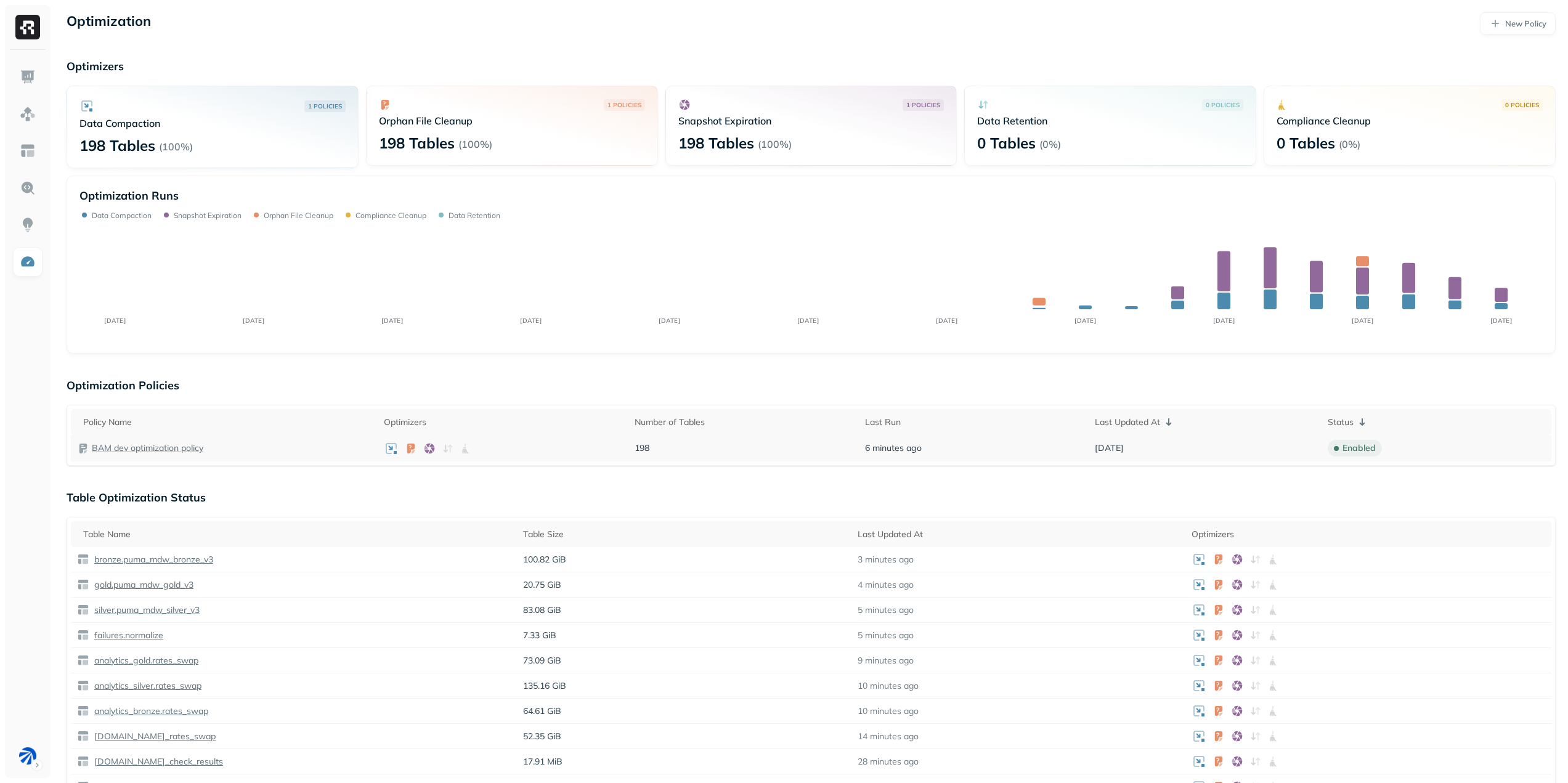
click at [188, 452] on p "BAM dev optimization policy" at bounding box center [147, 448] width 112 height 12
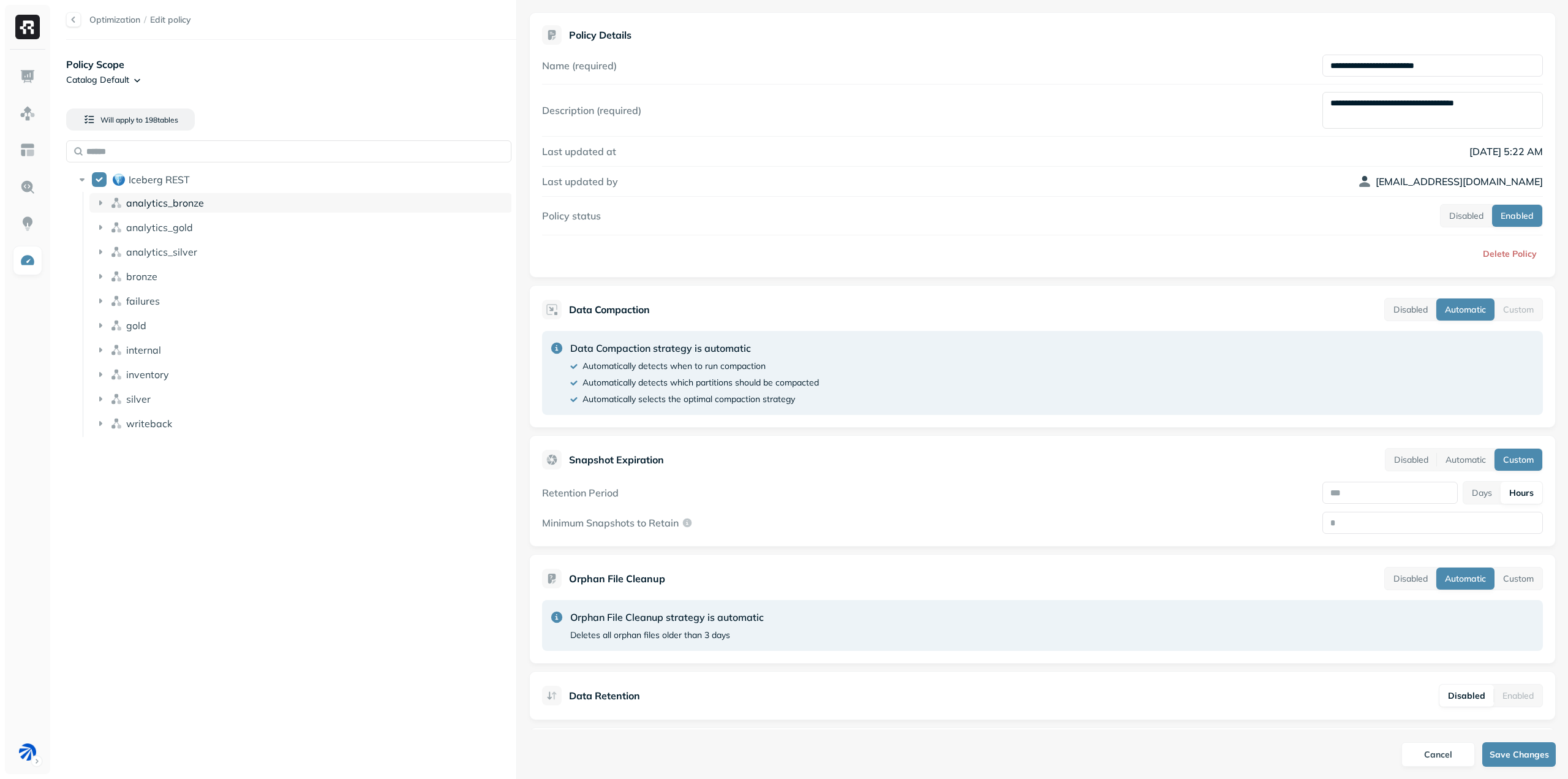
click at [105, 209] on div "analytics_bronze" at bounding box center [300, 203] width 423 height 20
click at [99, 429] on icon at bounding box center [101, 424] width 12 height 12
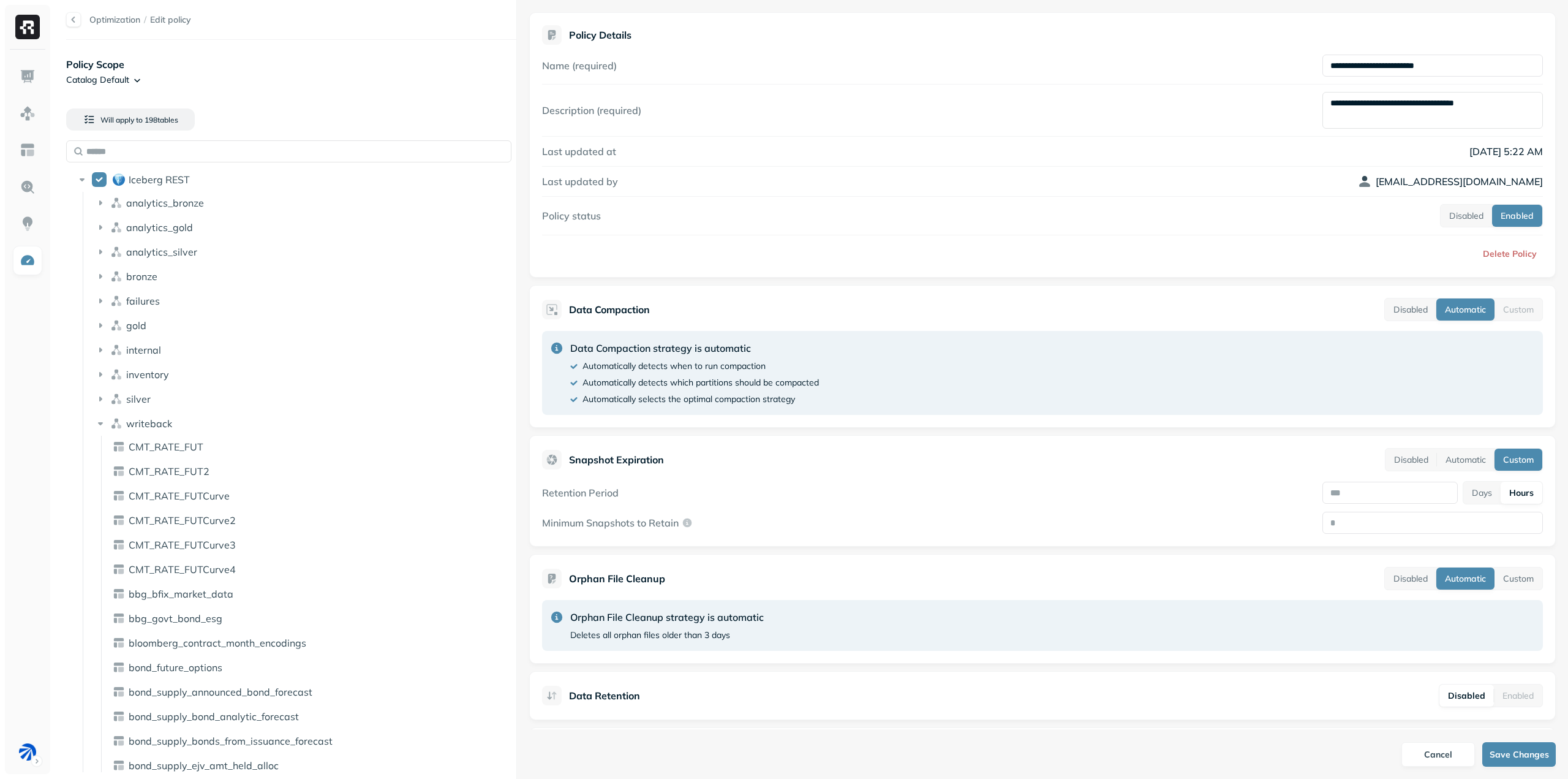
scroll to position [59, 0]
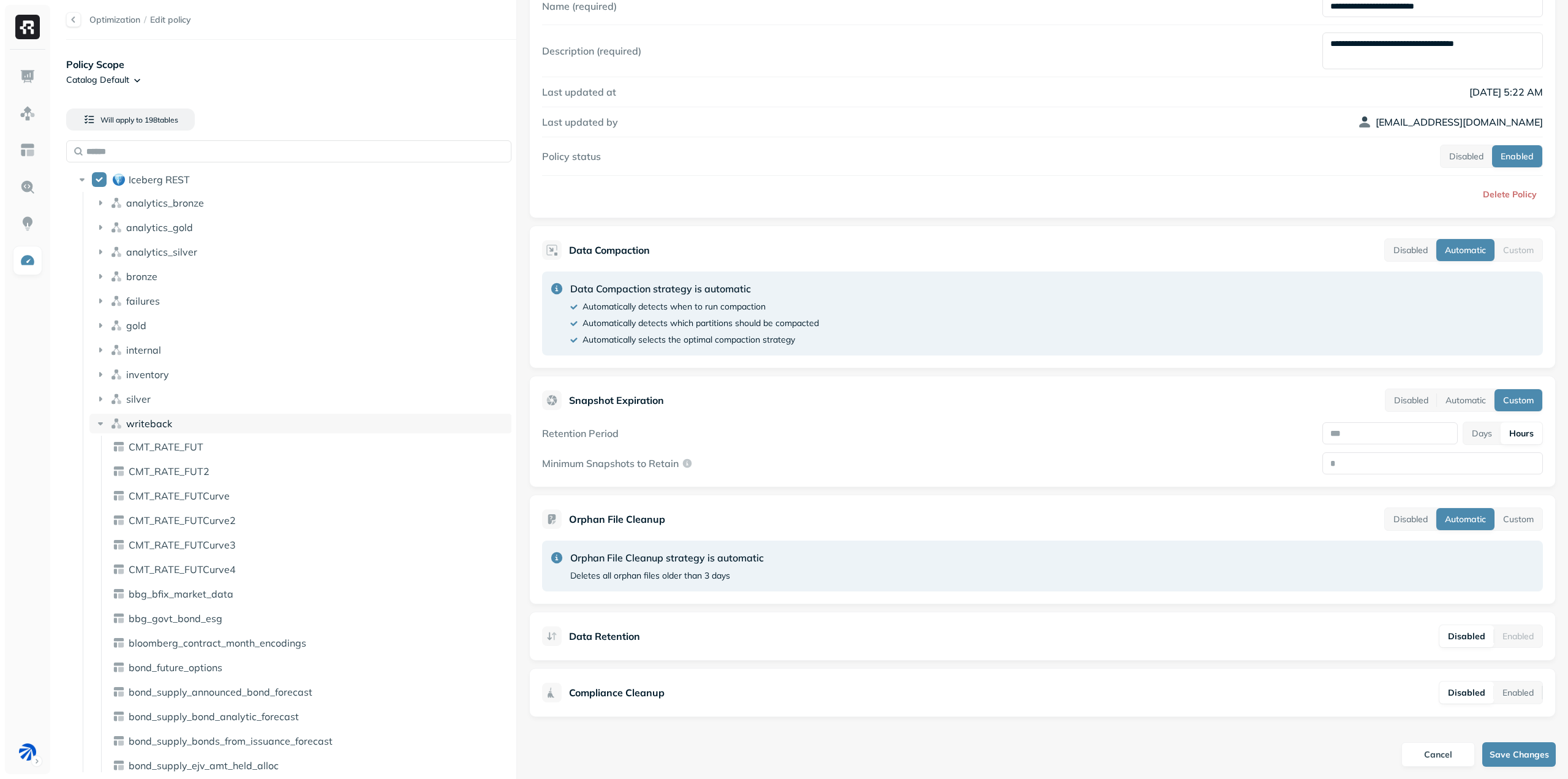
click at [102, 426] on icon at bounding box center [101, 424] width 12 height 12
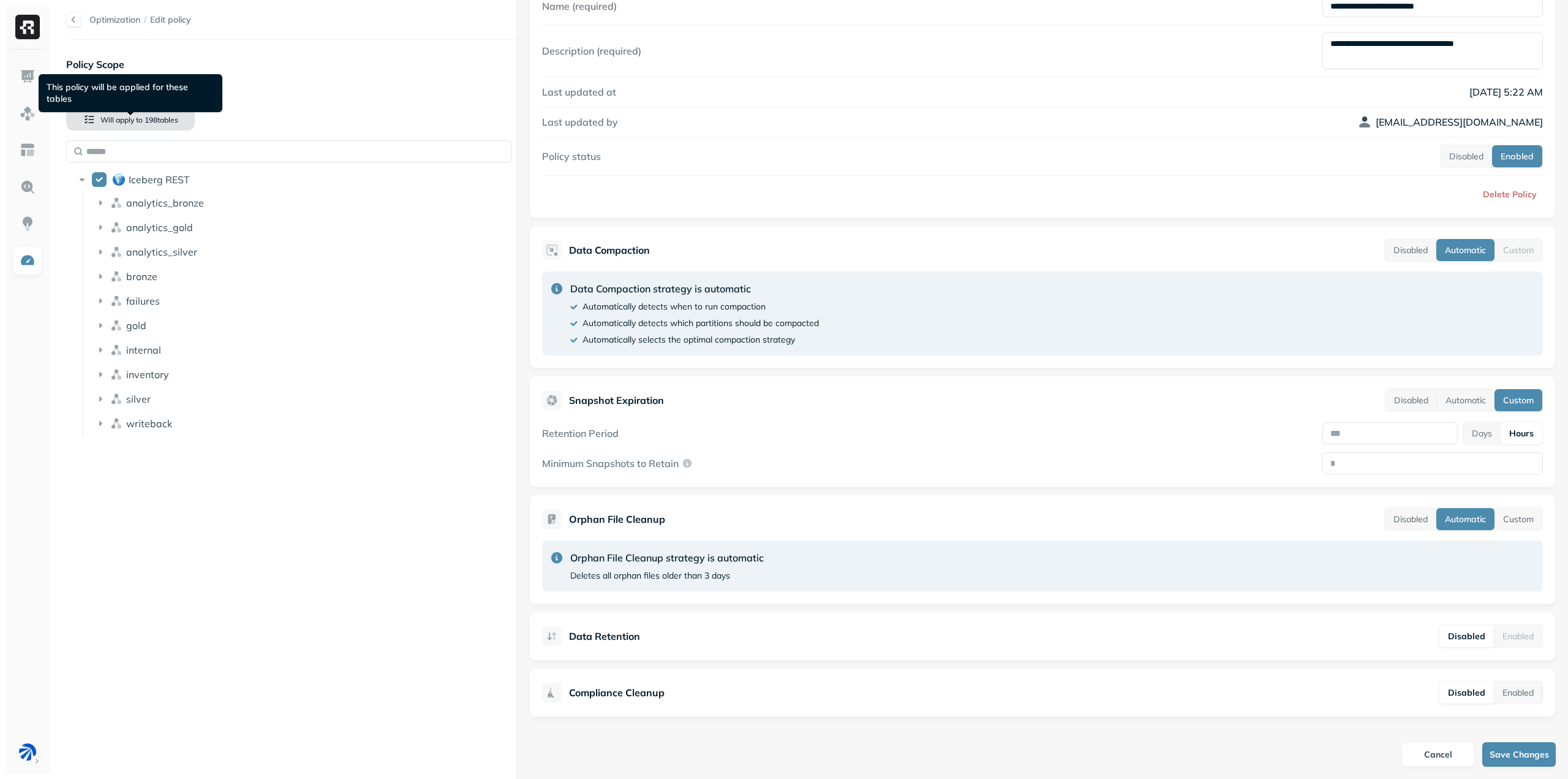
click at [86, 119] on button "Will apply to 198 table s" at bounding box center [130, 119] width 129 height 22
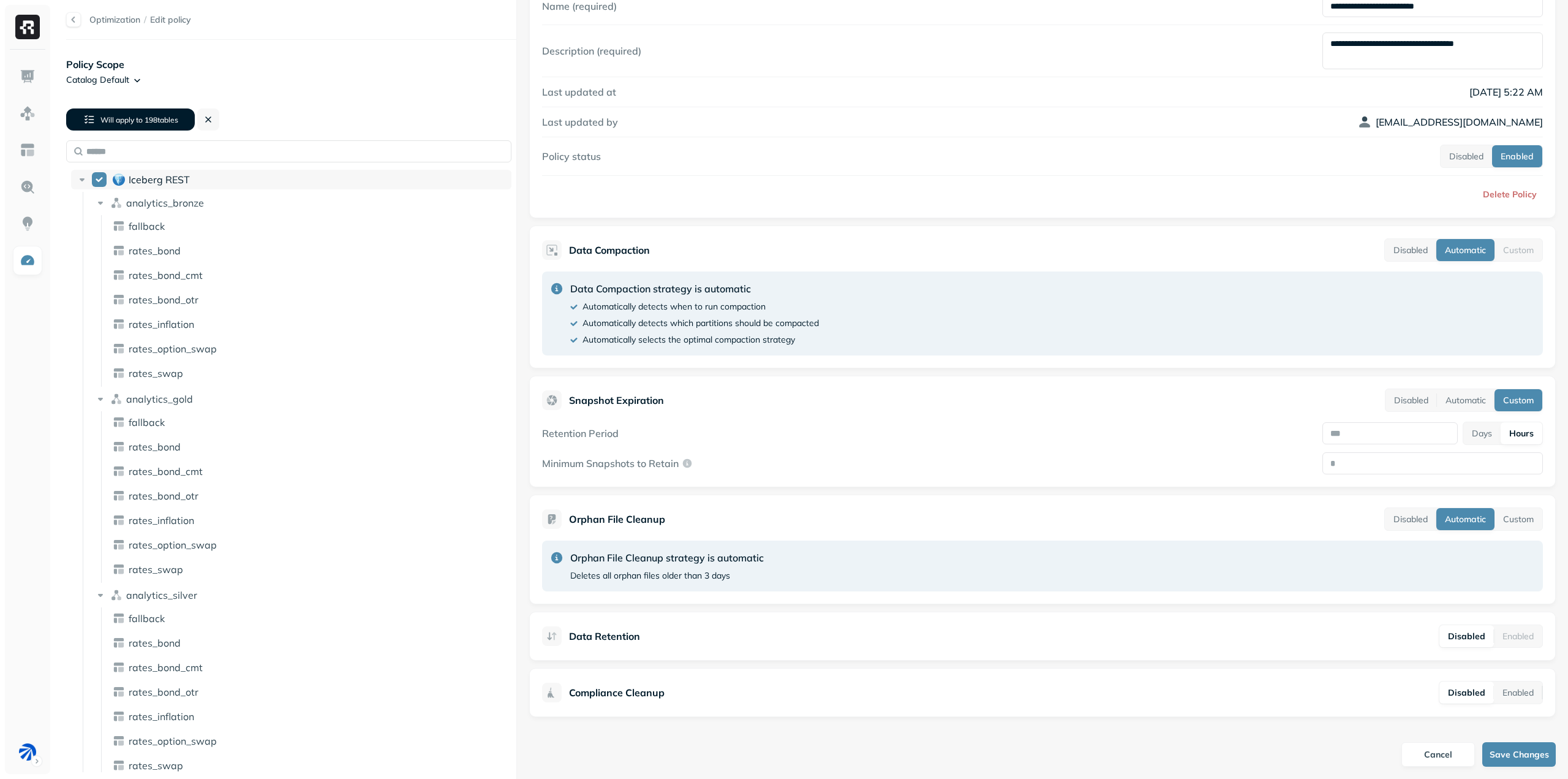
click at [94, 183] on button "Iceberg REST" at bounding box center [99, 180] width 15 height 15
click at [100, 180] on button "Iceberg REST" at bounding box center [99, 180] width 15 height 15
click at [107, 200] on div "analytics_bronze" at bounding box center [300, 203] width 423 height 20
click at [100, 242] on div "fallback rates_bond rates_bond_cmt rates_bond_otr rates_inflation rates_option_…" at bounding box center [300, 325] width 423 height 172
click at [102, 230] on icon at bounding box center [101, 227] width 12 height 12
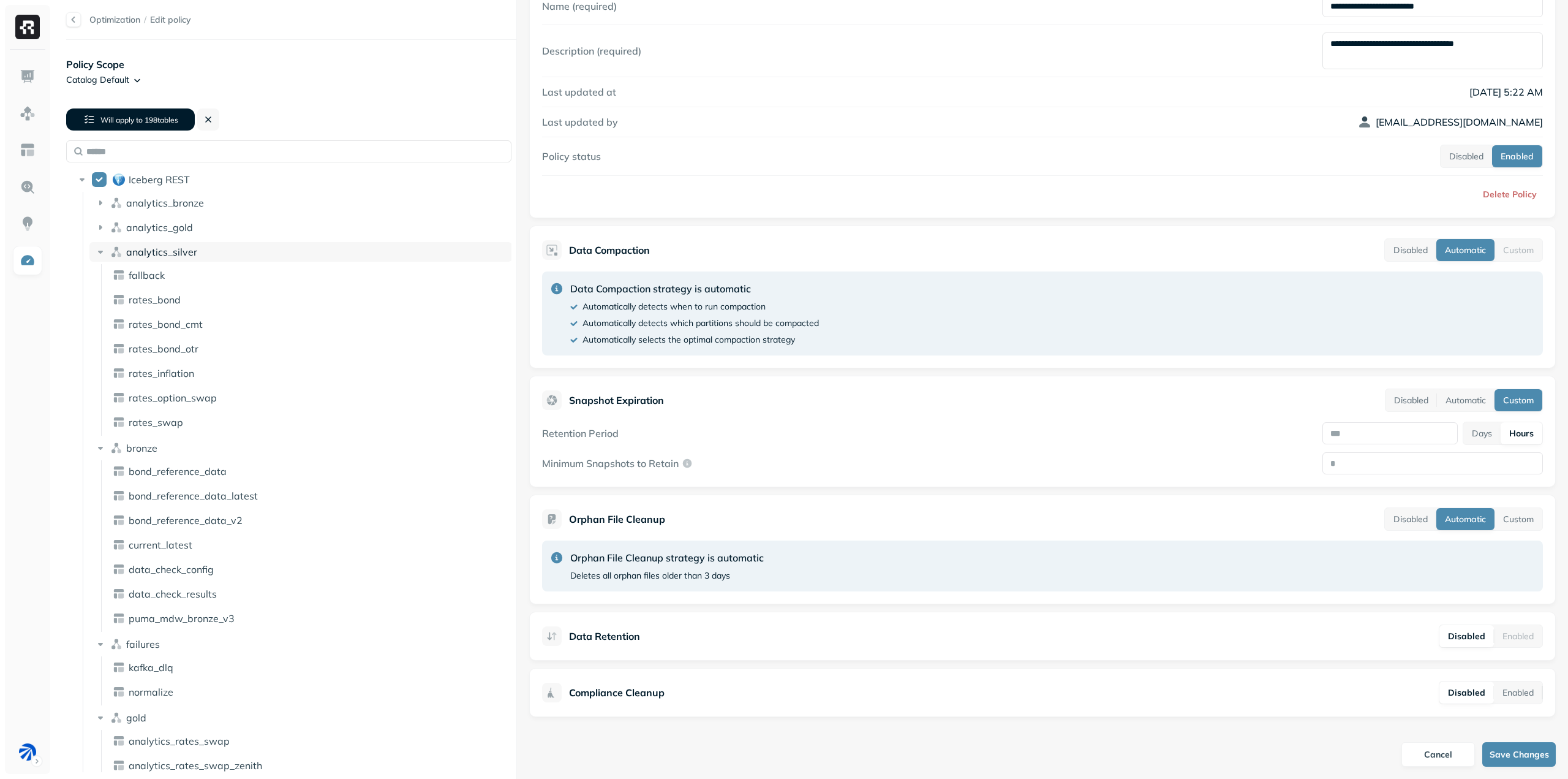
click at [103, 253] on icon at bounding box center [101, 252] width 12 height 12
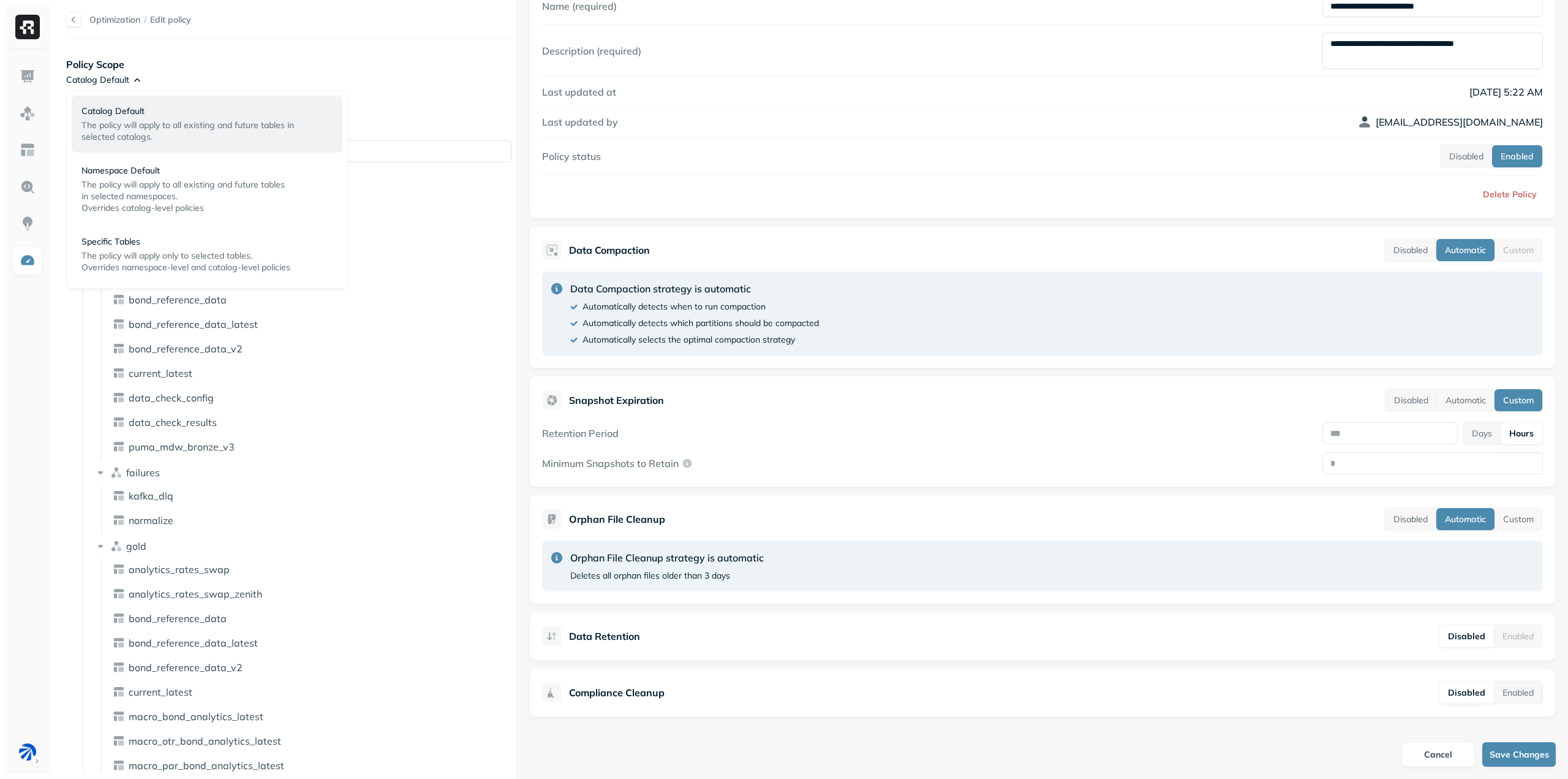
click at [138, 80] on html "Optimization / Edit policy Policy Scope Catalog Default Will apply to 198 table…" at bounding box center [784, 390] width 1568 height 779
click at [218, 181] on span "The policy will apply to all existing and future tables" at bounding box center [183, 185] width 203 height 11
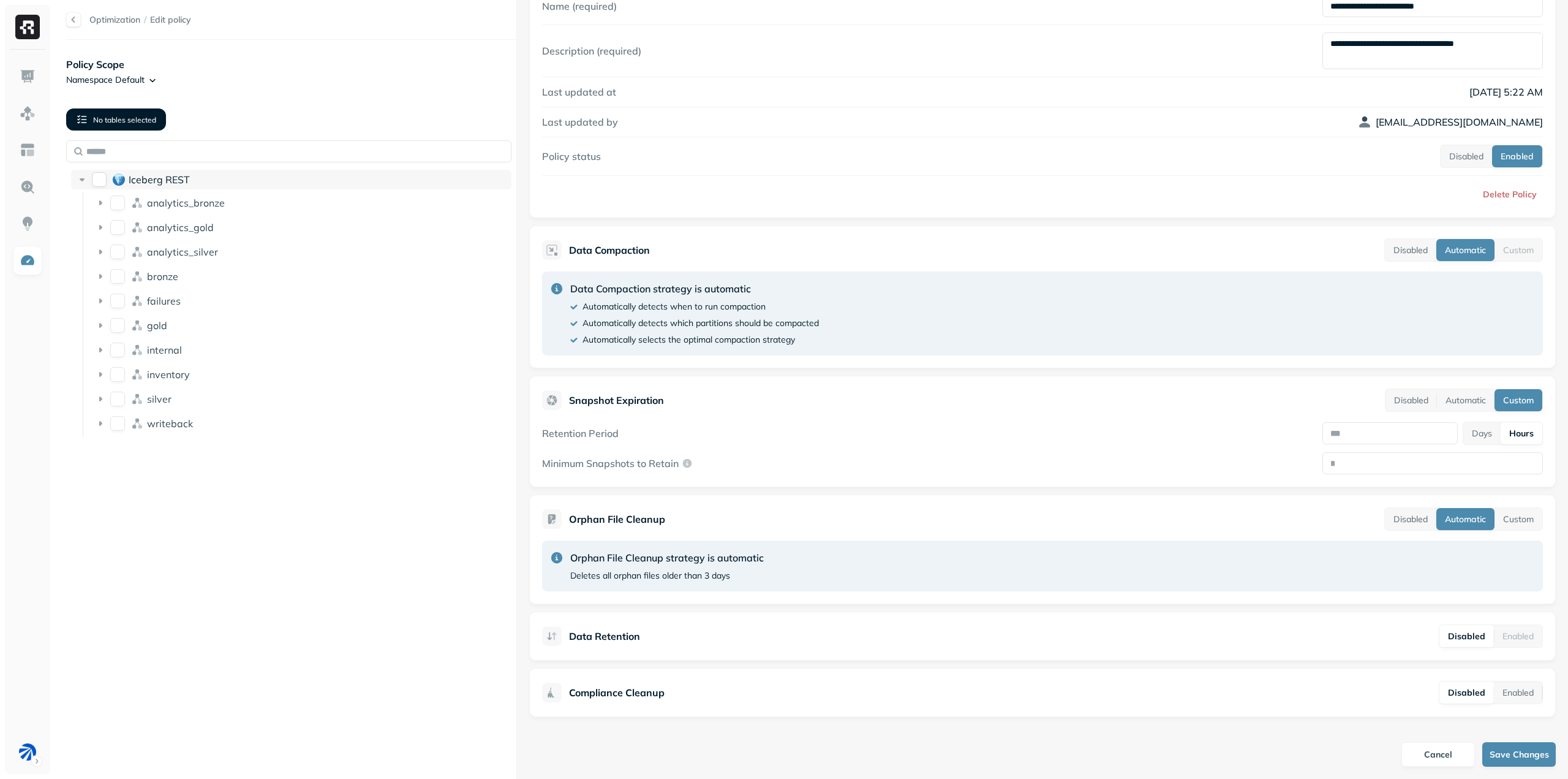
click at [97, 182] on button "Iceberg REST" at bounding box center [99, 180] width 15 height 15
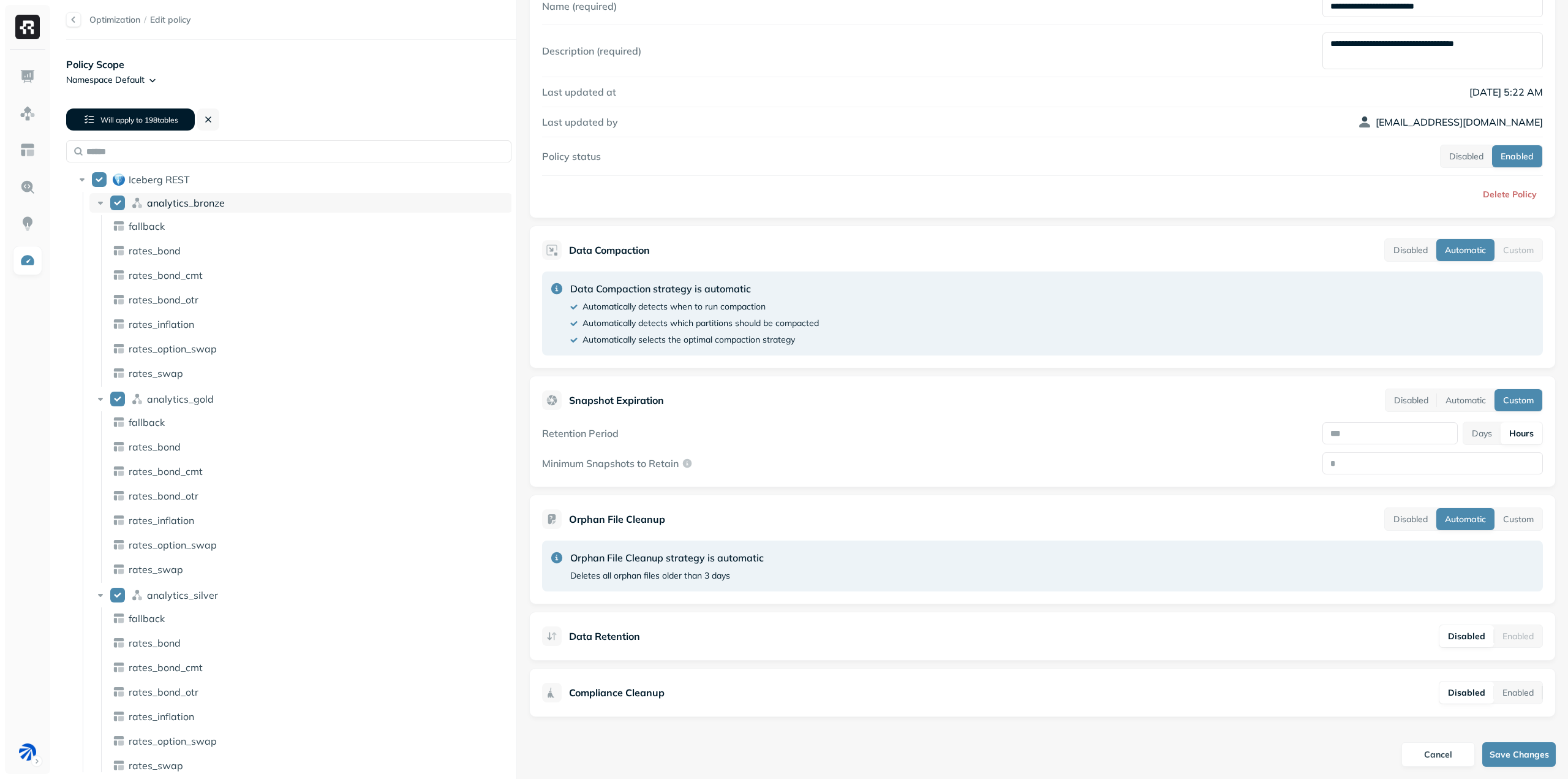
click at [106, 206] on icon at bounding box center [101, 203] width 12 height 12
click at [98, 235] on div "analytics_gold" at bounding box center [300, 227] width 423 height 20
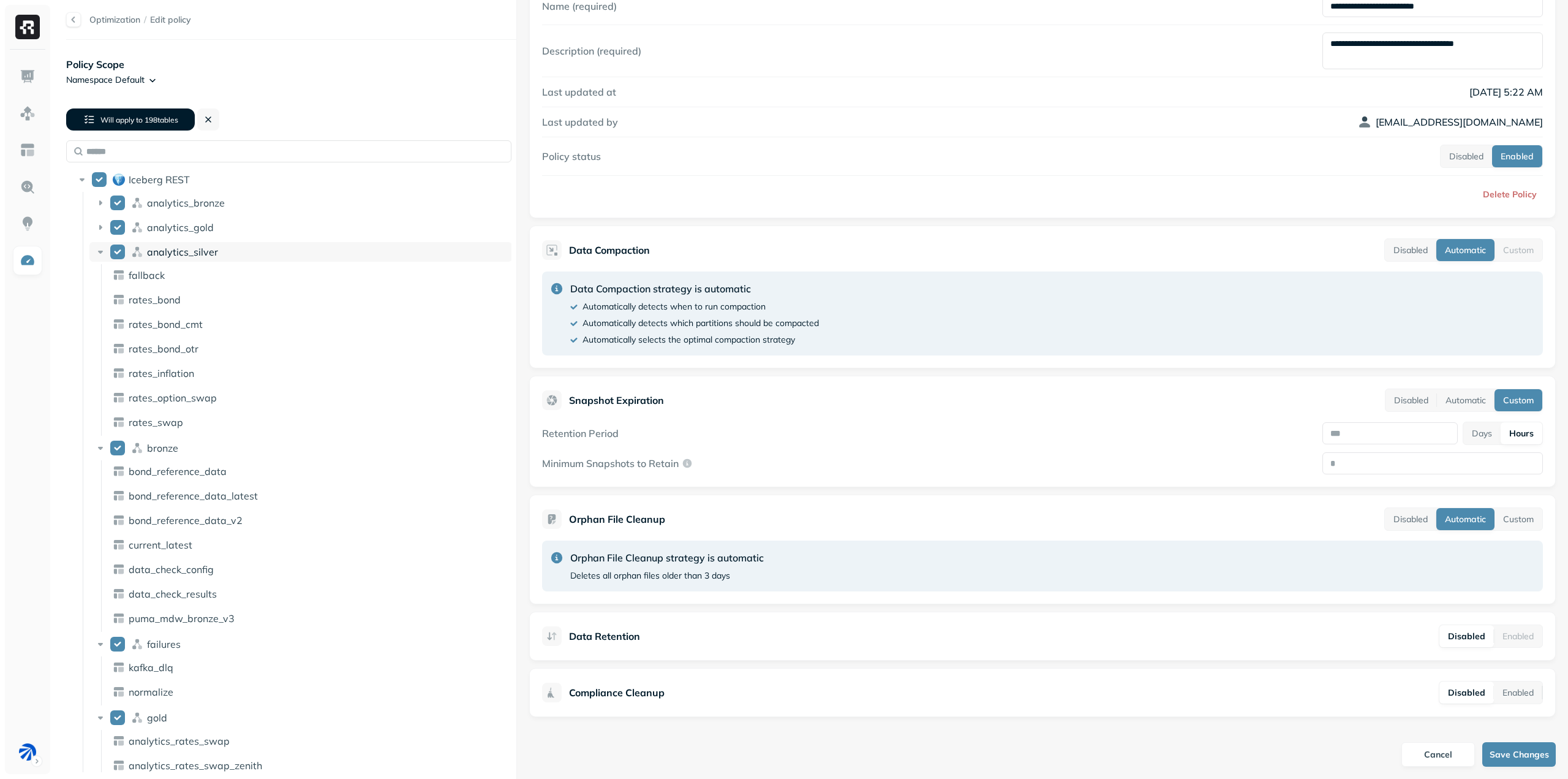
click at [97, 255] on icon at bounding box center [101, 252] width 12 height 12
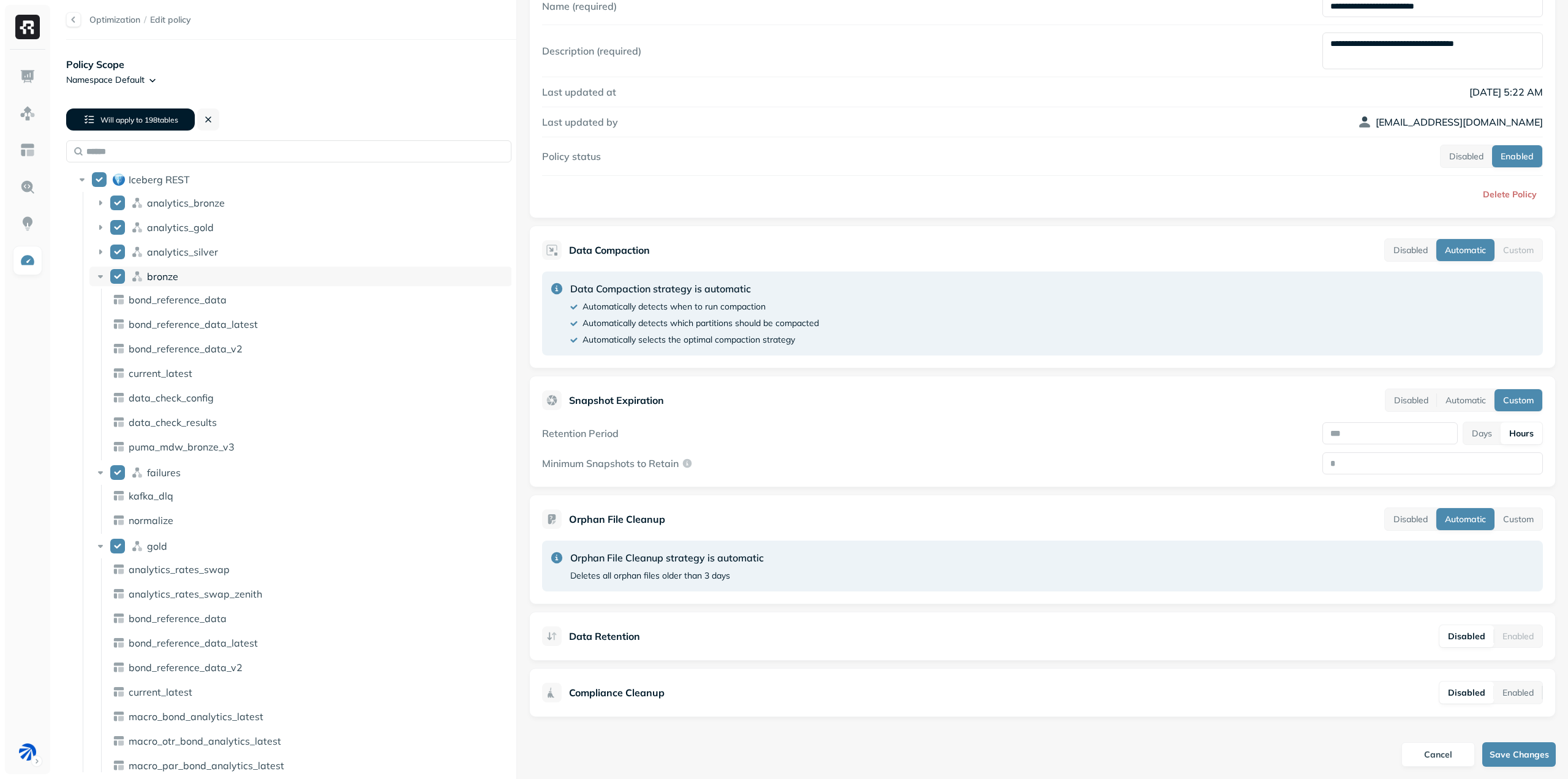
click at [97, 275] on icon at bounding box center [101, 276] width 12 height 12
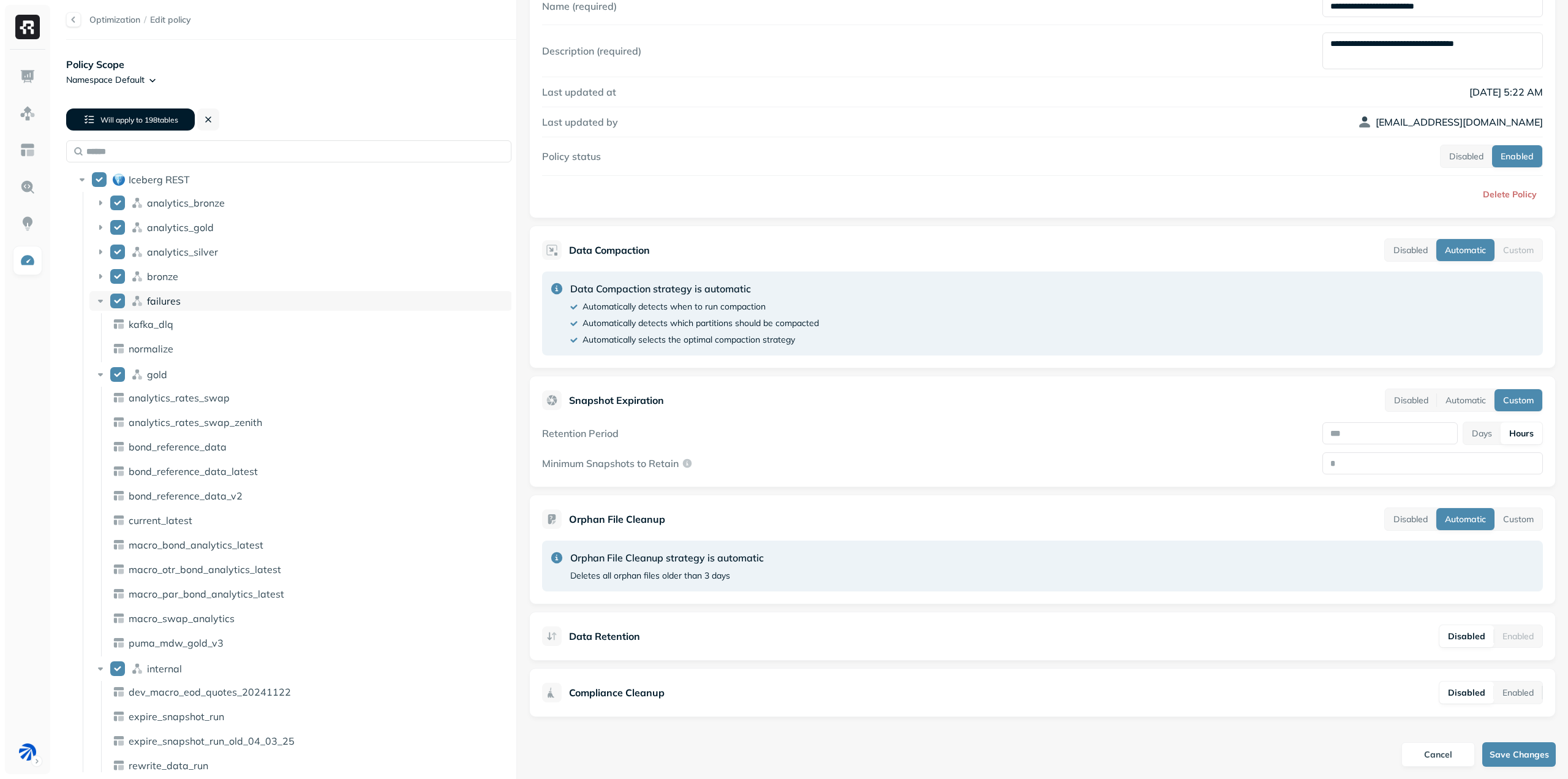
click at [99, 302] on icon at bounding box center [101, 301] width 12 height 12
click at [99, 329] on icon at bounding box center [101, 325] width 12 height 12
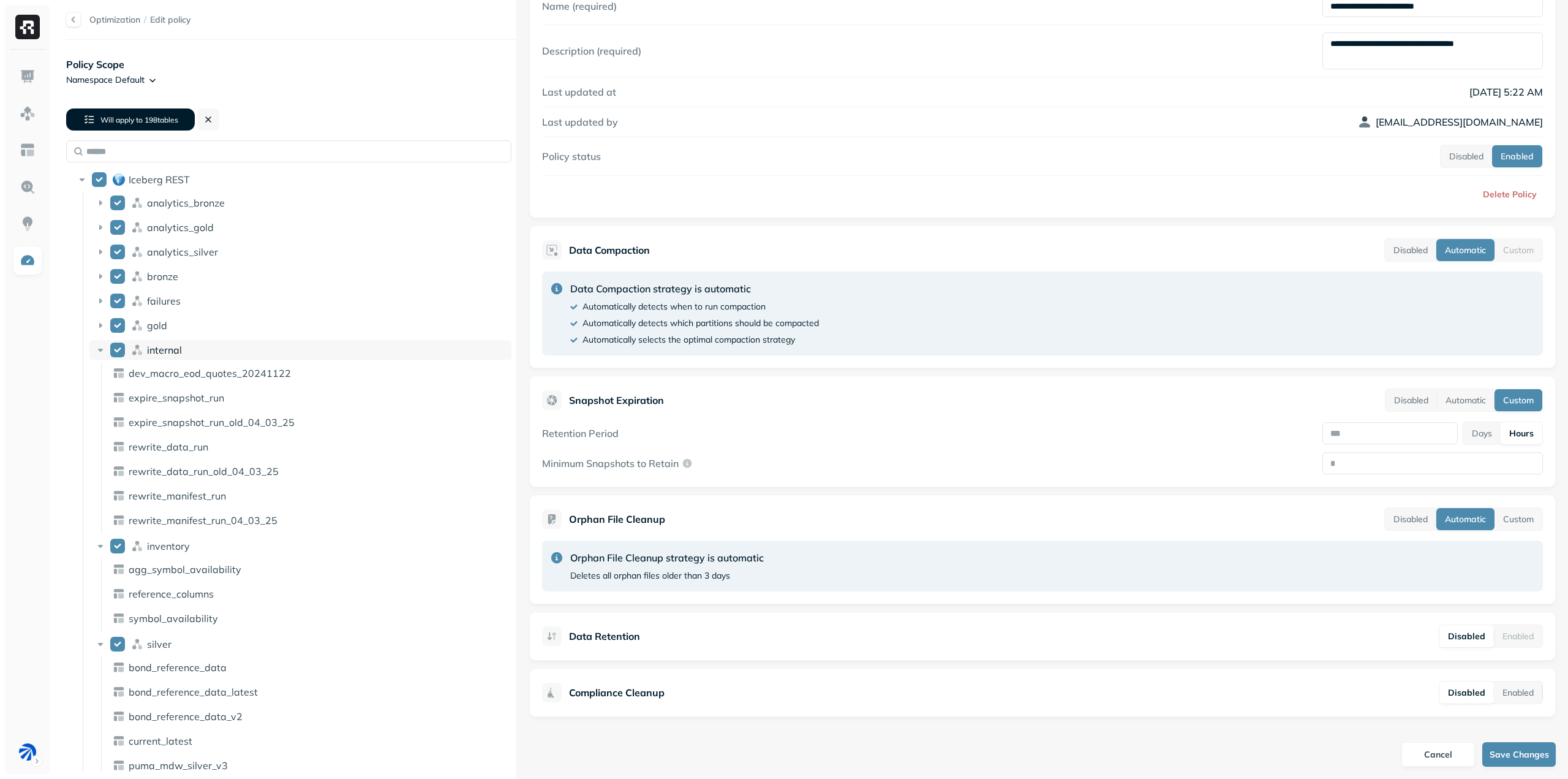
click at [102, 345] on icon at bounding box center [101, 350] width 12 height 12
click at [118, 350] on button "internal" at bounding box center [118, 350] width 15 height 15
click at [101, 372] on ul "agg_symbol_availability reference_columns symbol_availability" at bounding box center [307, 399] width 412 height 74
click at [103, 349] on icon at bounding box center [101, 350] width 12 height 12
click at [97, 370] on icon at bounding box center [101, 375] width 12 height 12
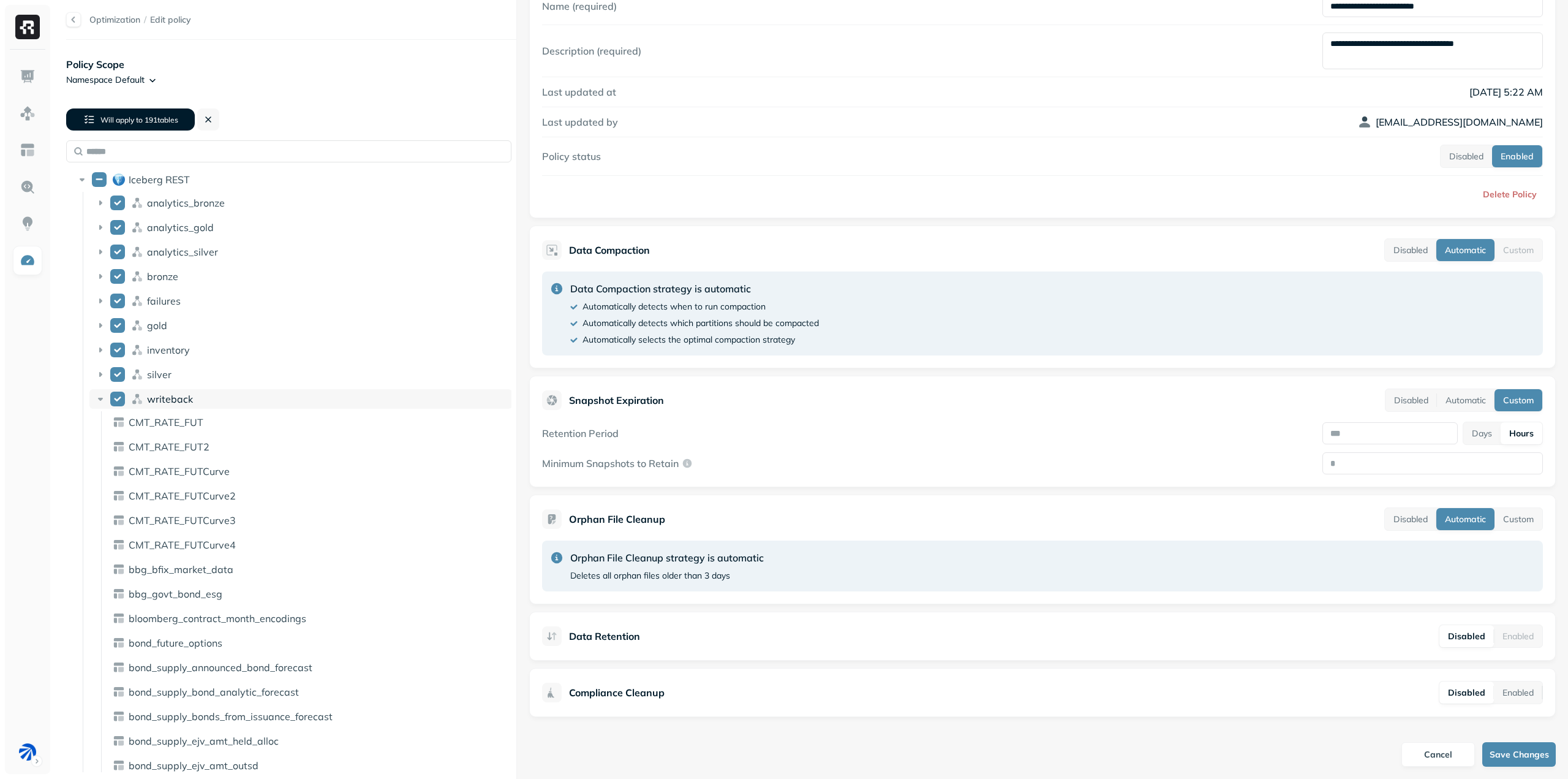
click at [115, 402] on button "writeback" at bounding box center [118, 399] width 15 height 15
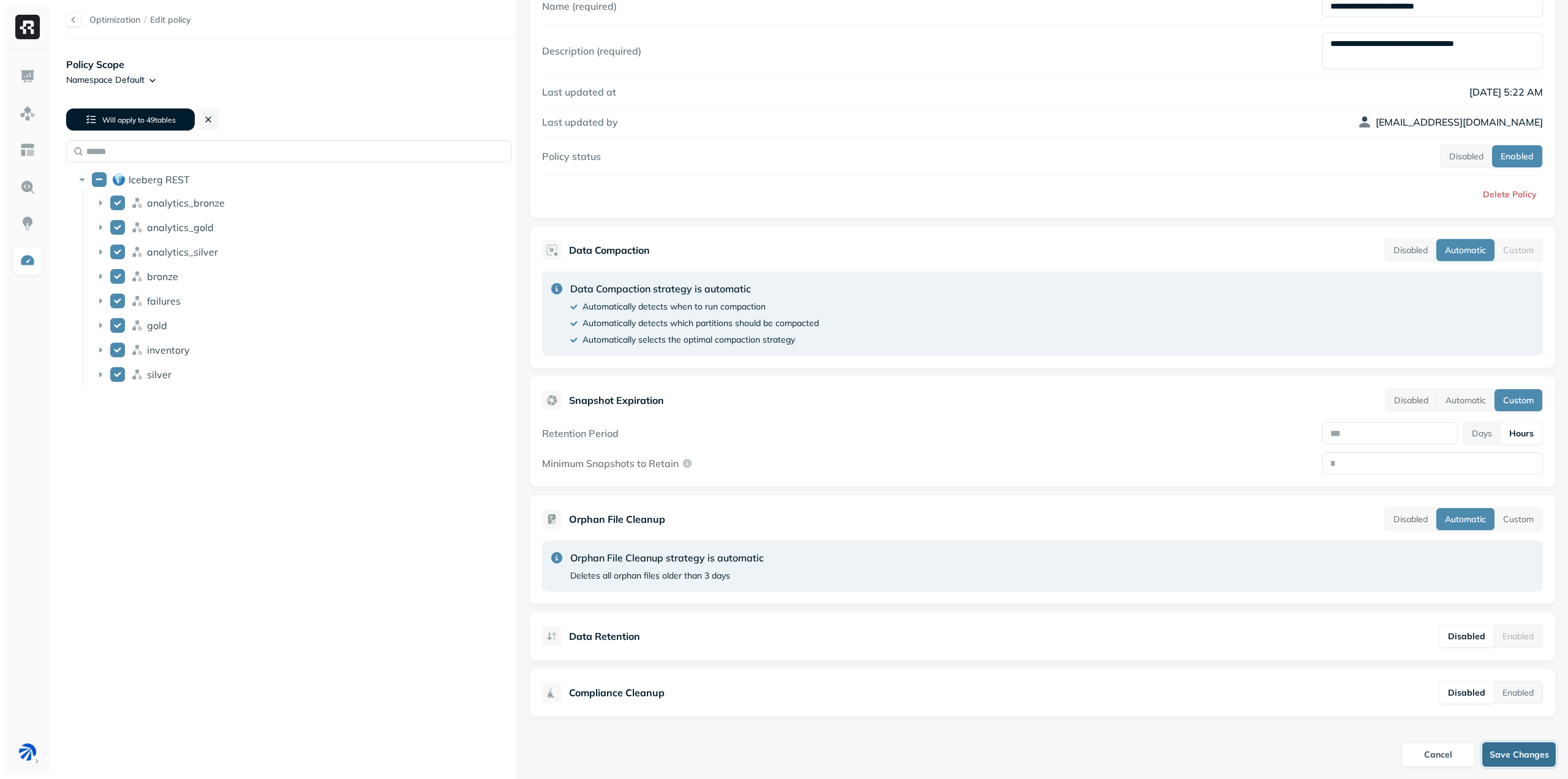
click at [1518, 759] on button "Save Changes" at bounding box center [1519, 754] width 74 height 25
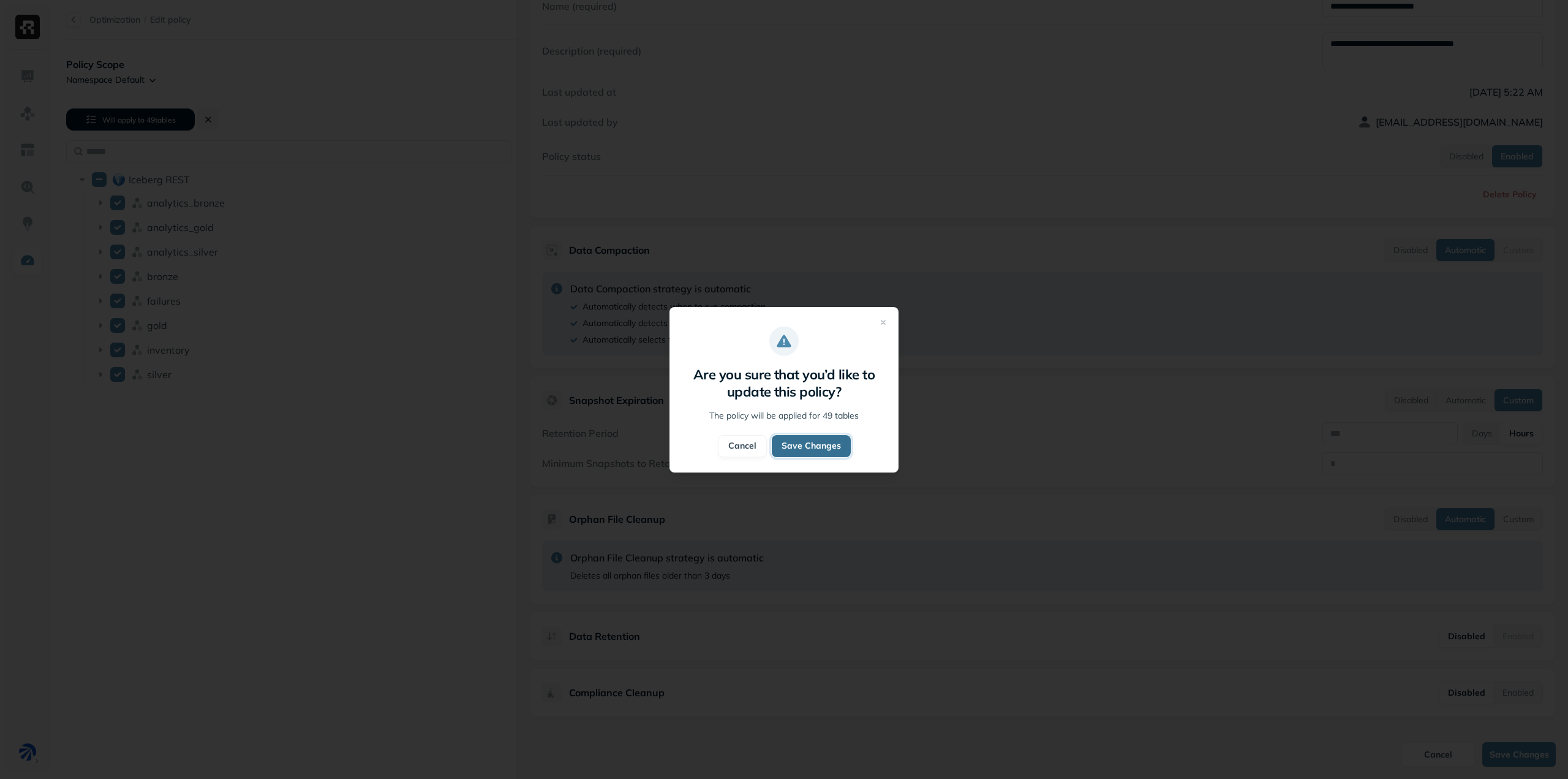
click at [818, 450] on button "Save Changes" at bounding box center [811, 446] width 79 height 22
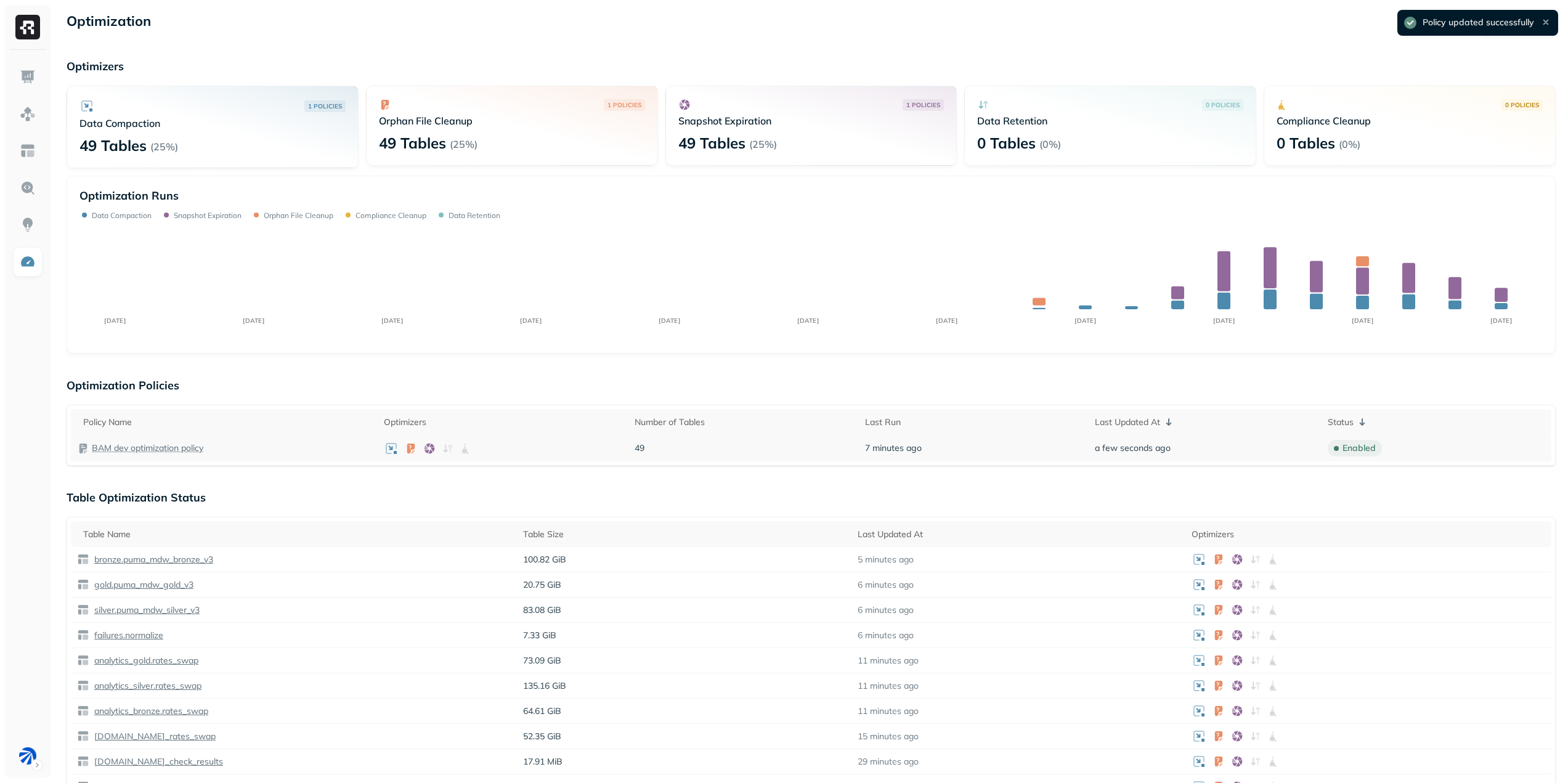
click at [177, 448] on p "BAM dev optimization policy" at bounding box center [147, 448] width 112 height 12
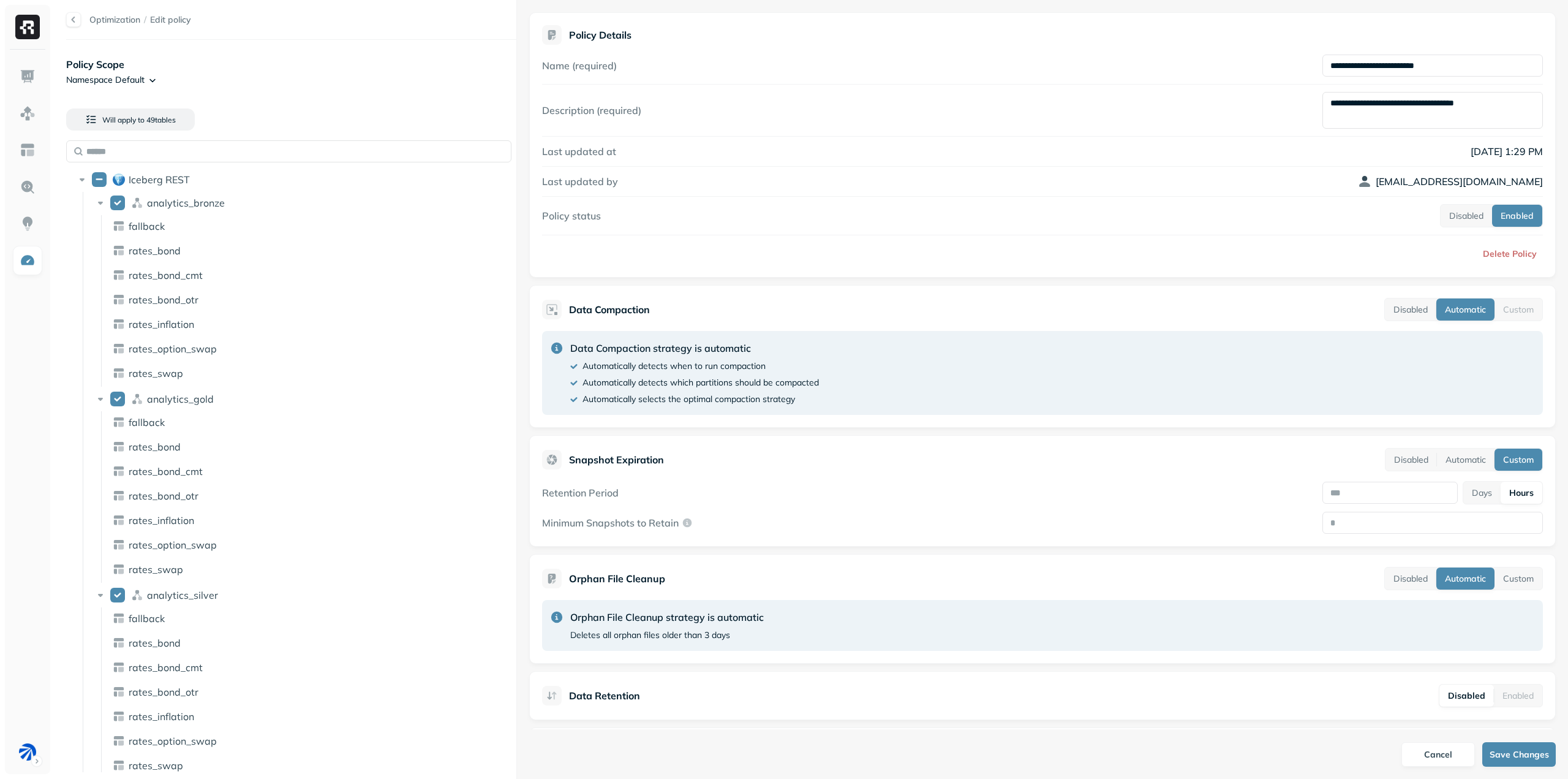
click at [130, 77] on html "Optimization / Edit policy Policy Scope Namespace Default Will apply to 49 tabl…" at bounding box center [784, 390] width 1568 height 779
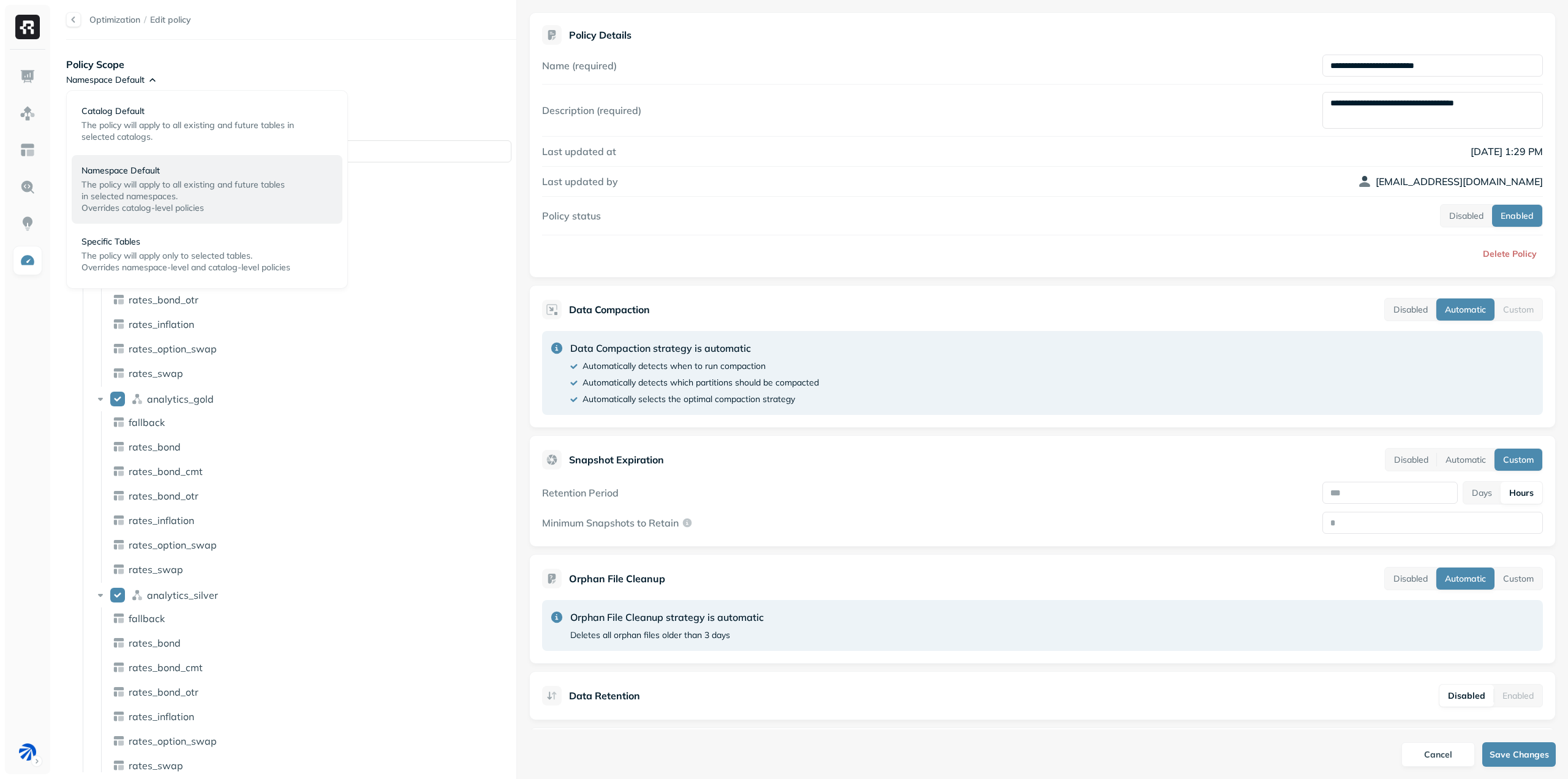
click at [325, 74] on html "Optimization / Edit policy Policy Scope Namespace Default Will apply to 49 tabl…" at bounding box center [784, 390] width 1568 height 779
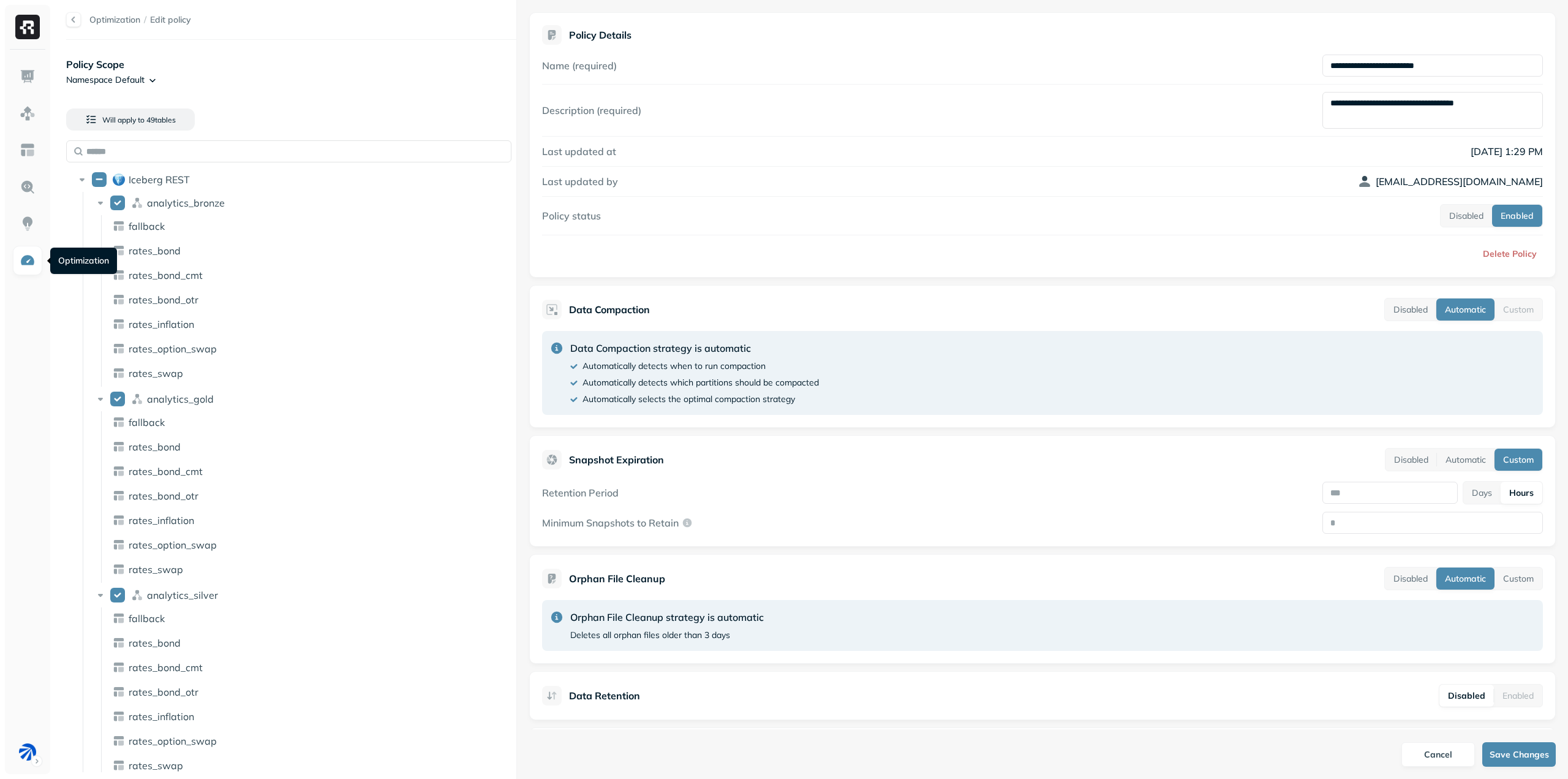
click at [27, 261] on img at bounding box center [27, 260] width 16 height 16
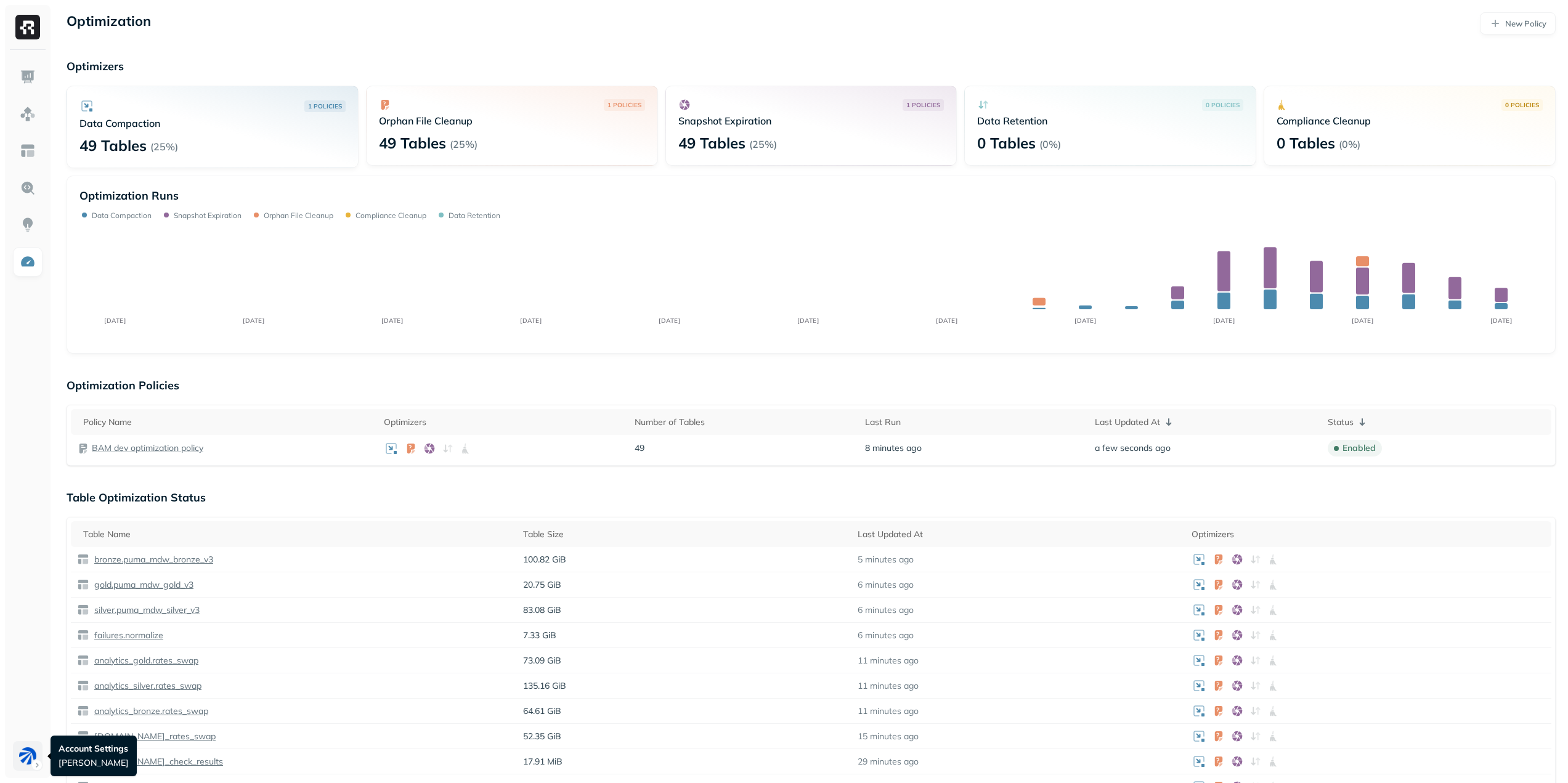
click at [32, 760] on html "Optimization New Policy Optimizers 1 POLICIES Data Compaction 49 Tables ( 25% )…" at bounding box center [784, 611] width 1568 height 1221
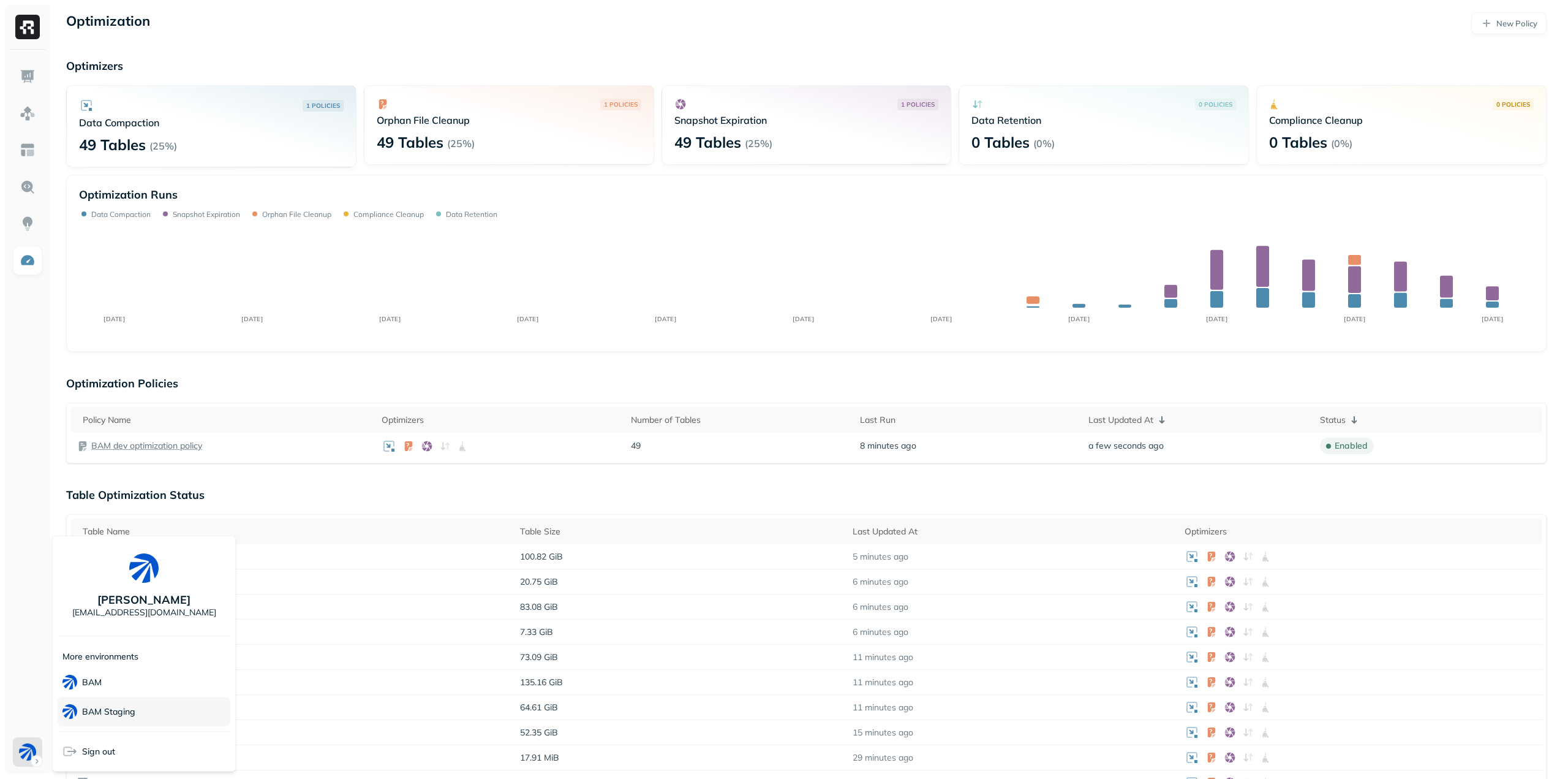
click at [104, 710] on p "BAM Staging" at bounding box center [109, 712] width 53 height 12
